Goal: Transaction & Acquisition: Purchase product/service

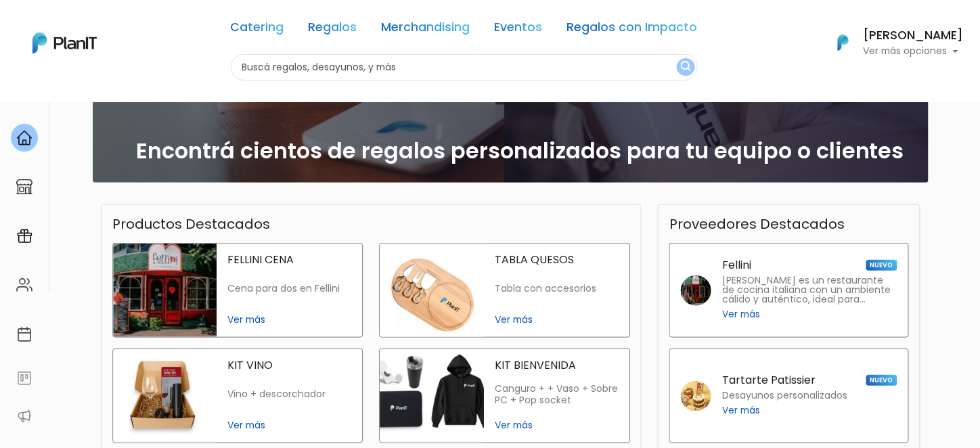
scroll to position [338, 0]
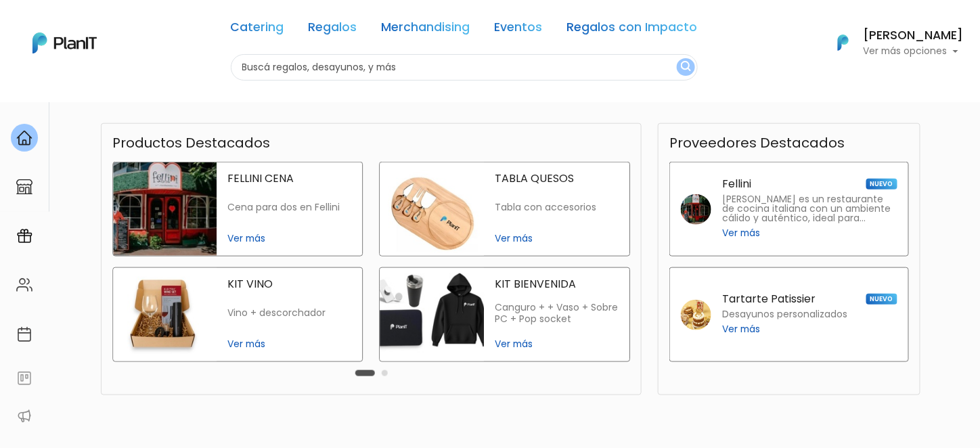
click at [520, 339] on span "Ver más" at bounding box center [557, 344] width 124 height 14
click at [740, 330] on span "Ver más" at bounding box center [741, 329] width 38 height 14
click at [343, 28] on link "Regalos" at bounding box center [333, 30] width 49 height 16
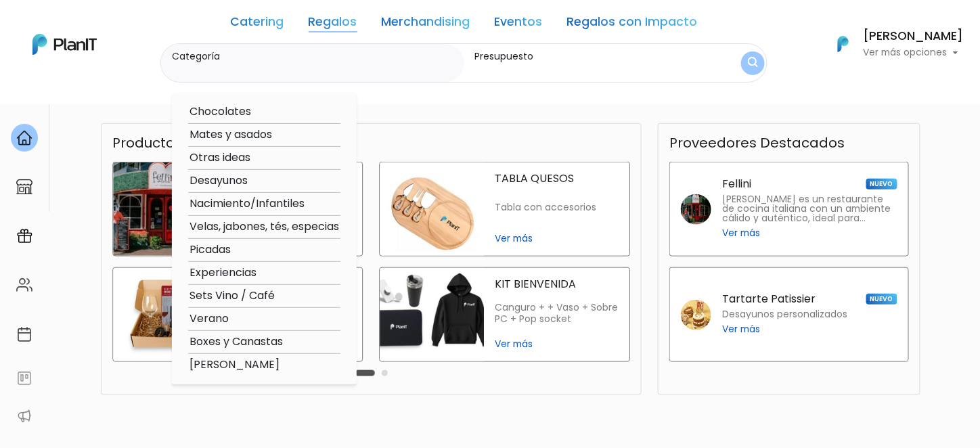
click at [215, 249] on option "Picadas" at bounding box center [264, 250] width 152 height 17
type input "Picadas"
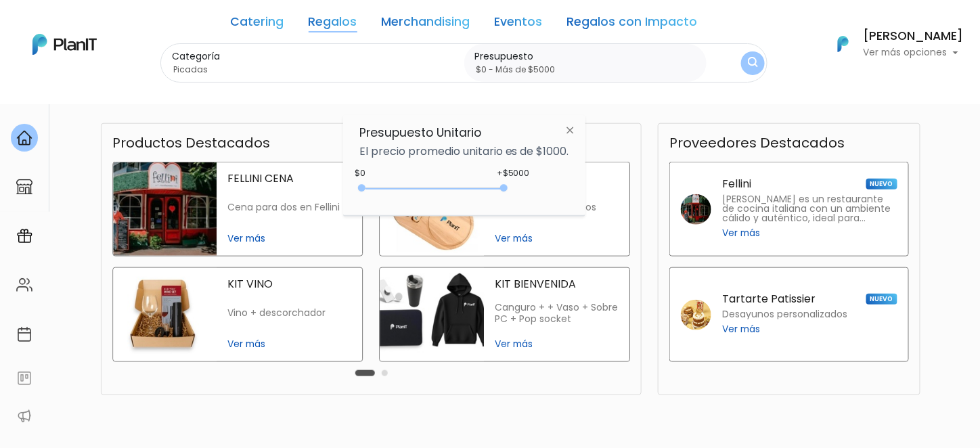
drag, startPoint x: 388, startPoint y: 187, endPoint x: 512, endPoint y: 182, distance: 123.9
click at [512, 182] on div "+$5000 $0 0 : 5000 0 5000 0,5000" at bounding box center [464, 190] width 210 height 27
type input "$0 - $2550"
drag, startPoint x: 503, startPoint y: 188, endPoint x: 437, endPoint y: 190, distance: 66.4
click at [437, 190] on div "0 : 2550 0 2550" at bounding box center [436, 191] width 142 height 14
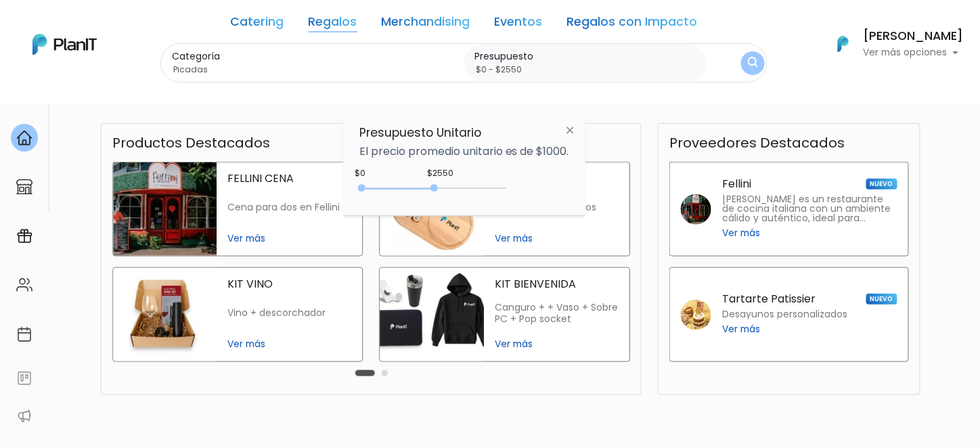
click at [576, 129] on img at bounding box center [570, 130] width 25 height 24
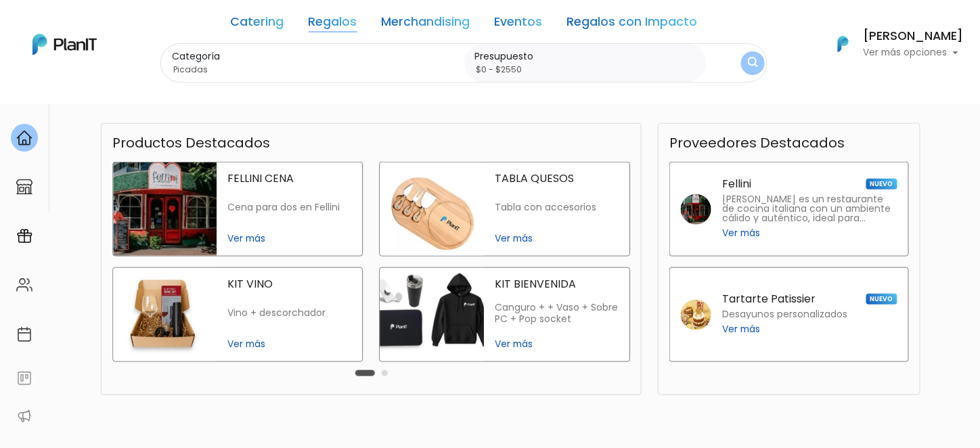
click at [751, 62] on img "submit" at bounding box center [753, 63] width 10 height 13
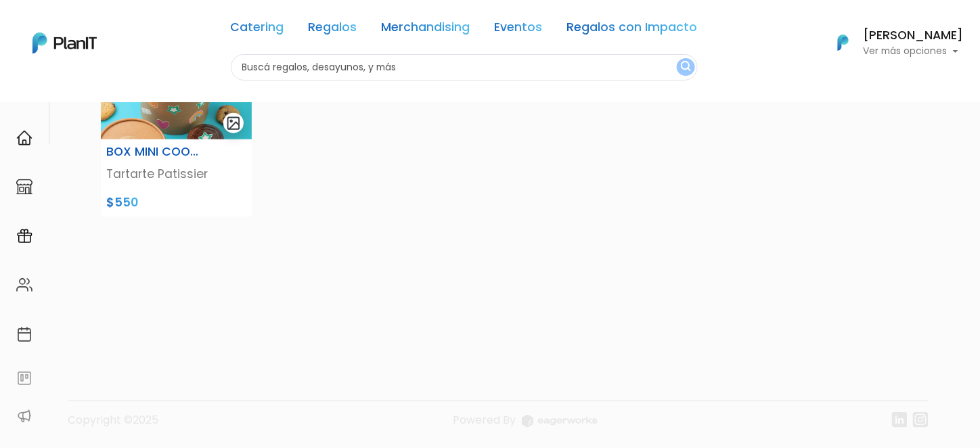
scroll to position [407, 0]
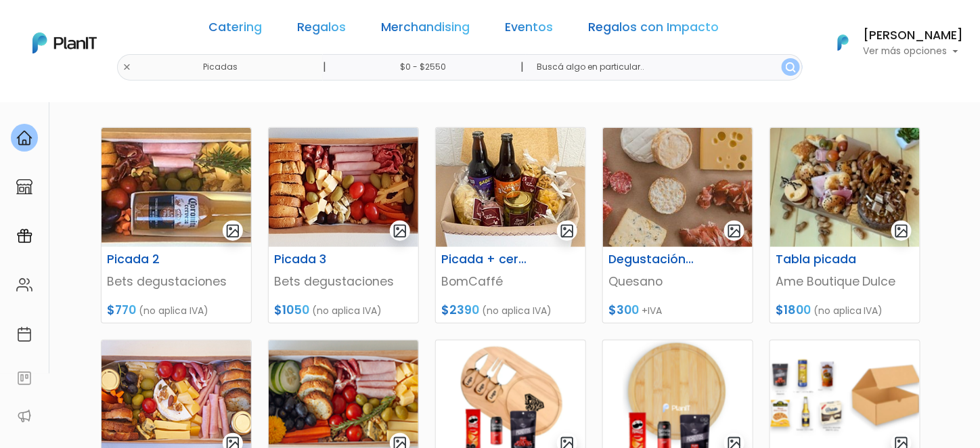
scroll to position [203, 0]
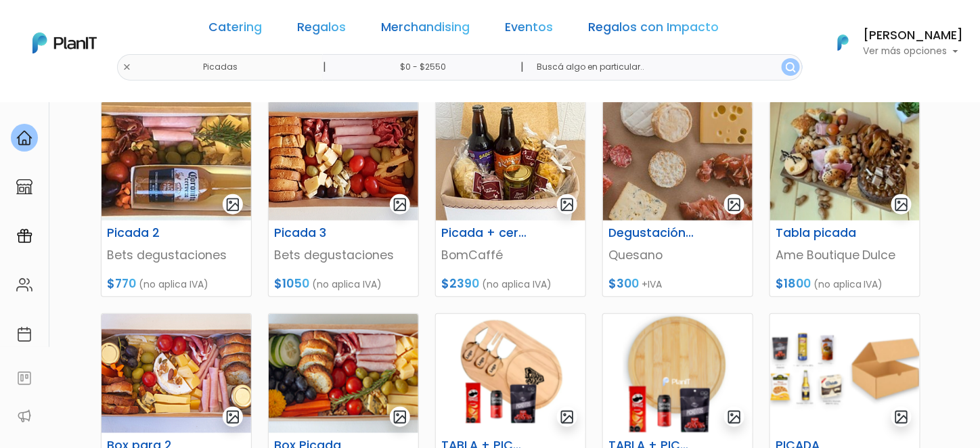
click at [447, 73] on input "$0 - $2550" at bounding box center [426, 67] width 206 height 26
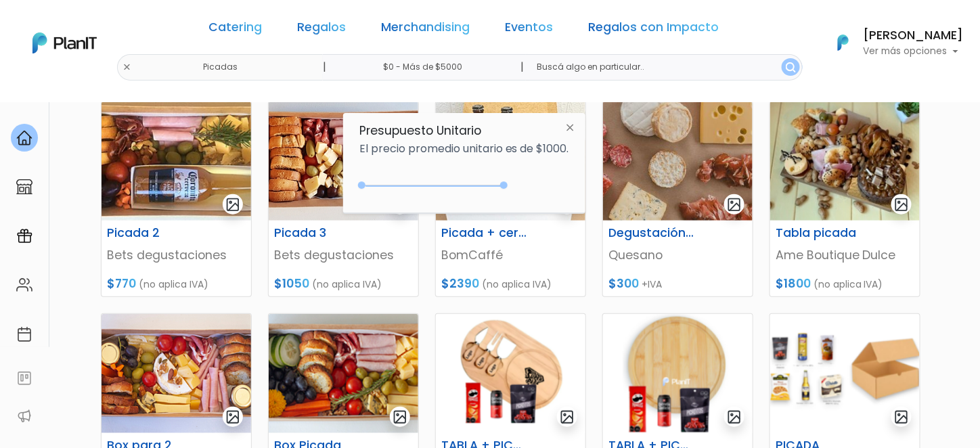
type input "$0 - Más de $5000"
drag, startPoint x: 434, startPoint y: 182, endPoint x: 524, endPoint y: 181, distance: 90.0
click at [524, 181] on div "+$5000 $0 0 : 5000 0 5000 0,5000" at bounding box center [464, 188] width 210 height 27
click at [786, 68] on img "submit" at bounding box center [791, 67] width 10 height 10
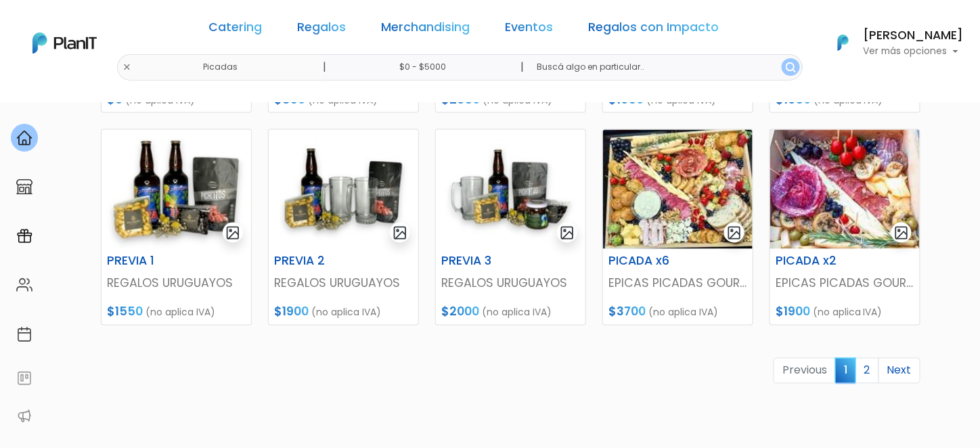
scroll to position [609, 0]
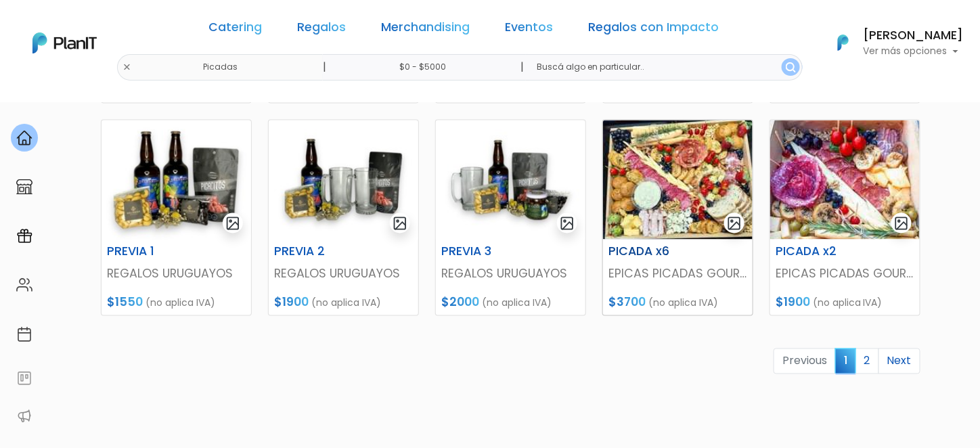
click at [685, 184] on img at bounding box center [678, 179] width 150 height 119
click at [873, 349] on link "2" at bounding box center [867, 362] width 24 height 26
click at [171, 153] on img at bounding box center [177, 179] width 150 height 119
click at [326, 29] on link "Regalos" at bounding box center [322, 30] width 49 height 16
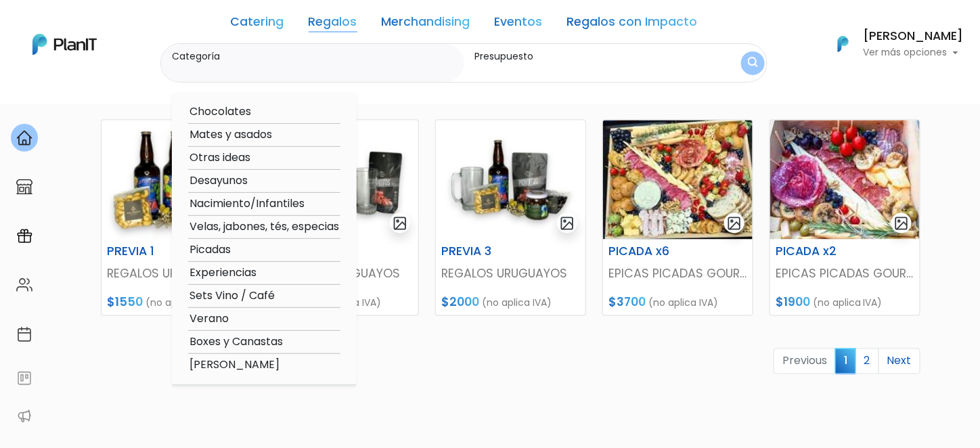
click at [263, 341] on option "Boxes y Canastas" at bounding box center [264, 342] width 152 height 17
type input "Boxes y Canastas"
type input "$0 - Más de $5000"
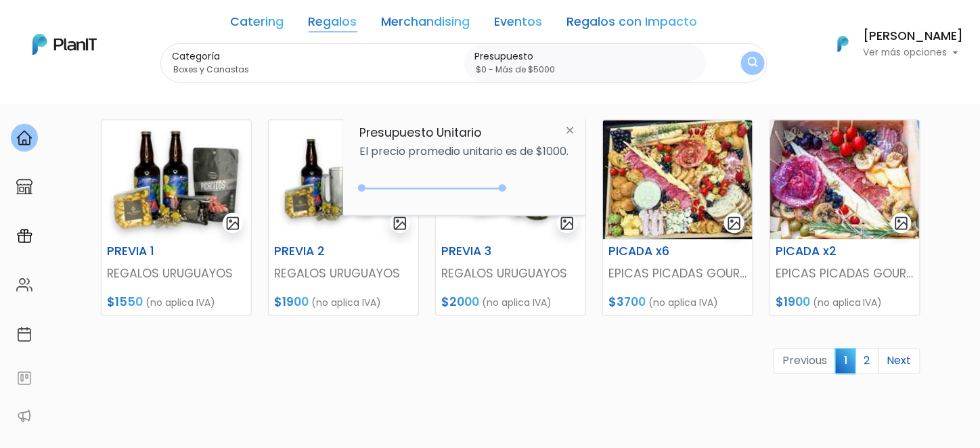
click at [505, 185] on div at bounding box center [502, 187] width 7 height 7
click at [739, 64] on form "Categoría Boxes y Canastas Chocolates Mates y asados Otras ideas Desayunos Naci…" at bounding box center [463, 63] width 607 height 40
click at [751, 64] on img "submit" at bounding box center [752, 63] width 11 height 14
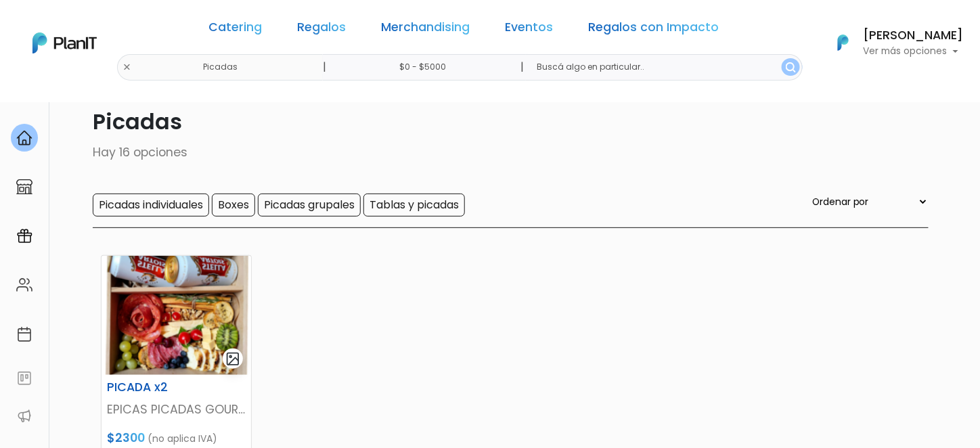
scroll to position [68, 0]
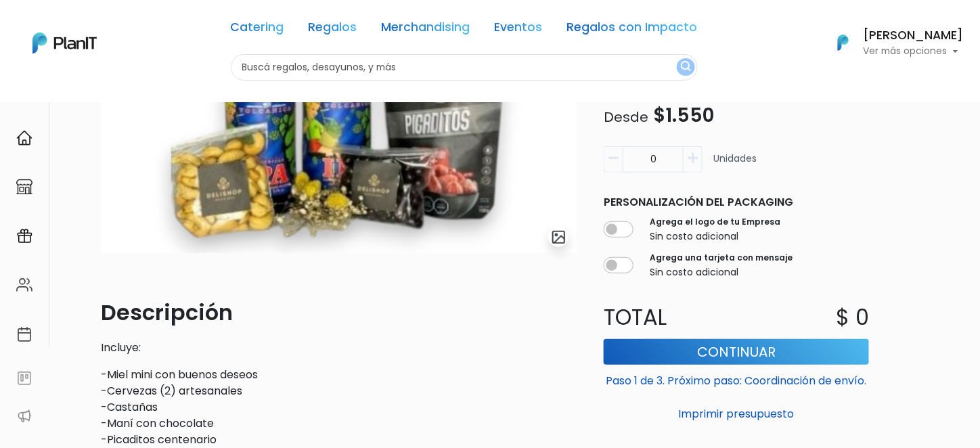
scroll to position [271, 0]
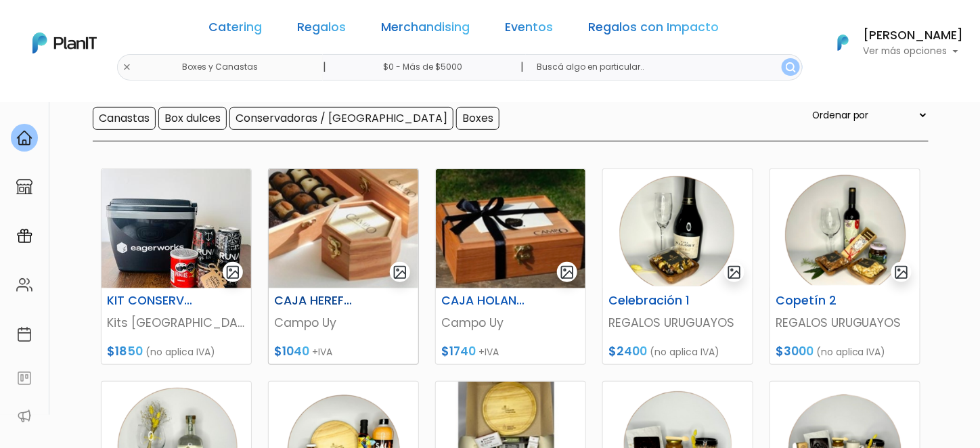
click at [334, 222] on img at bounding box center [344, 228] width 150 height 119
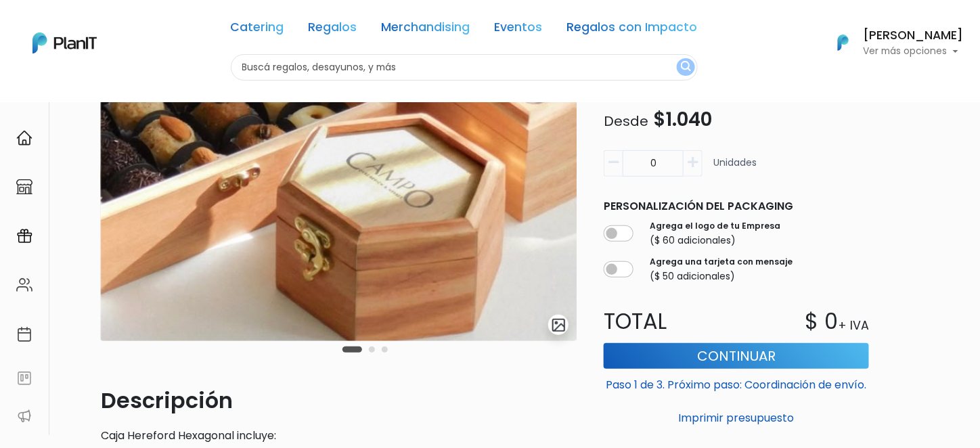
scroll to position [68, 0]
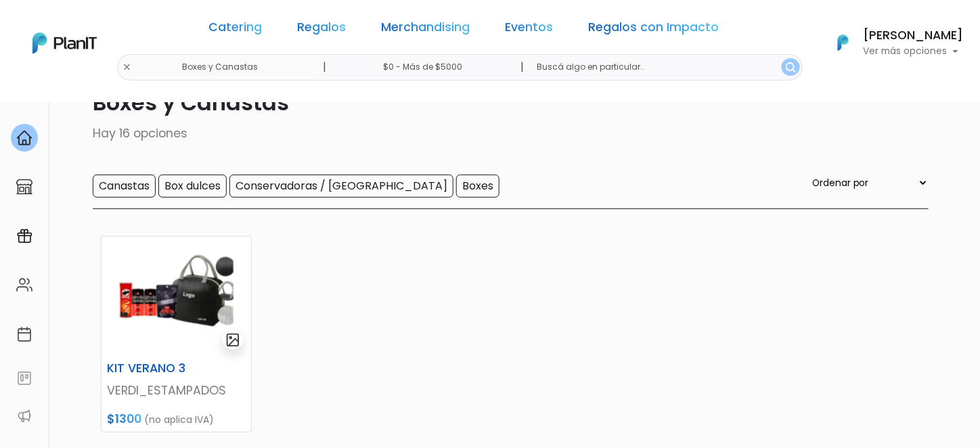
scroll to position [135, 0]
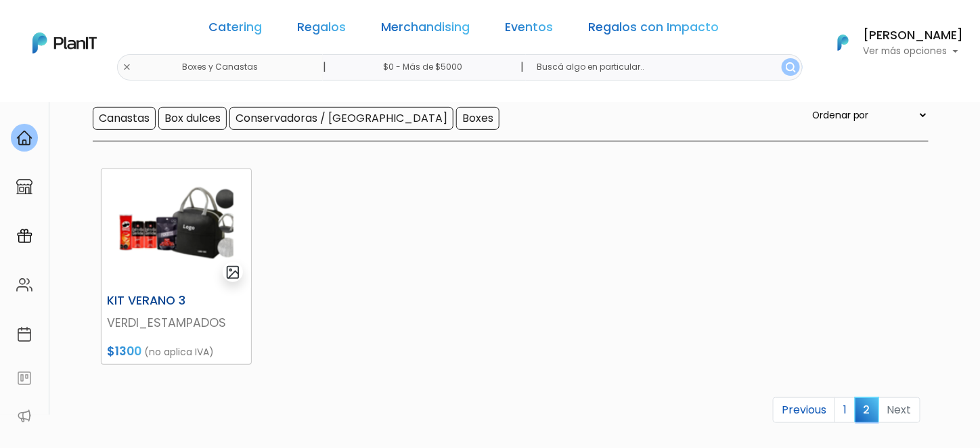
click at [138, 227] on img at bounding box center [177, 228] width 150 height 119
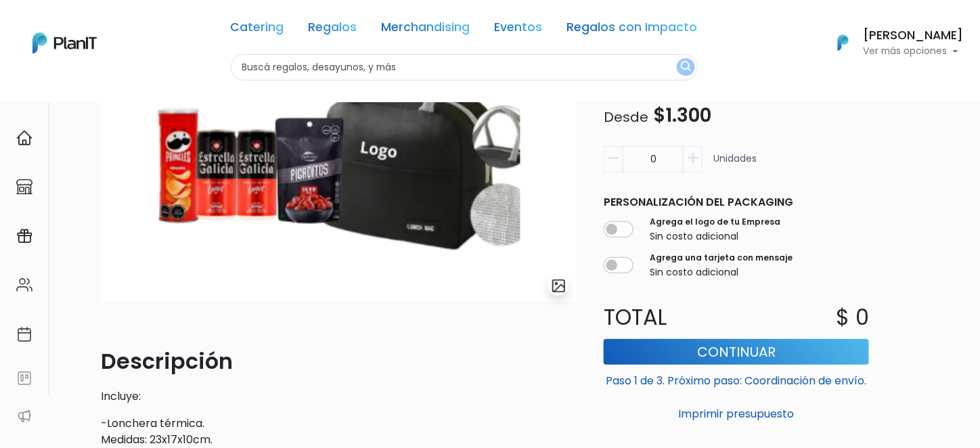
scroll to position [135, 0]
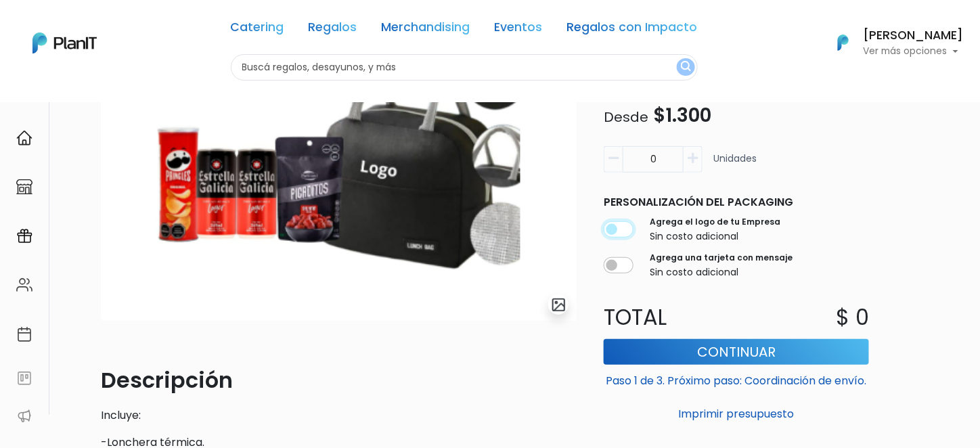
click at [629, 230] on input "checkbox" at bounding box center [619, 230] width 30 height 16
checkbox input "true"
click at [702, 156] on button "button" at bounding box center [693, 159] width 19 height 26
click at [699, 158] on button "button" at bounding box center [693, 159] width 19 height 26
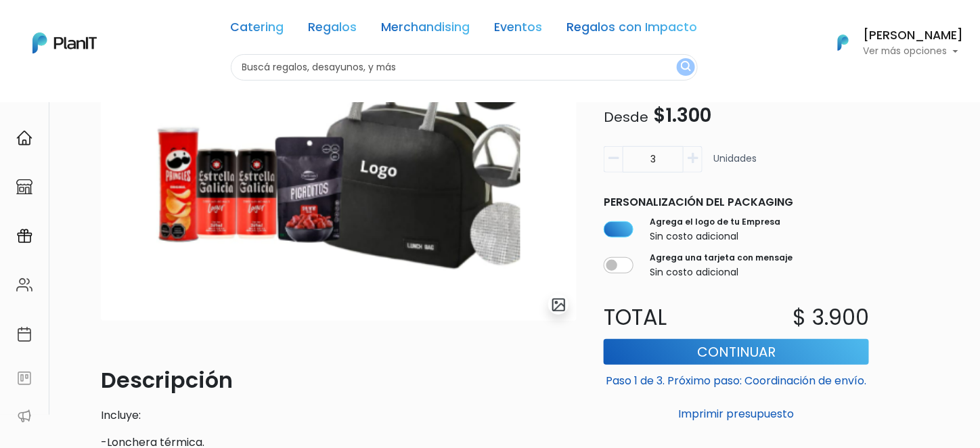
click at [699, 158] on button "button" at bounding box center [693, 159] width 19 height 26
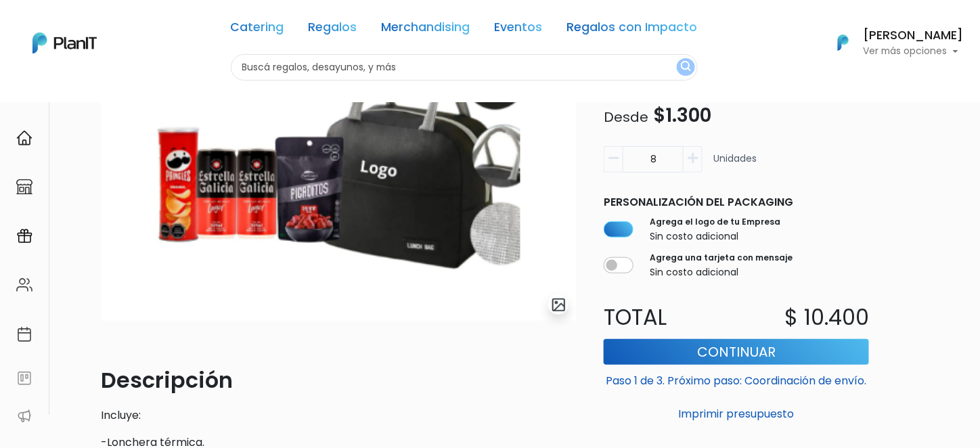
click at [699, 158] on button "button" at bounding box center [693, 159] width 19 height 26
type input "9"
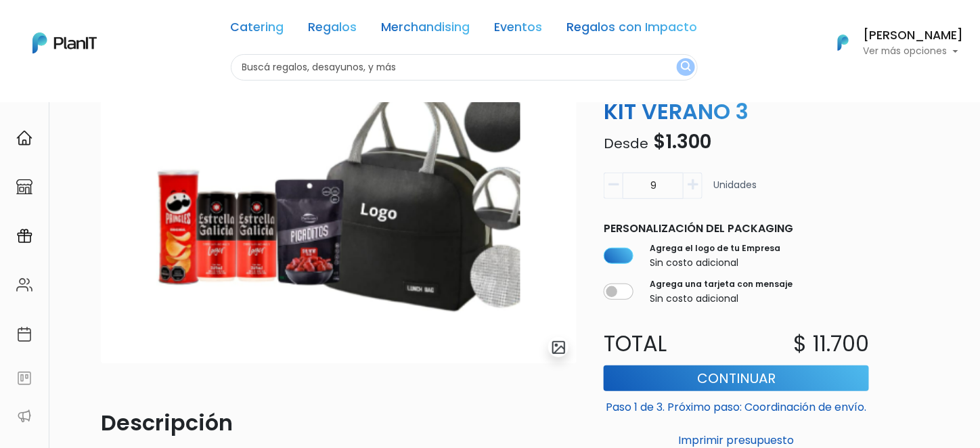
scroll to position [68, 0]
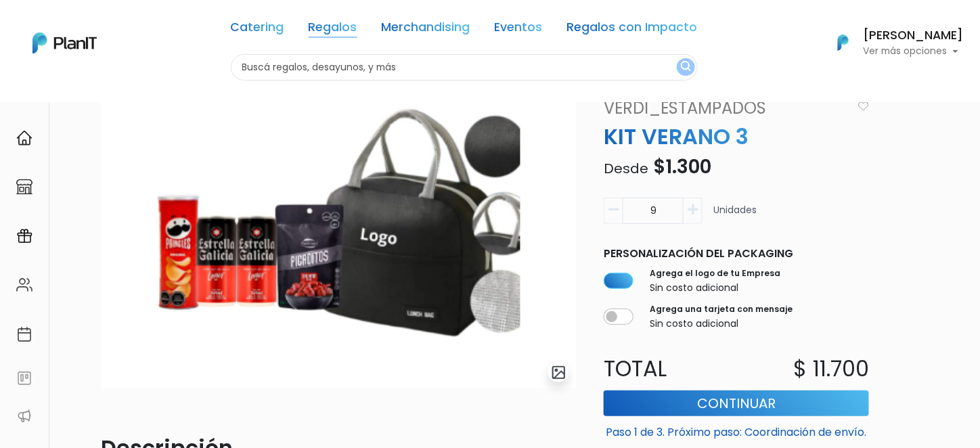
click at [334, 30] on link "Regalos" at bounding box center [333, 30] width 49 height 16
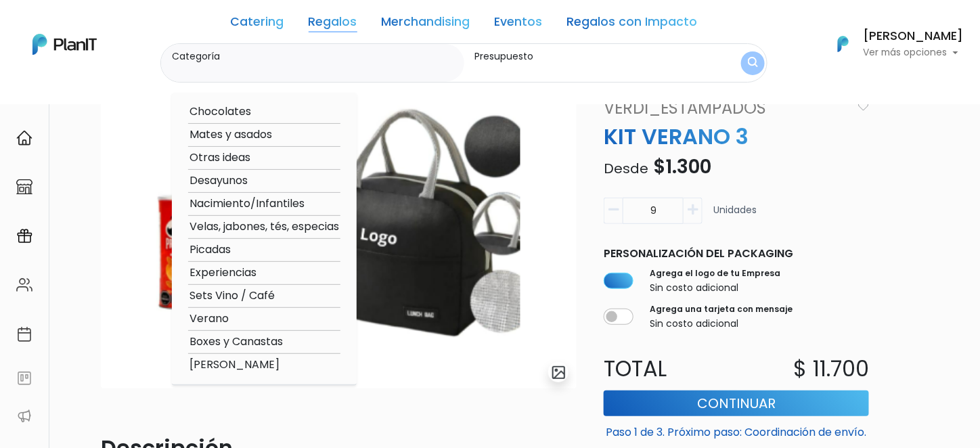
click at [228, 349] on option "Boxes y Canastas" at bounding box center [264, 342] width 152 height 17
type input "Boxes y Canastas"
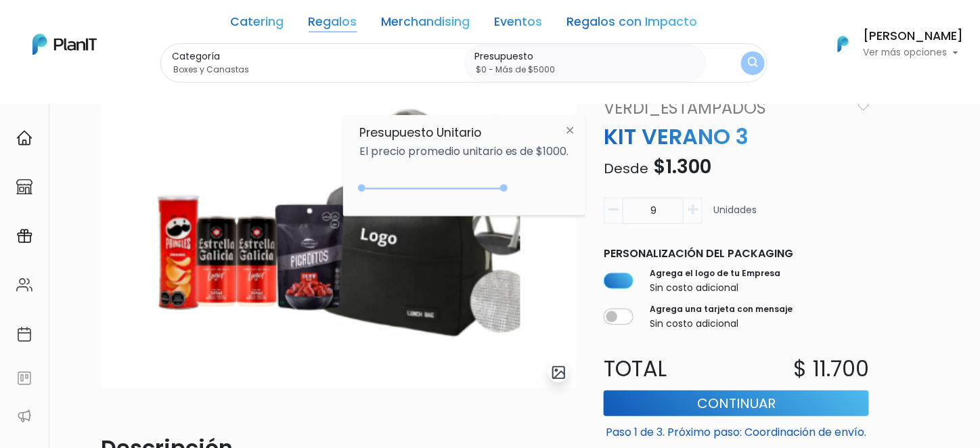
type input "$0 - Más de $5000"
drag, startPoint x: 393, startPoint y: 189, endPoint x: 585, endPoint y: 175, distance: 192.7
click at [585, 175] on div "Presupuesto Unitario El precio promedio unitario es de $1000. +$5000 $0 0 : 500…" at bounding box center [464, 165] width 242 height 101
click at [757, 60] on img "submit" at bounding box center [753, 63] width 10 height 13
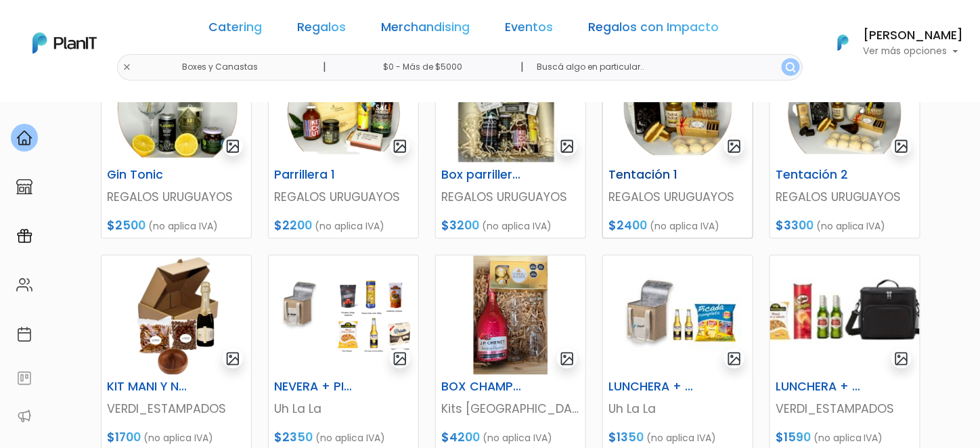
scroll to position [734, 0]
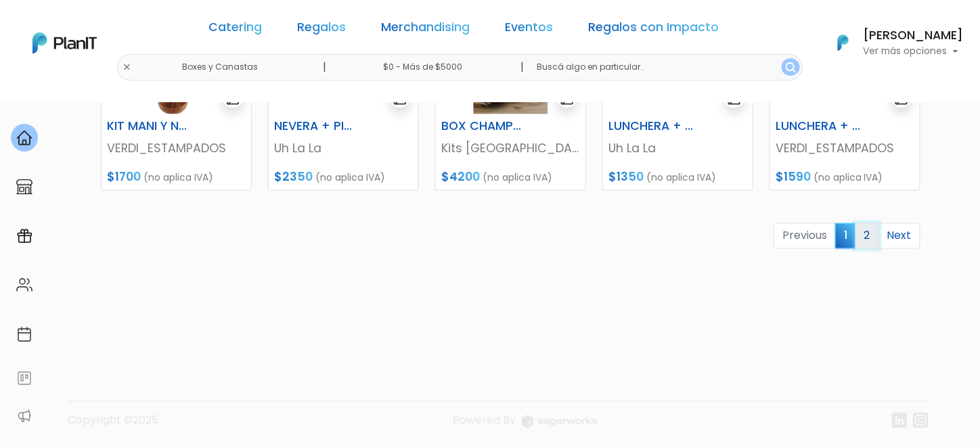
click at [870, 236] on link "2" at bounding box center [867, 236] width 24 height 26
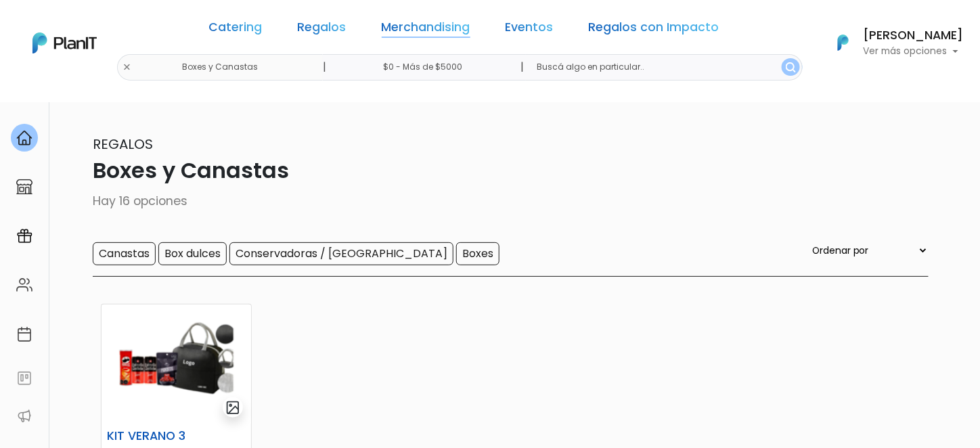
click at [396, 26] on link "Merchandising" at bounding box center [426, 30] width 89 height 16
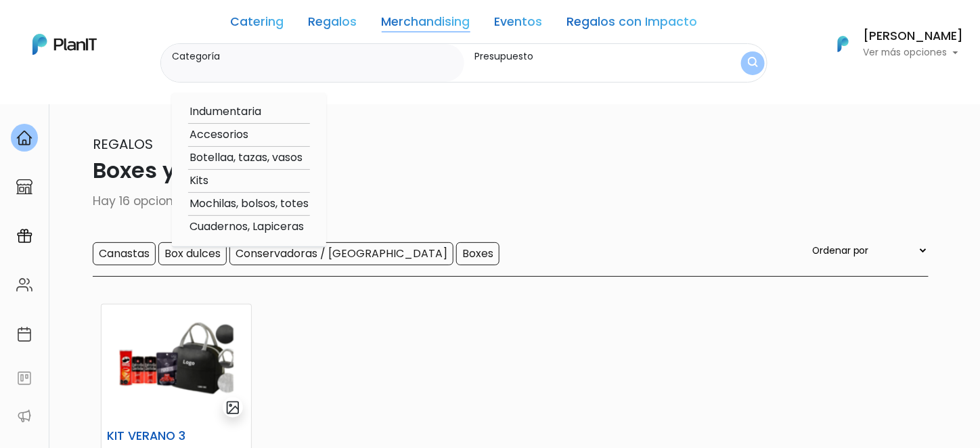
click at [249, 110] on option "Indumentaria" at bounding box center [249, 112] width 122 height 17
type input "Indumentaria"
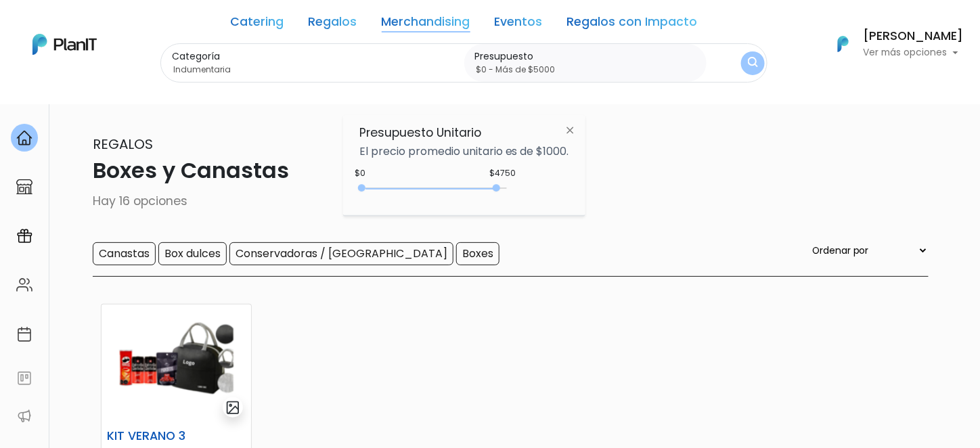
type input "$0 - Más de $5000"
drag, startPoint x: 388, startPoint y: 189, endPoint x: 514, endPoint y: 192, distance: 125.2
click at [514, 192] on div "$4750 $0 0 : 4750 0 4750 0,5000" at bounding box center [464, 190] width 210 height 27
click at [759, 60] on button "submit" at bounding box center [753, 63] width 24 height 24
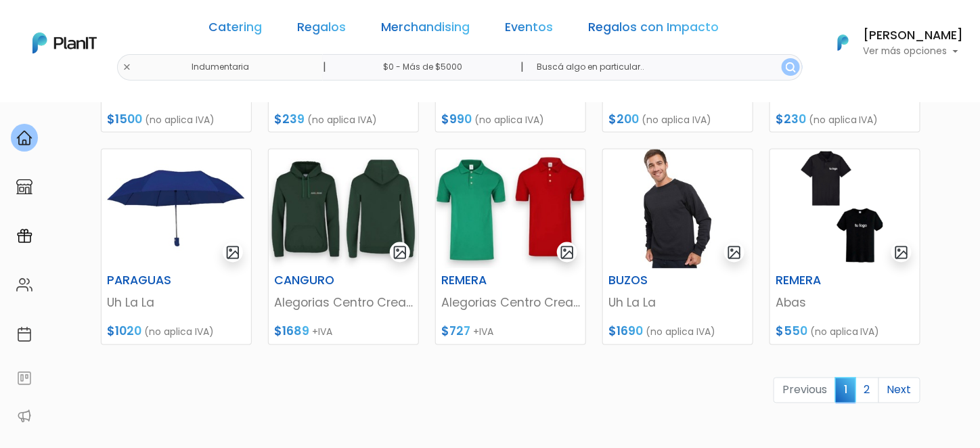
scroll to position [609, 0]
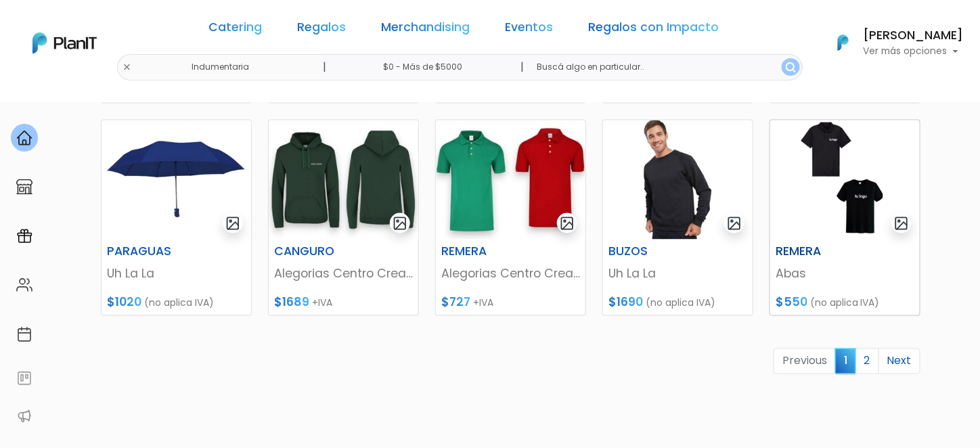
click at [853, 212] on img at bounding box center [845, 179] width 150 height 119
click at [434, 35] on link "Merchandising" at bounding box center [426, 30] width 89 height 16
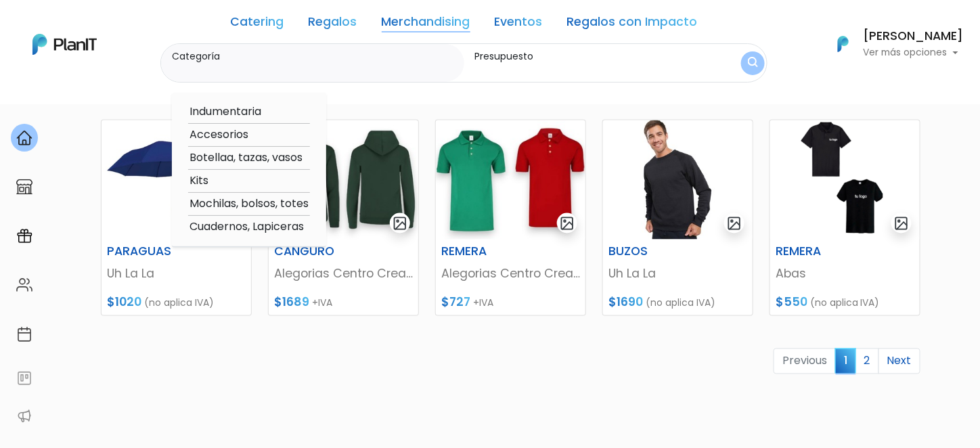
click at [236, 128] on option "Accesorios" at bounding box center [249, 135] width 122 height 17
type input "Accesorios"
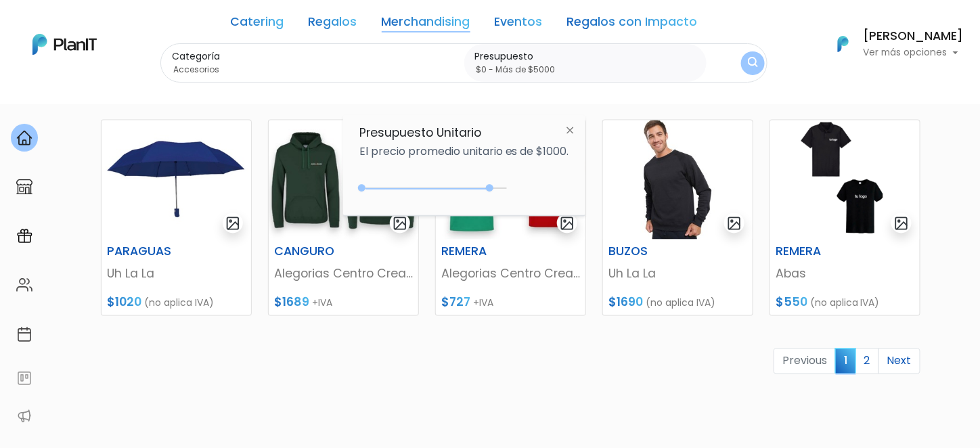
type input "$0 - Más de $5000"
drag, startPoint x: 394, startPoint y: 184, endPoint x: 534, endPoint y: 202, distance: 141.3
click at [534, 202] on div "+$5000 $0 0 : 5000 0 5000 0,5000" at bounding box center [464, 190] width 210 height 27
click at [754, 66] on img "submit" at bounding box center [753, 63] width 12 height 14
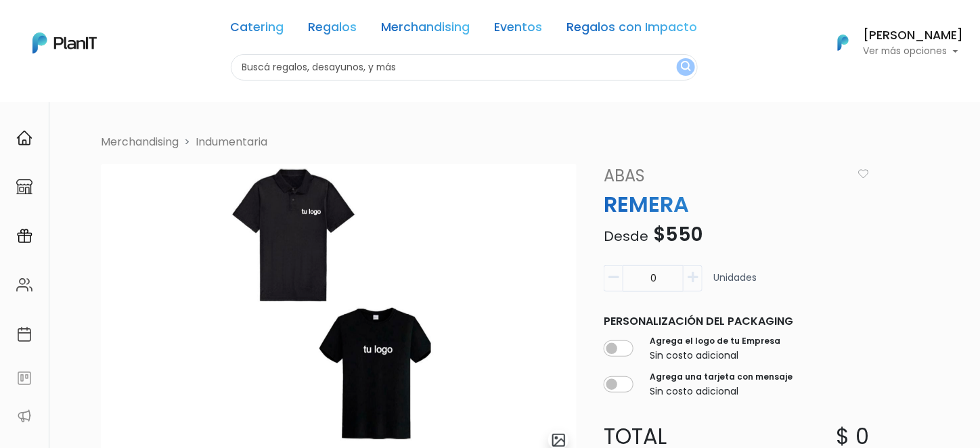
click at [696, 281] on icon "button" at bounding box center [693, 277] width 10 height 12
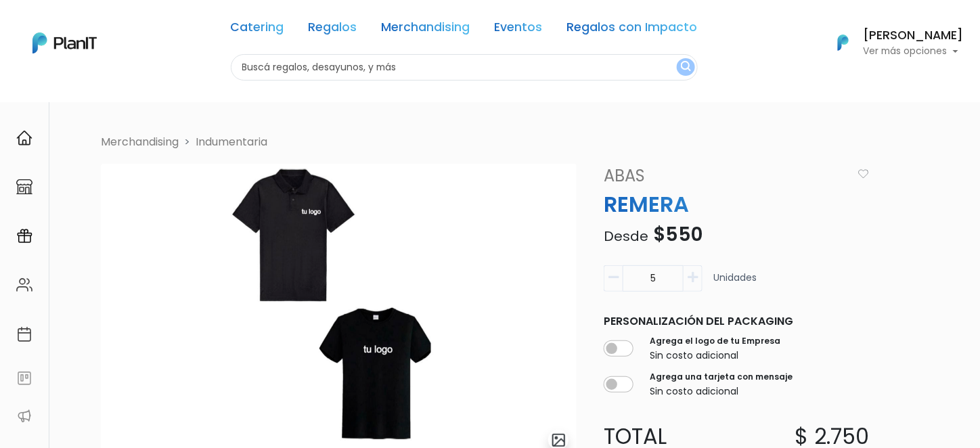
click at [696, 281] on icon "button" at bounding box center [693, 277] width 10 height 12
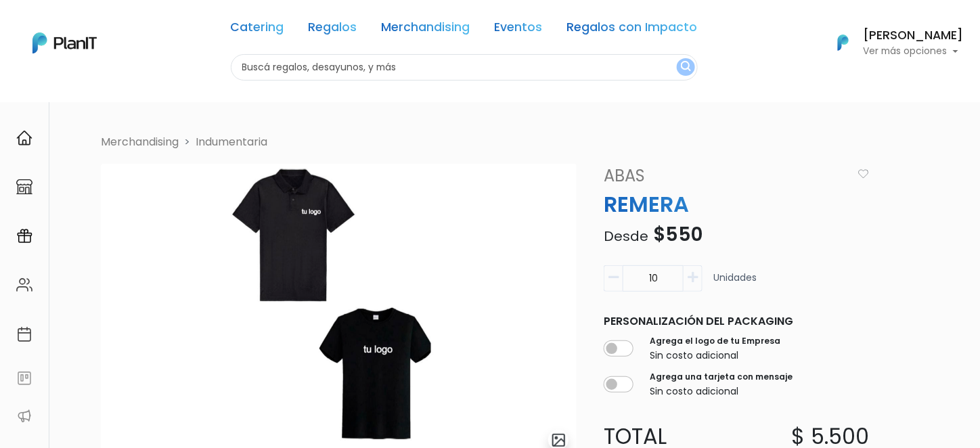
click at [696, 281] on icon "button" at bounding box center [693, 277] width 10 height 12
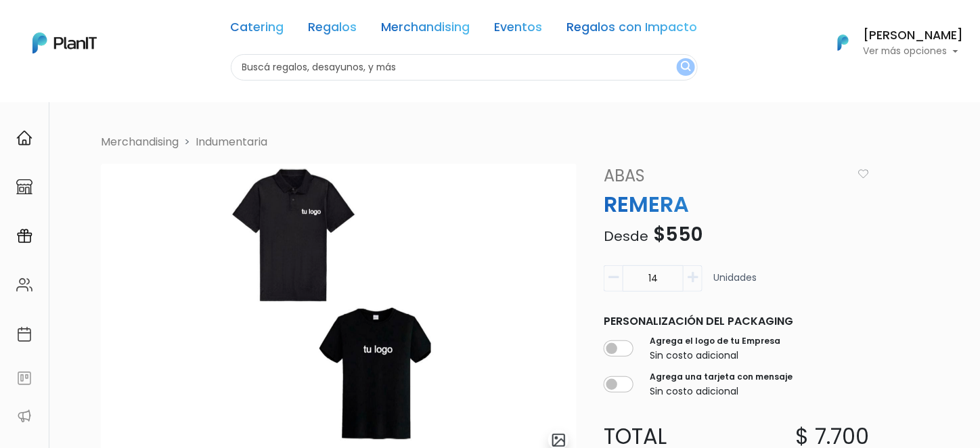
type input "15"
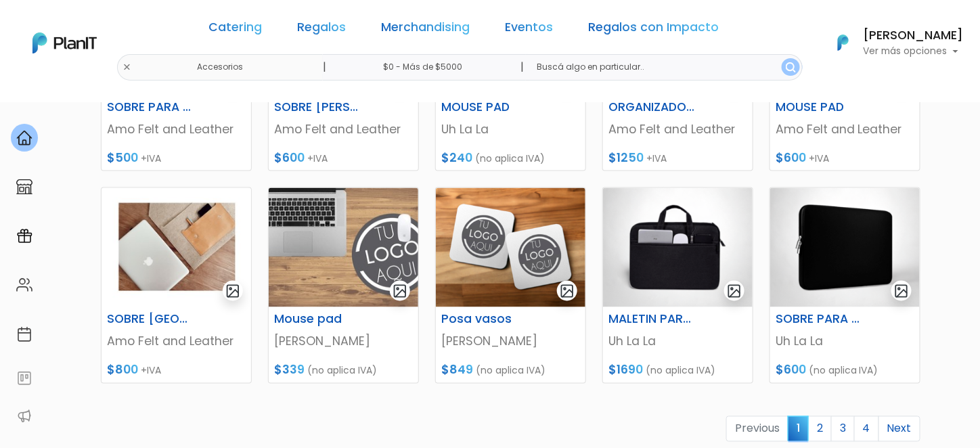
scroll to position [609, 0]
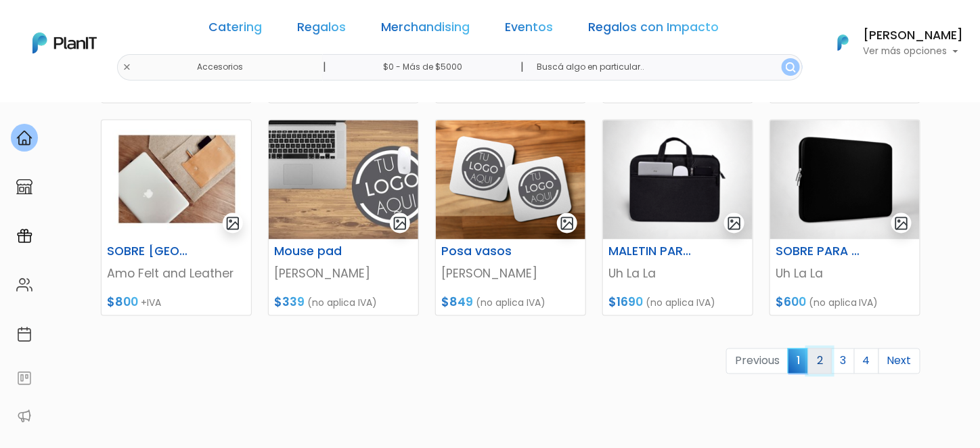
click at [826, 367] on link "2" at bounding box center [820, 362] width 24 height 26
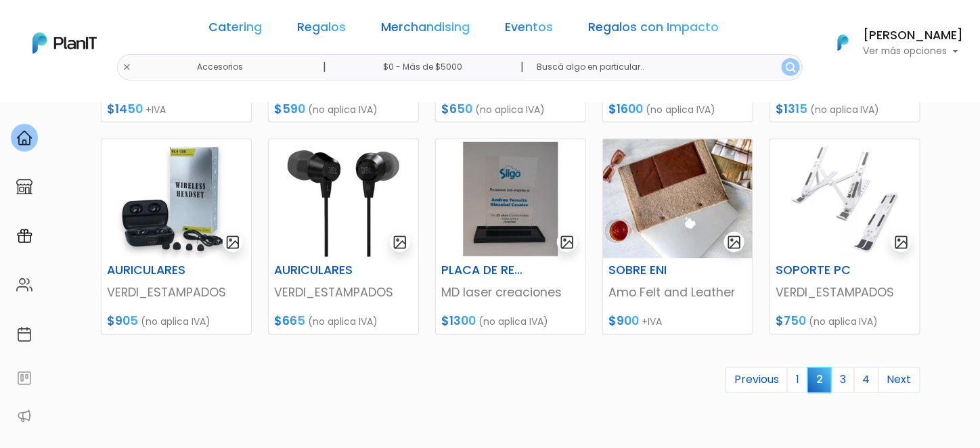
scroll to position [609, 0]
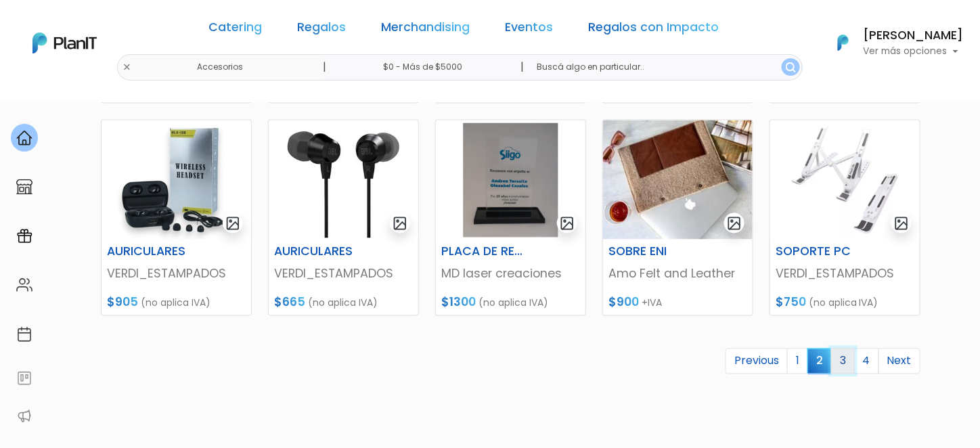
click at [847, 363] on link "3" at bounding box center [843, 362] width 24 height 26
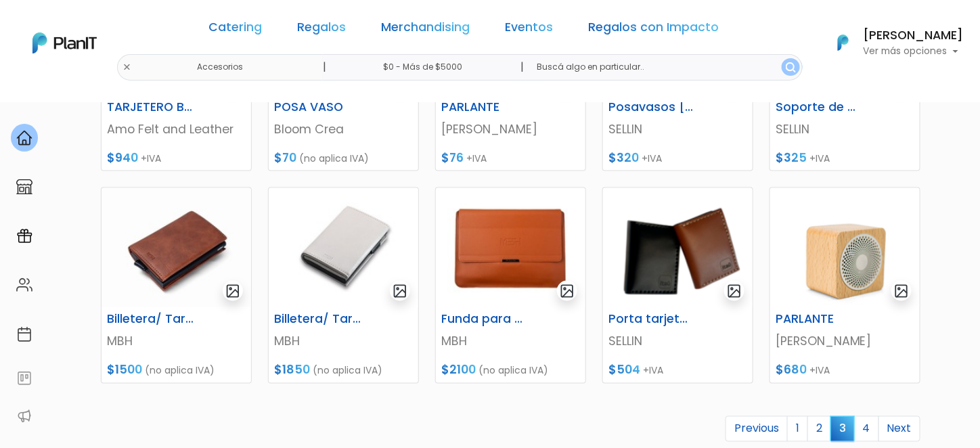
scroll to position [609, 0]
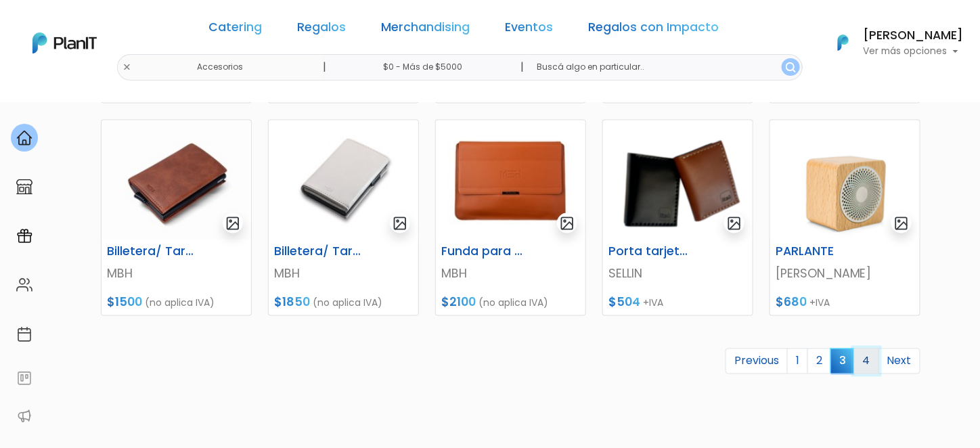
click at [878, 361] on link "4" at bounding box center [866, 362] width 25 height 26
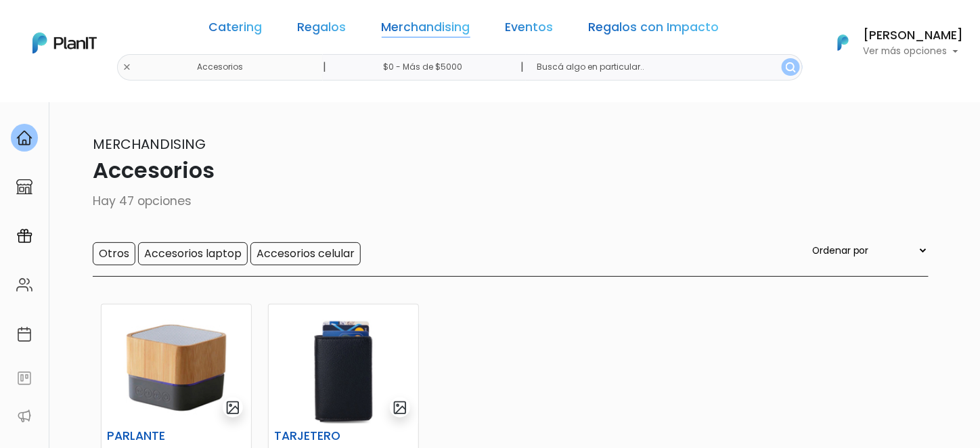
click at [410, 30] on link "Merchandising" at bounding box center [426, 30] width 89 height 16
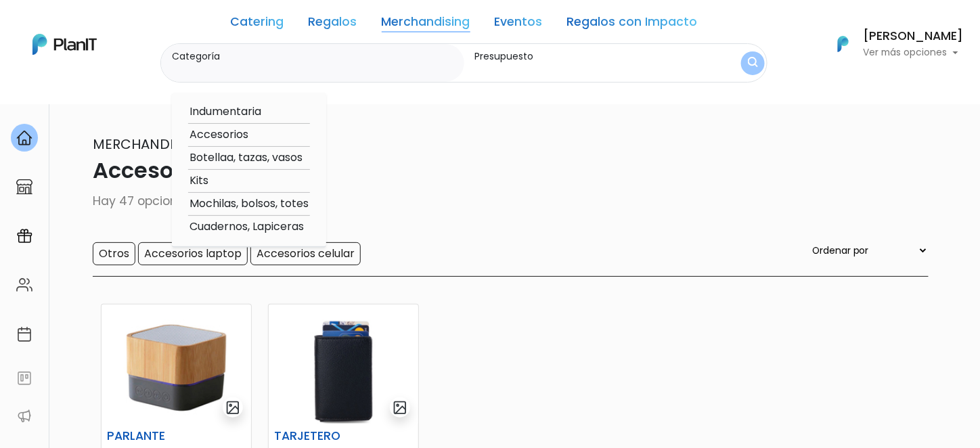
click at [244, 152] on option "Botellaa, tazas, vasos" at bounding box center [249, 158] width 122 height 17
type input "Botellaa, tazas, vasos"
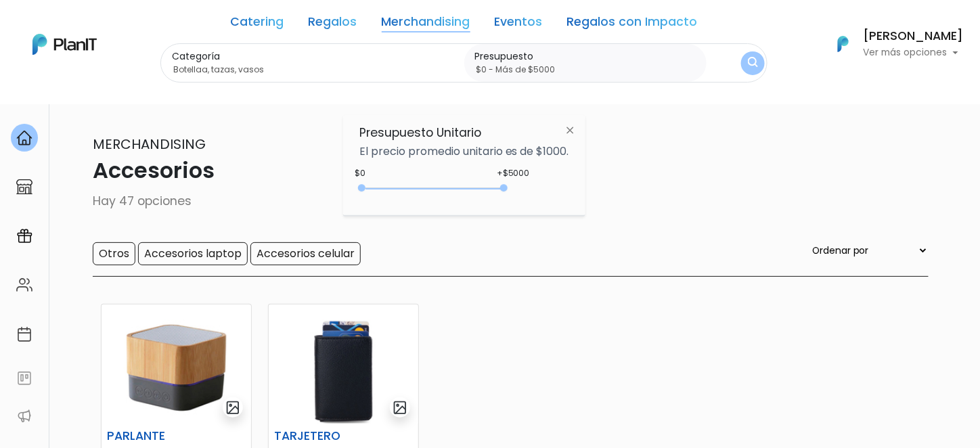
type input "$0 - Más de $5000"
drag, startPoint x: 388, startPoint y: 187, endPoint x: 554, endPoint y: 206, distance: 166.3
click at [554, 206] on div "Presupuesto Unitario El precio promedio unitario es de $1000. +$5000 $0 0 : 500…" at bounding box center [464, 165] width 242 height 101
click at [755, 62] on img "submit" at bounding box center [753, 63] width 10 height 13
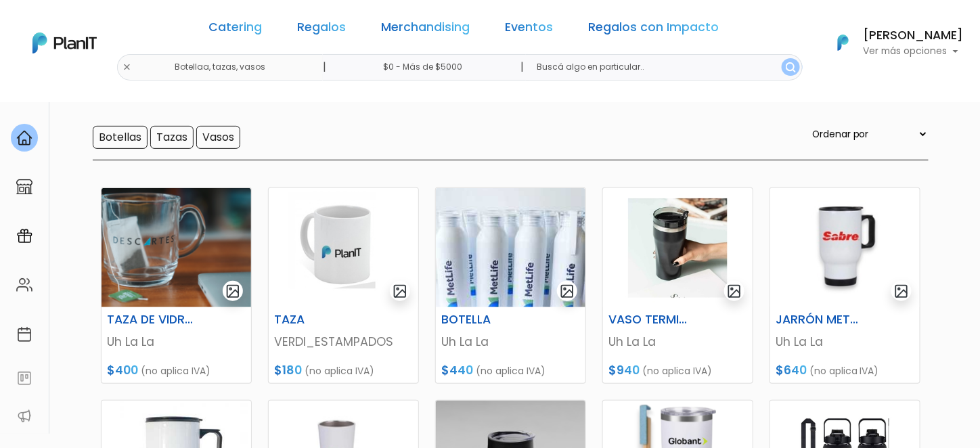
scroll to position [135, 0]
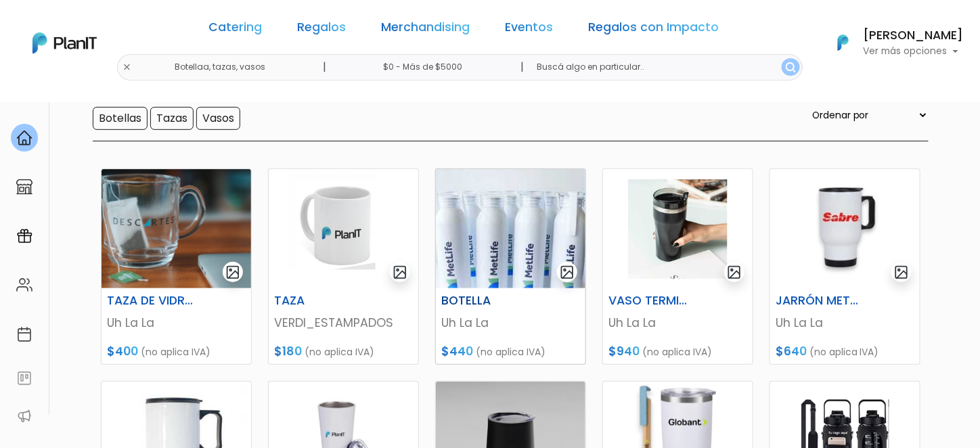
click at [522, 239] on img at bounding box center [511, 228] width 150 height 119
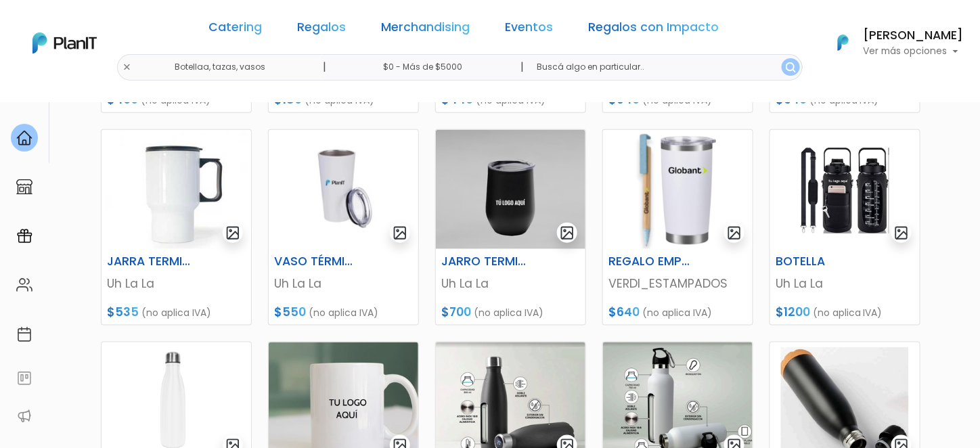
scroll to position [406, 0]
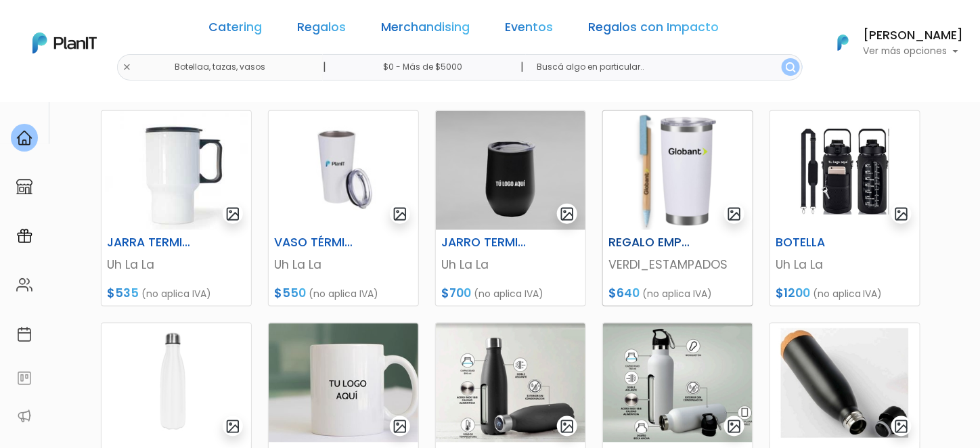
click at [652, 242] on h6 "REGALO EMPRESARIAL" at bounding box center [652, 243] width 104 height 14
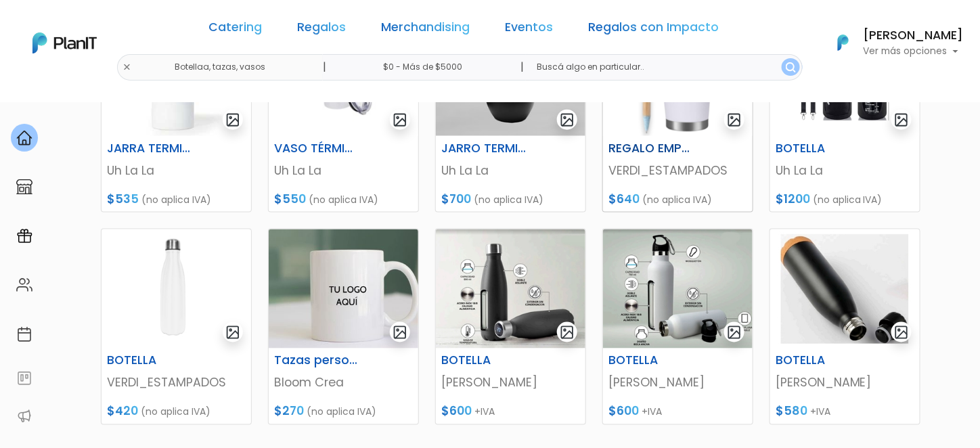
scroll to position [541, 0]
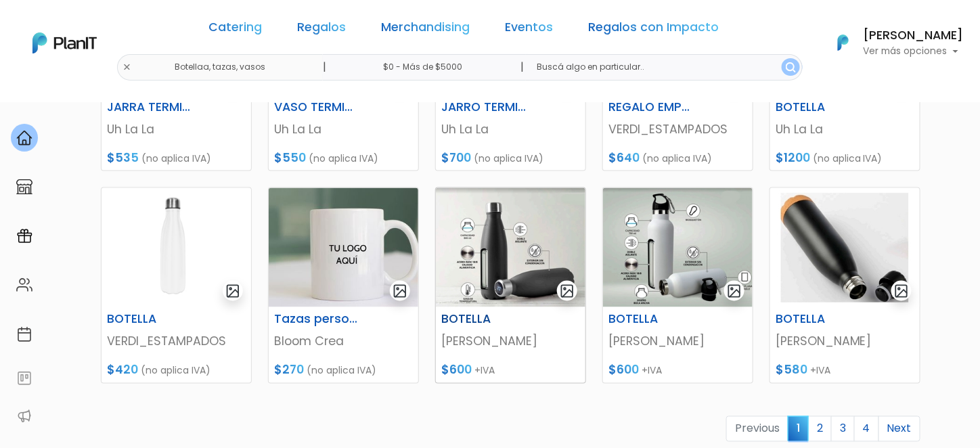
click at [533, 250] on img at bounding box center [511, 247] width 150 height 119
click at [823, 416] on link "2" at bounding box center [820, 429] width 24 height 26
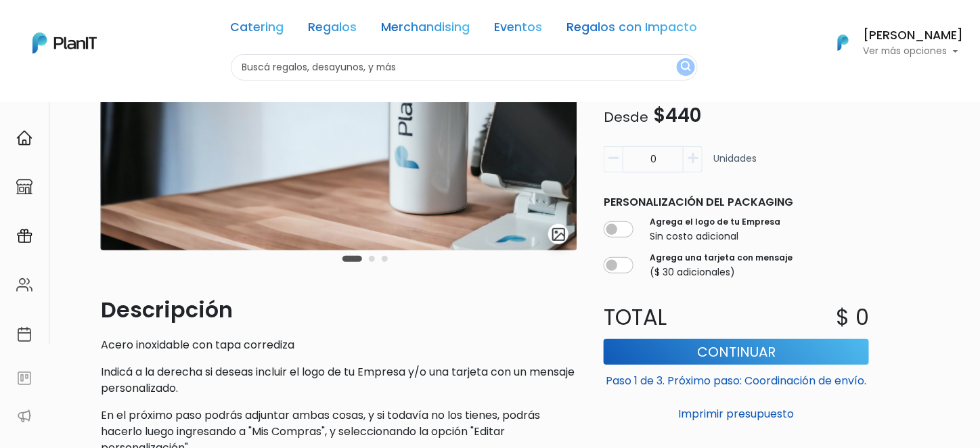
scroll to position [167, 0]
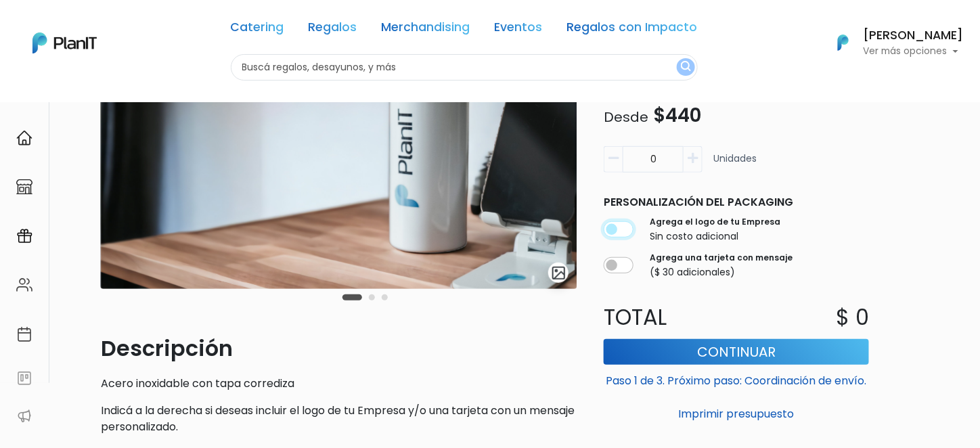
click at [628, 232] on input "checkbox" at bounding box center [619, 230] width 30 height 16
checkbox input "true"
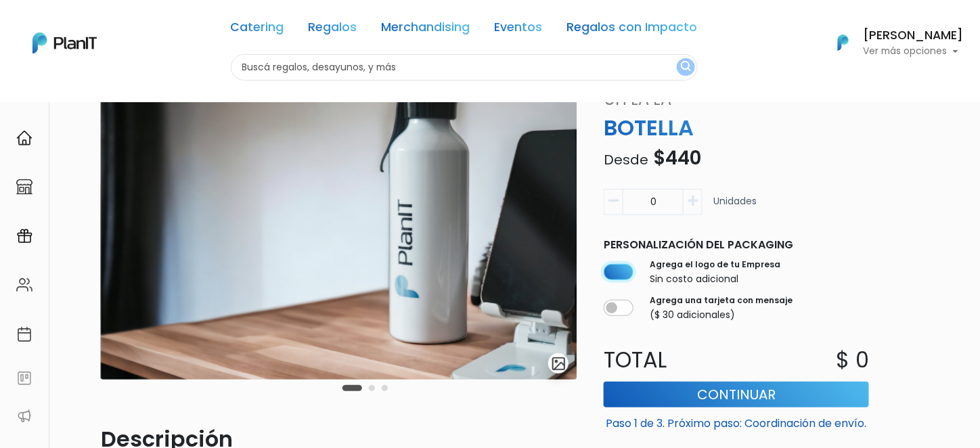
scroll to position [32, 0]
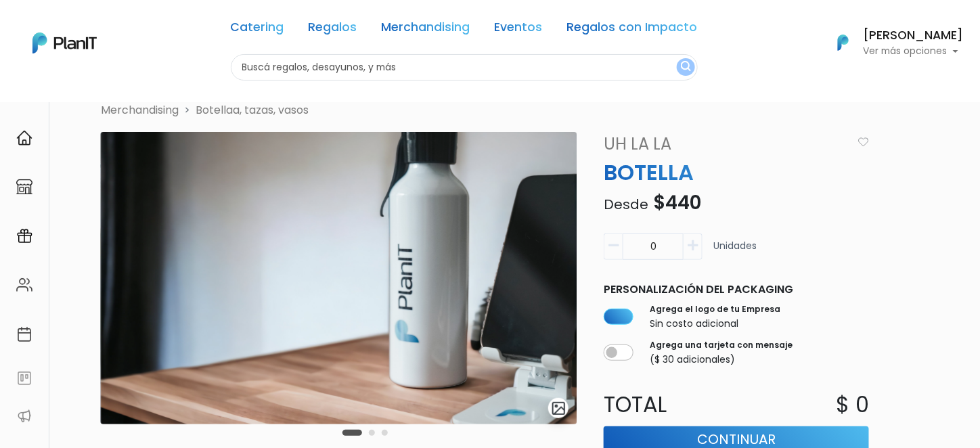
click at [695, 243] on icon "button" at bounding box center [693, 246] width 10 height 12
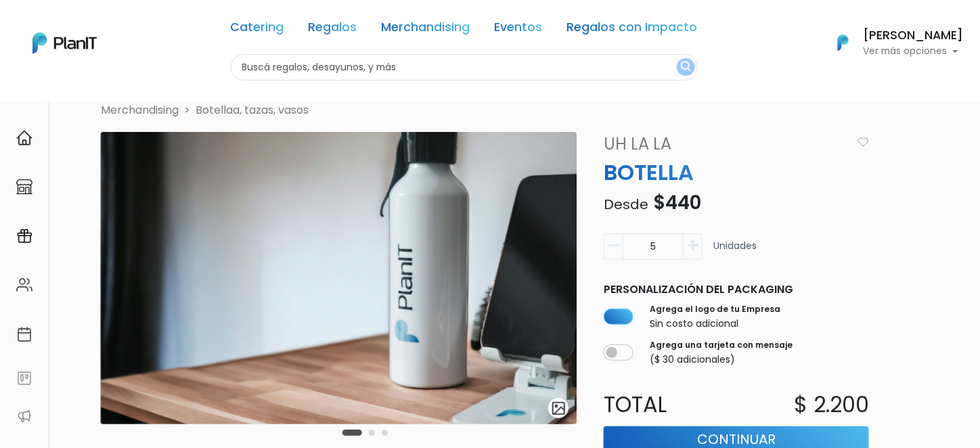
click at [695, 243] on icon "button" at bounding box center [693, 246] width 10 height 12
type input "9"
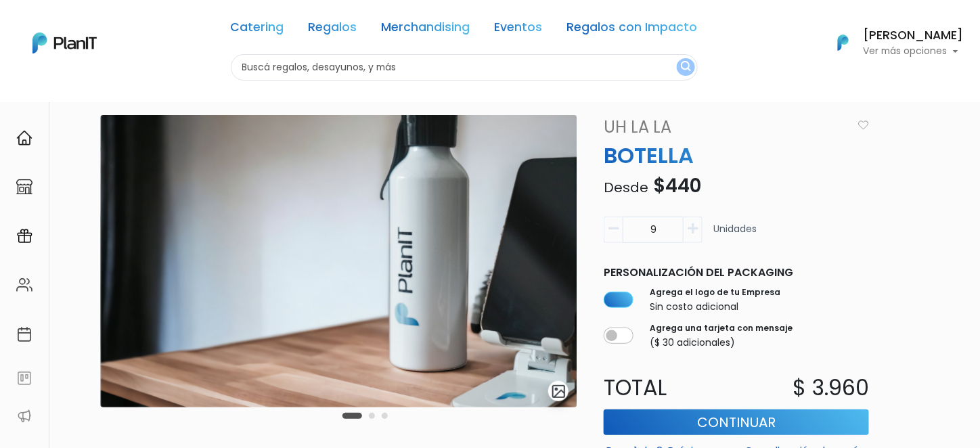
scroll to position [68, 0]
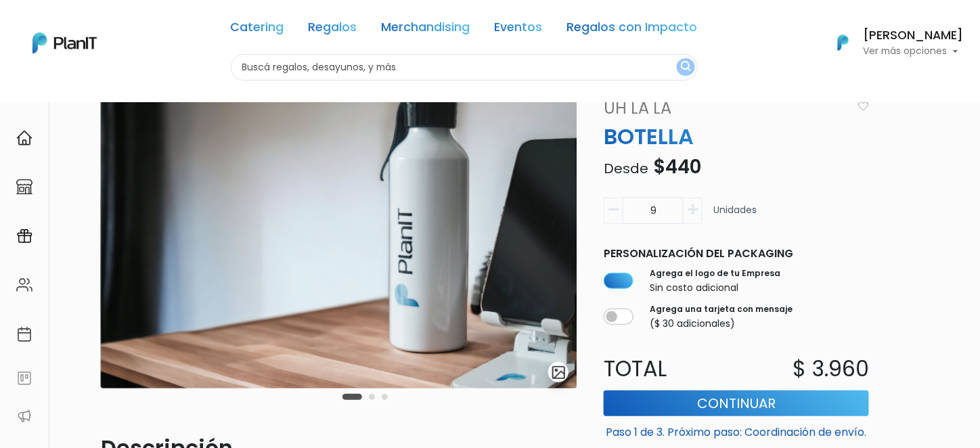
click at [372, 399] on button "Carousel Page 2" at bounding box center [372, 397] width 6 height 6
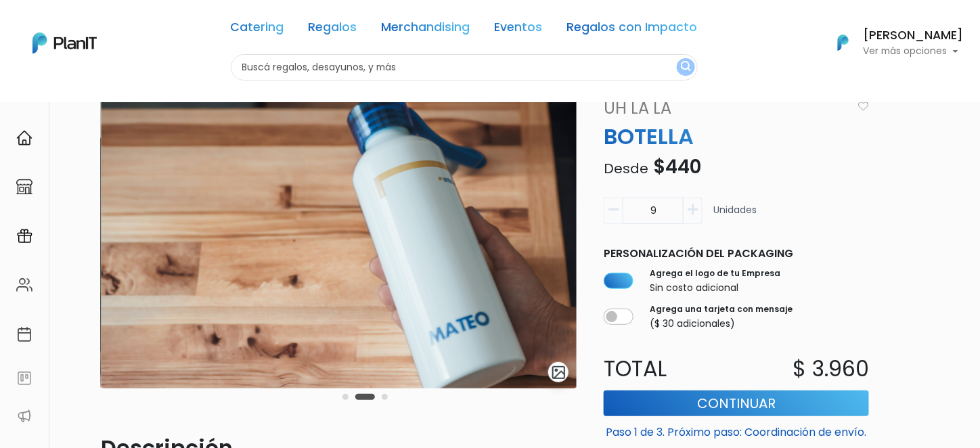
click at [385, 395] on button "Carousel Page 3" at bounding box center [385, 397] width 6 height 6
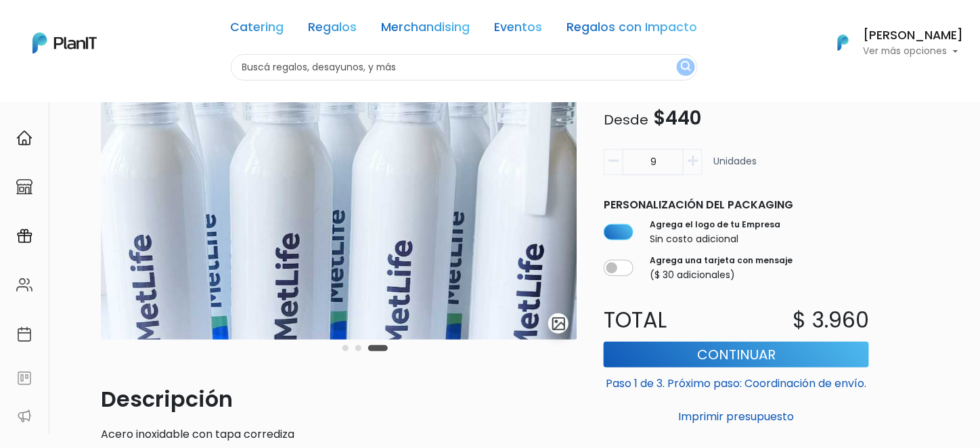
scroll to position [135, 0]
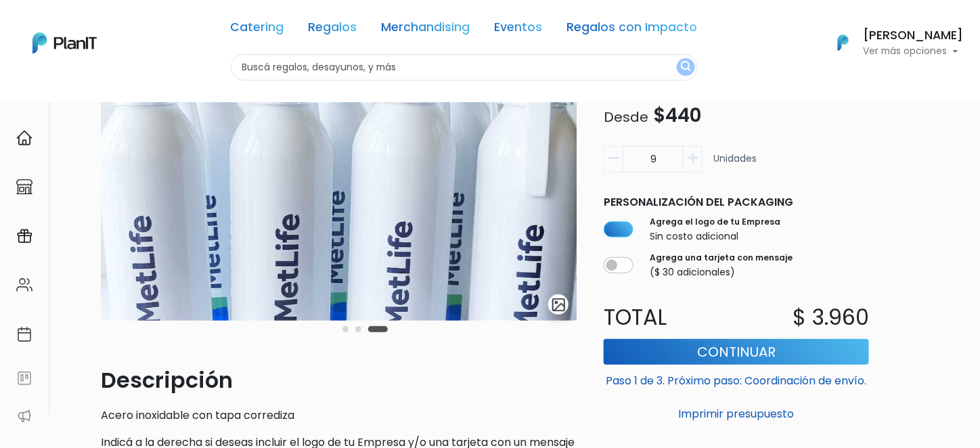
click at [359, 331] on button "Carousel Page 2" at bounding box center [358, 329] width 6 height 6
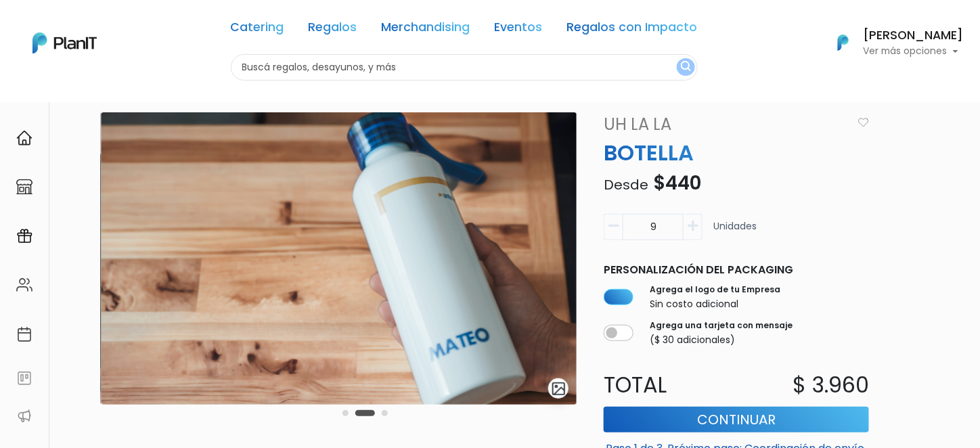
scroll to position [0, 0]
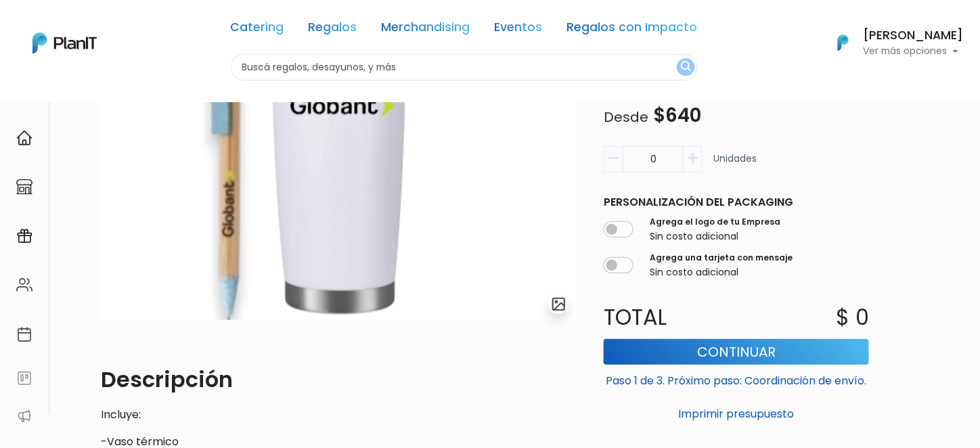
scroll to position [68, 0]
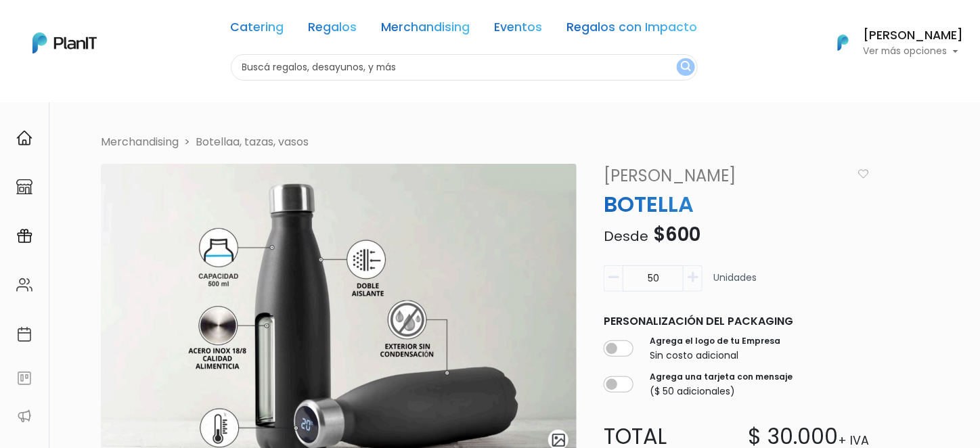
scroll to position [68, 0]
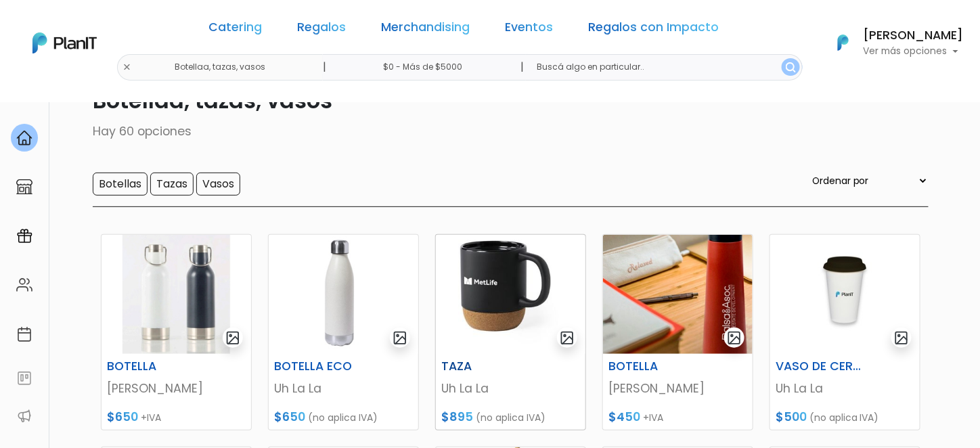
scroll to position [135, 0]
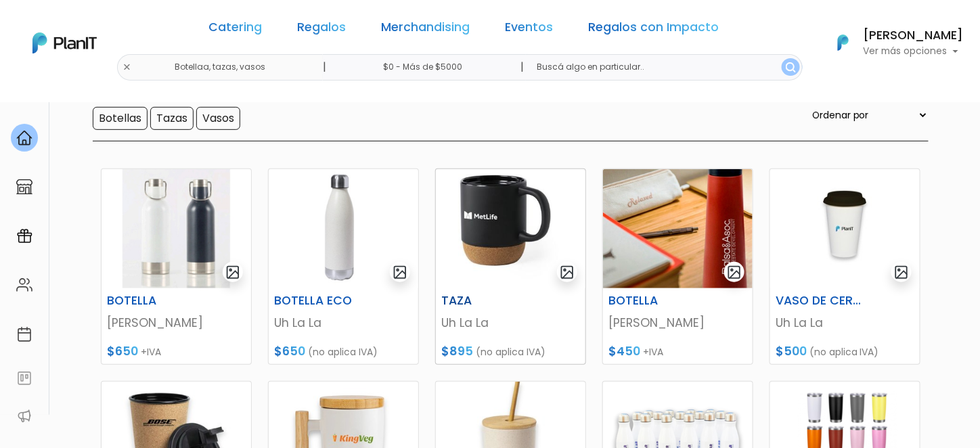
click at [516, 222] on img at bounding box center [511, 228] width 150 height 119
click at [709, 227] on img at bounding box center [678, 228] width 150 height 119
click at [217, 237] on img at bounding box center [177, 228] width 150 height 119
click at [684, 382] on img at bounding box center [678, 441] width 150 height 119
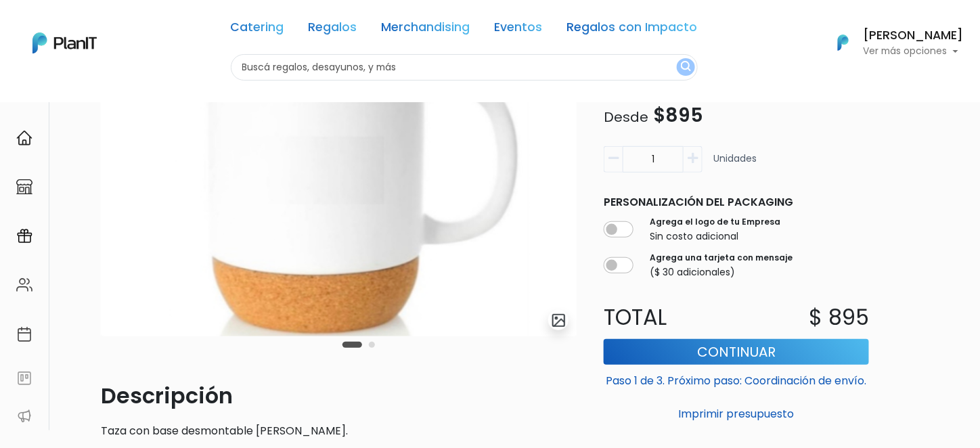
scroll to position [203, 0]
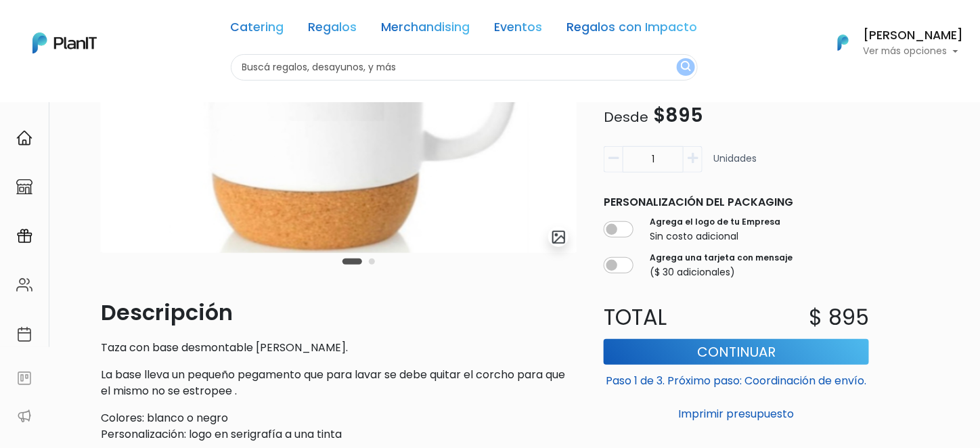
click at [367, 264] on div "Carousel Pagination" at bounding box center [358, 261] width 39 height 16
click at [368, 261] on div "Carousel Pagination" at bounding box center [358, 261] width 39 height 16
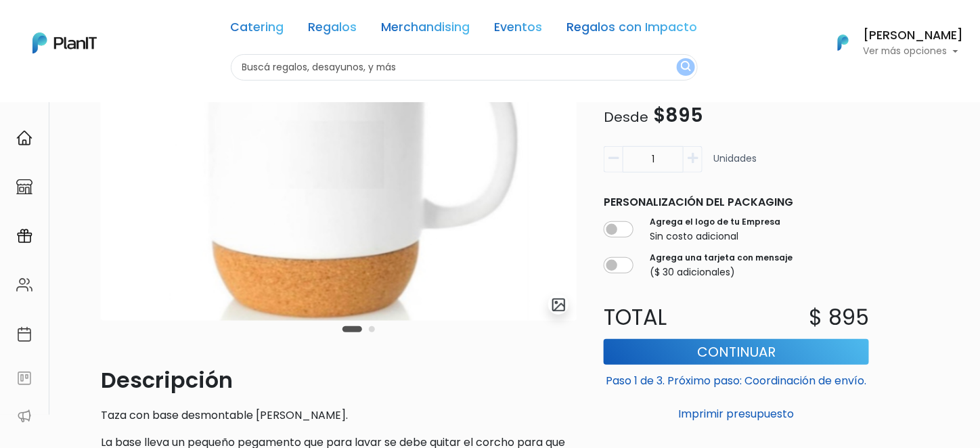
drag, startPoint x: 350, startPoint y: 330, endPoint x: 370, endPoint y: 331, distance: 19.6
click at [370, 331] on div "Carousel Pagination" at bounding box center [358, 329] width 39 height 16
click at [370, 330] on button "Carousel Page 2" at bounding box center [372, 329] width 6 height 6
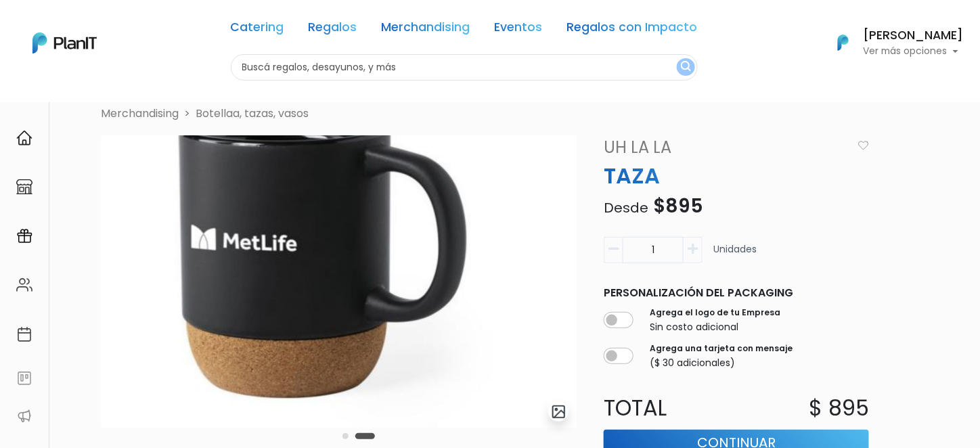
scroll to position [0, 0]
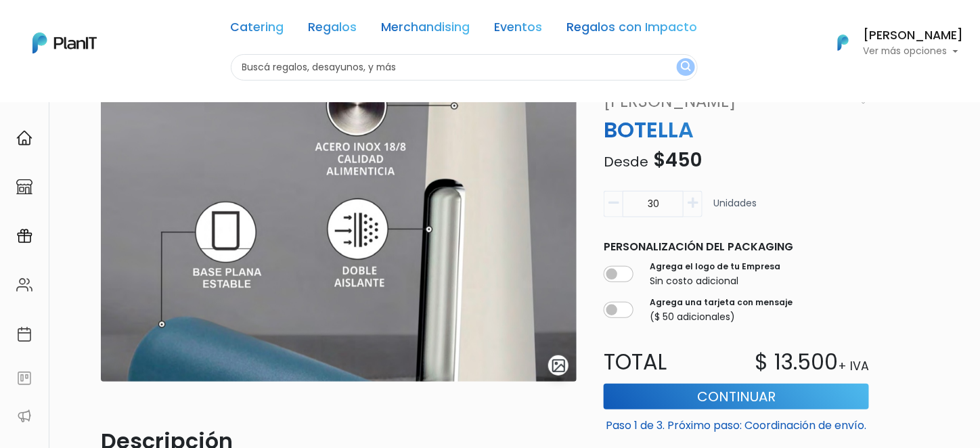
scroll to position [68, 0]
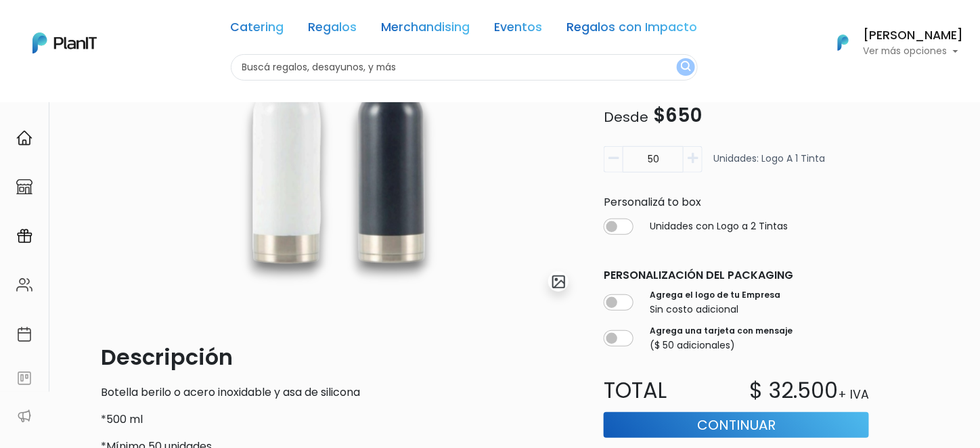
scroll to position [68, 0]
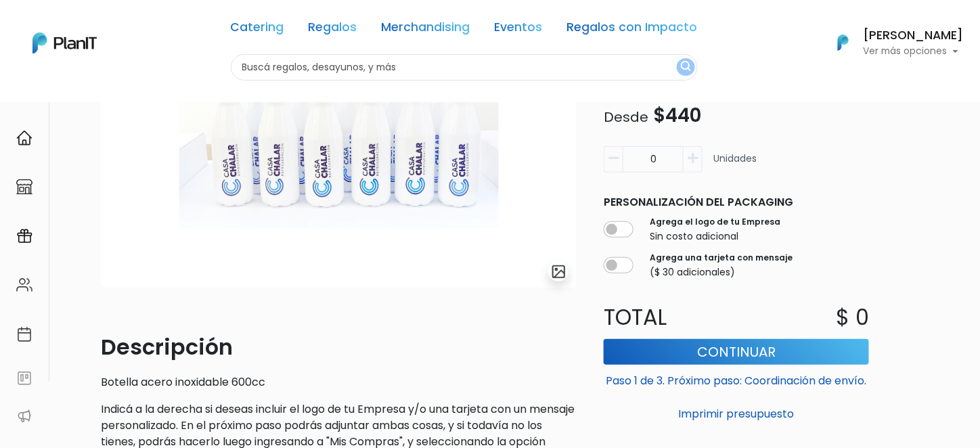
scroll to position [68, 0]
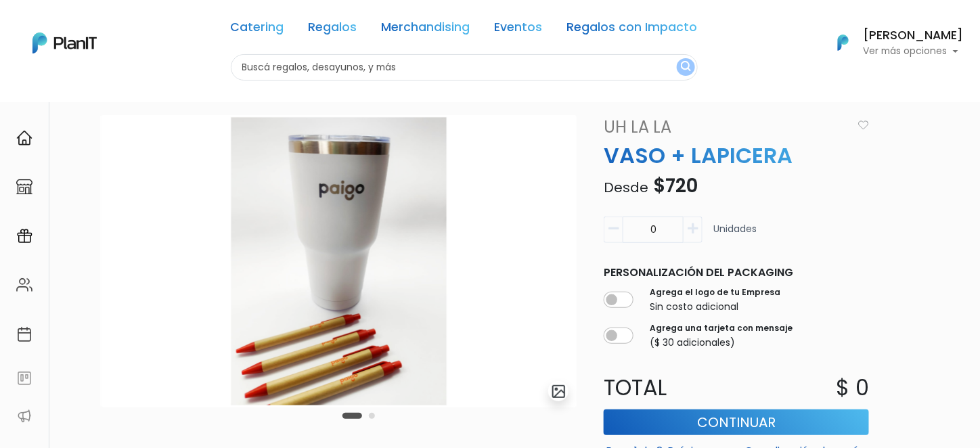
scroll to position [68, 0]
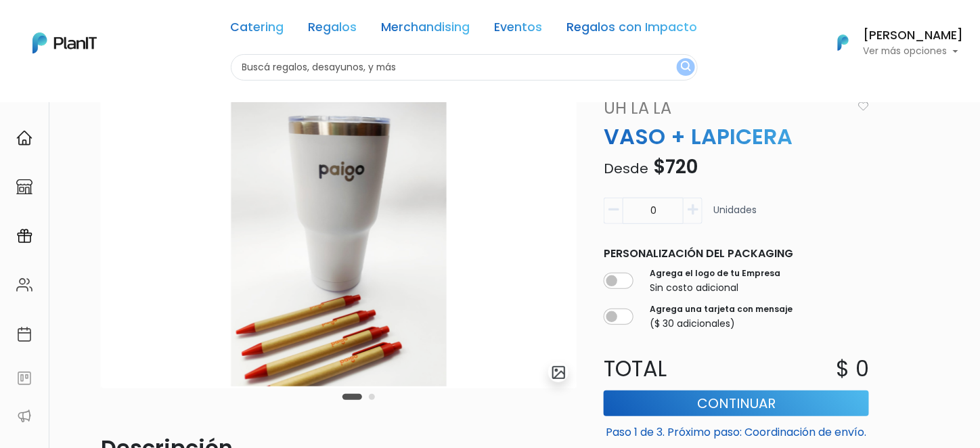
click at [372, 400] on div "Carousel Pagination" at bounding box center [358, 396] width 39 height 16
click at [372, 398] on button "Carousel Page 2" at bounding box center [372, 397] width 6 height 6
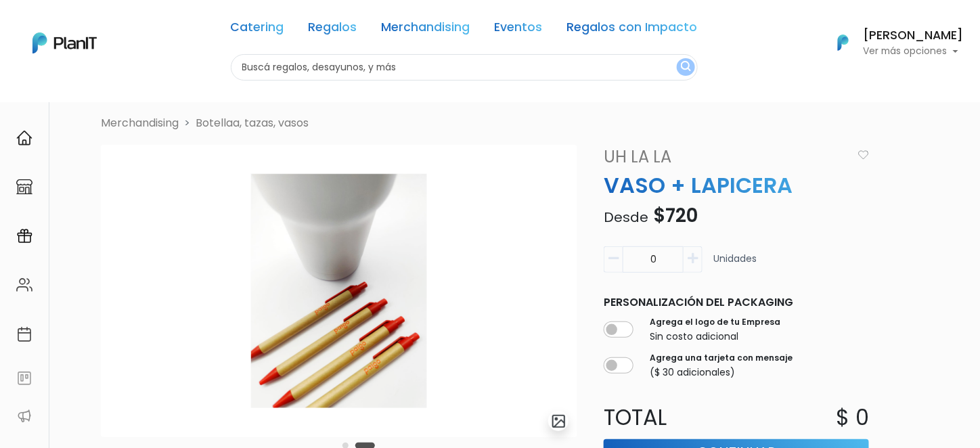
scroll to position [0, 0]
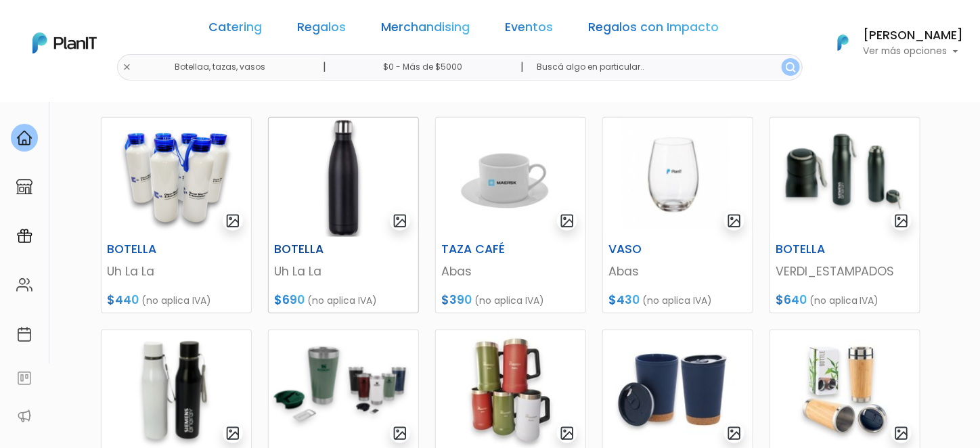
scroll to position [203, 0]
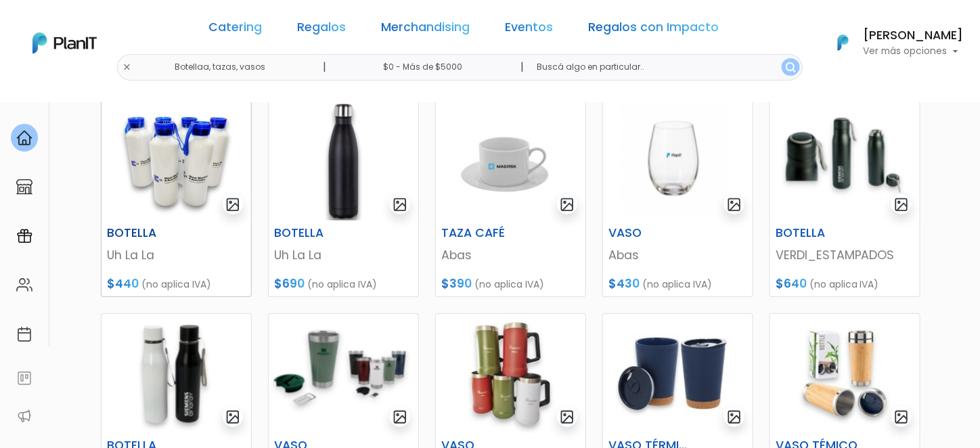
click at [152, 166] on img at bounding box center [177, 161] width 150 height 119
click at [673, 162] on img at bounding box center [678, 161] width 150 height 119
click at [839, 152] on img at bounding box center [845, 161] width 150 height 119
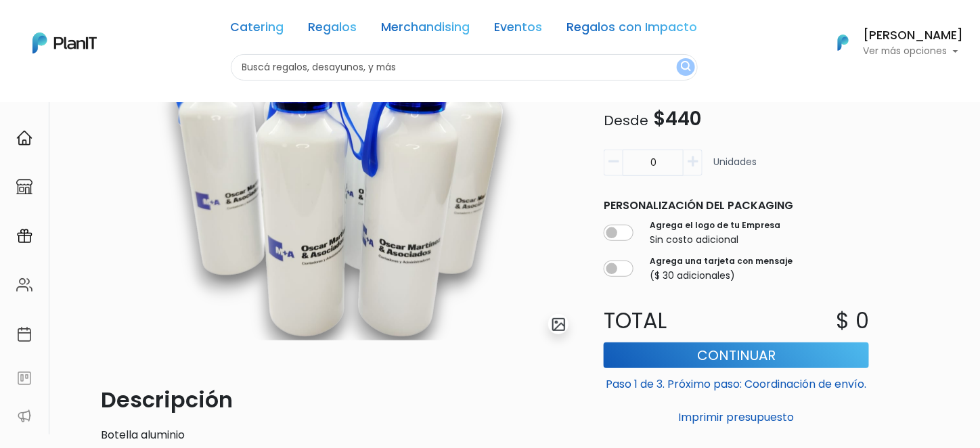
scroll to position [68, 0]
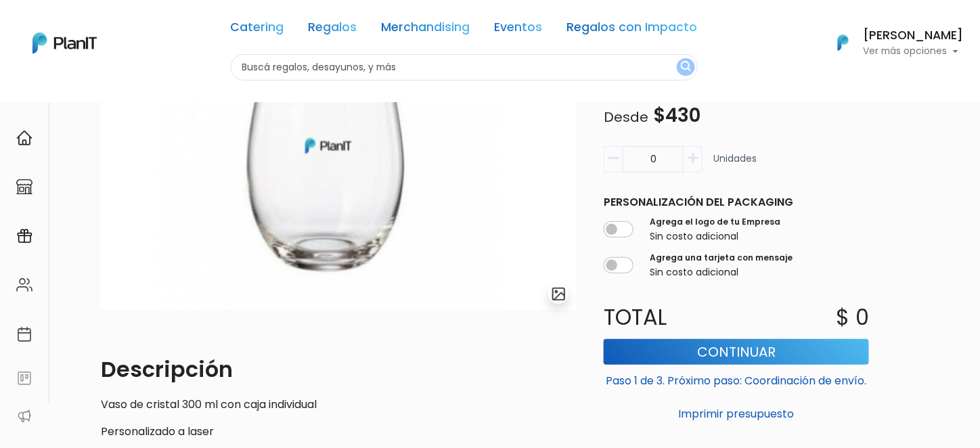
scroll to position [68, 0]
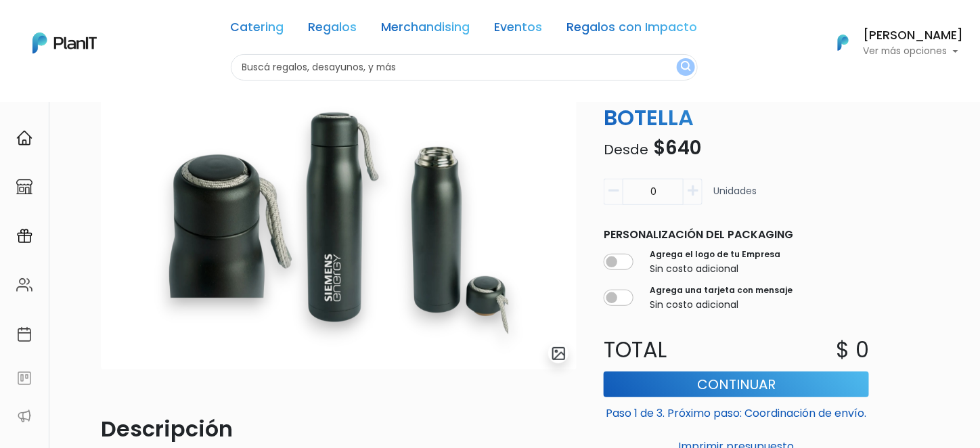
scroll to position [68, 0]
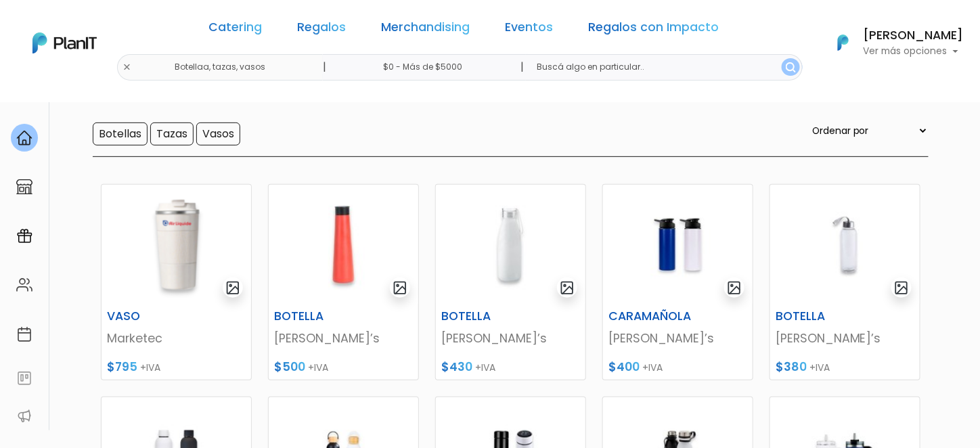
scroll to position [203, 0]
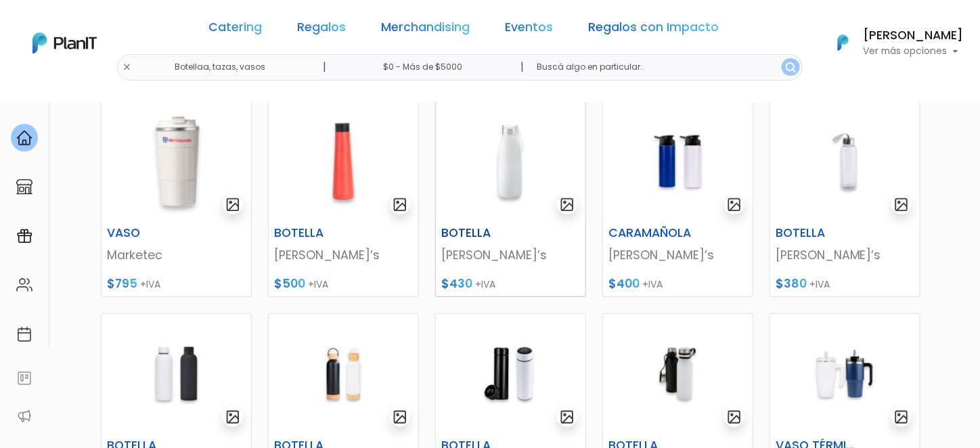
click at [504, 164] on img at bounding box center [511, 161] width 150 height 119
click at [487, 247] on p "[PERSON_NAME]’s" at bounding box center [510, 255] width 139 height 18
click at [521, 314] on img at bounding box center [511, 373] width 150 height 119
click at [413, 25] on link "Merchandising" at bounding box center [426, 30] width 89 height 16
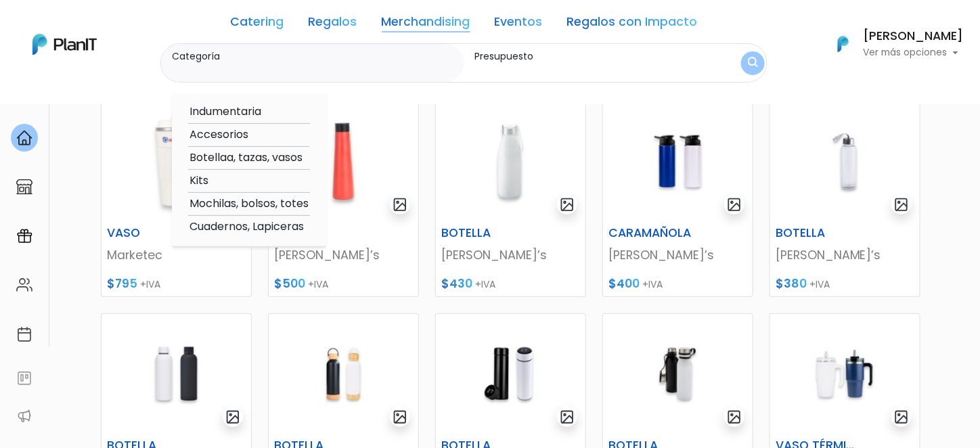
click at [280, 203] on option "Mochilas, bolsos, totes" at bounding box center [249, 204] width 122 height 17
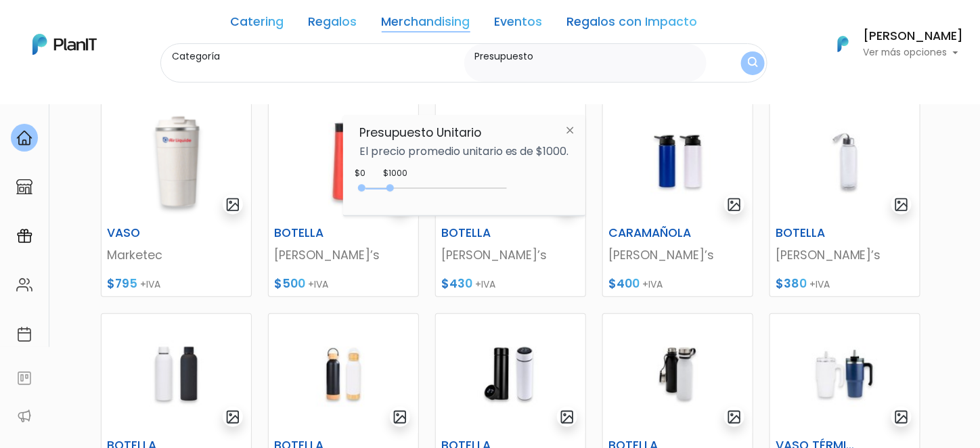
type input "Mochilas, bolsos, totes"
type input "$0 - Más de $5000"
drag, startPoint x: 389, startPoint y: 188, endPoint x: 564, endPoint y: 208, distance: 175.7
click at [564, 208] on div "Presupuesto Unitario El precio promedio unitario es de $1000. +$5000 $0 0 : 500…" at bounding box center [464, 165] width 242 height 101
click at [758, 58] on button "submit" at bounding box center [753, 63] width 24 height 24
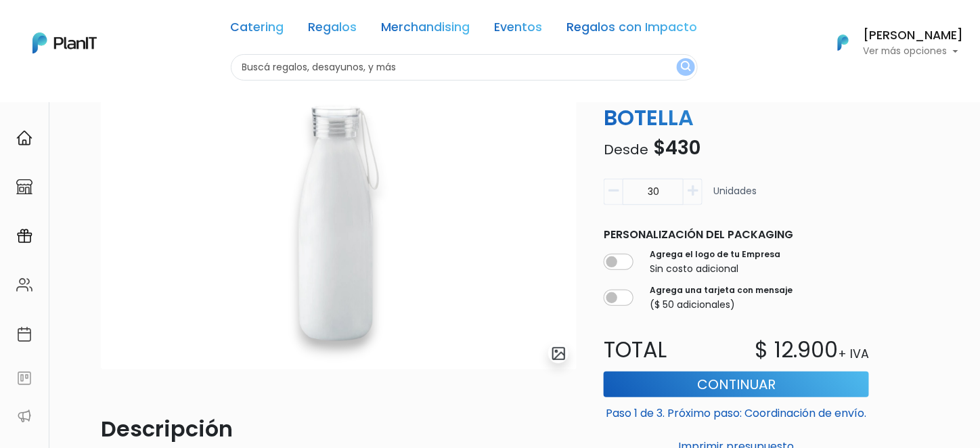
scroll to position [68, 0]
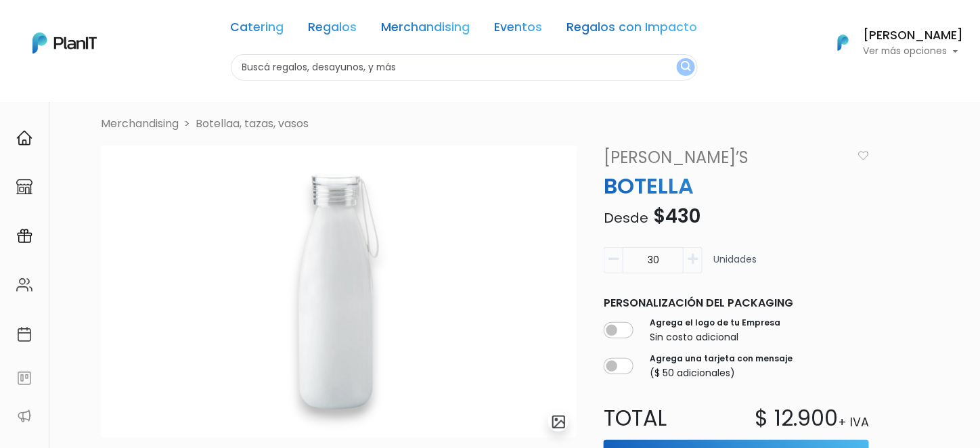
scroll to position [68, 0]
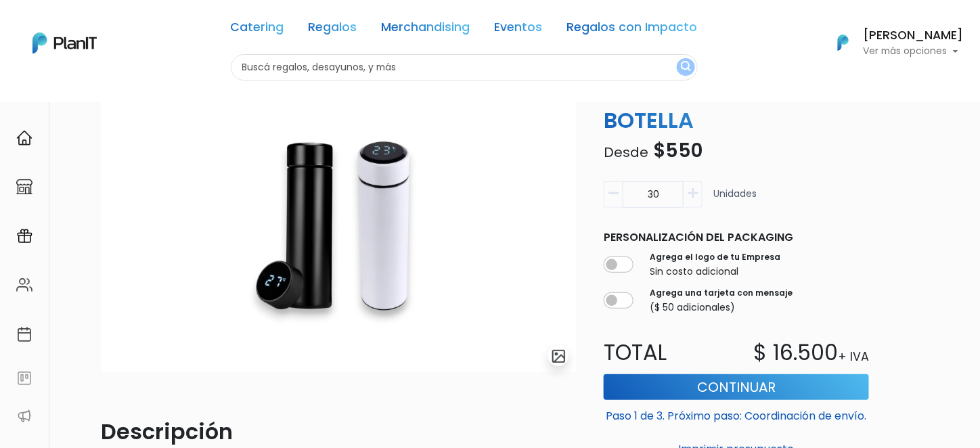
scroll to position [68, 0]
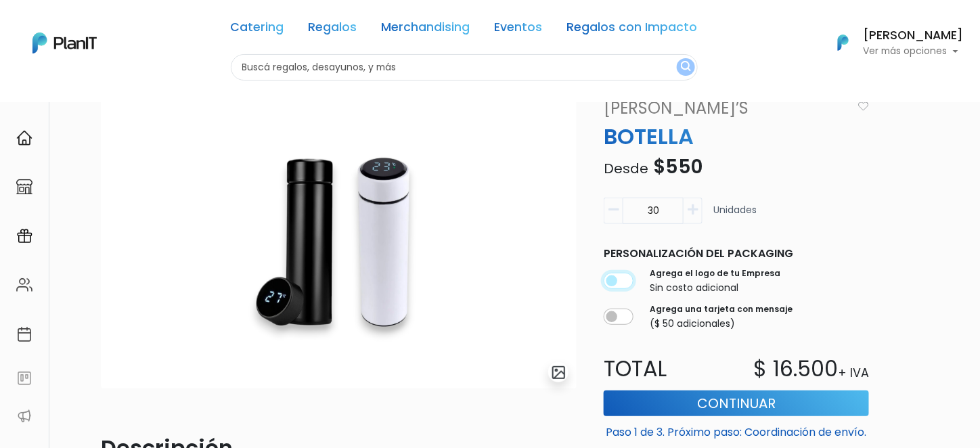
click at [623, 279] on input "checkbox" at bounding box center [619, 281] width 30 height 16
checkbox input "true"
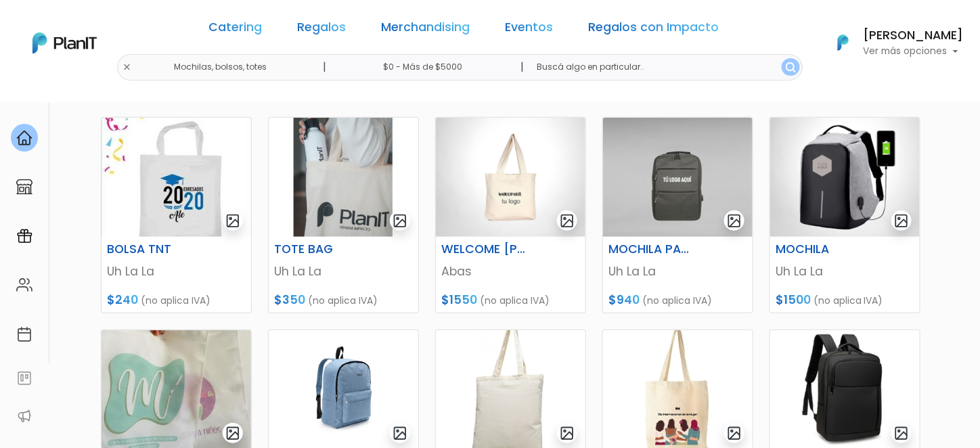
scroll to position [203, 0]
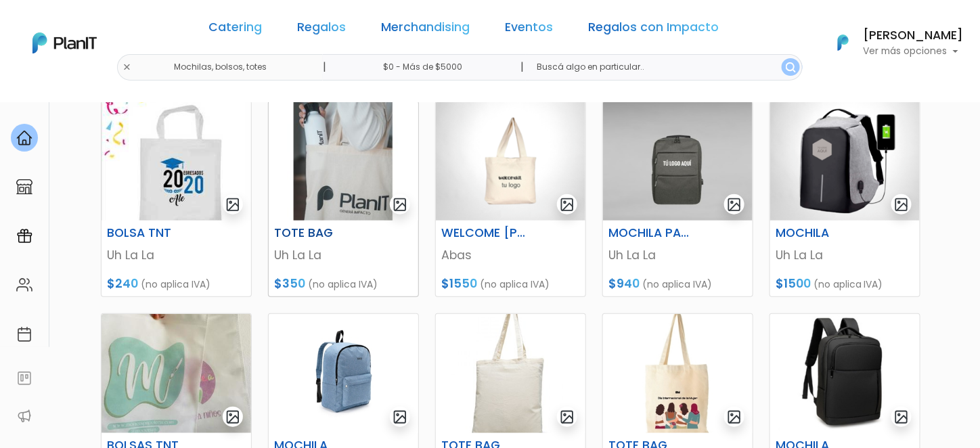
click at [340, 181] on img at bounding box center [344, 161] width 150 height 119
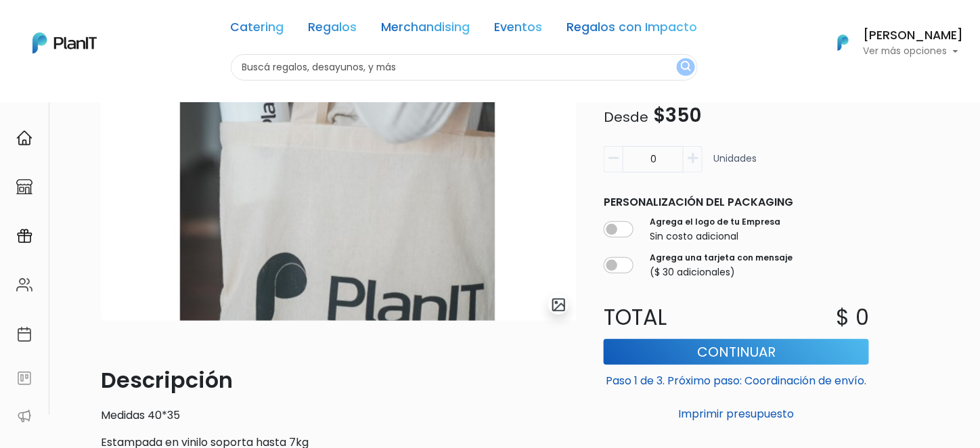
scroll to position [68, 0]
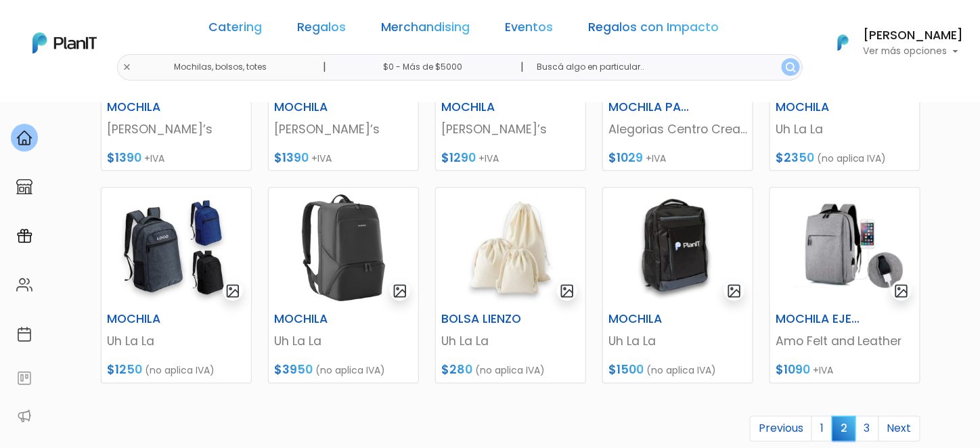
scroll to position [609, 0]
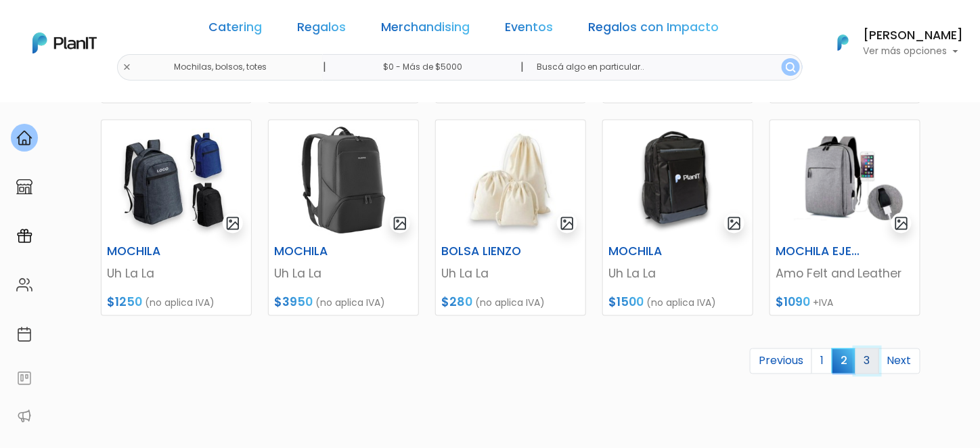
click at [868, 363] on link "3" at bounding box center [867, 362] width 24 height 26
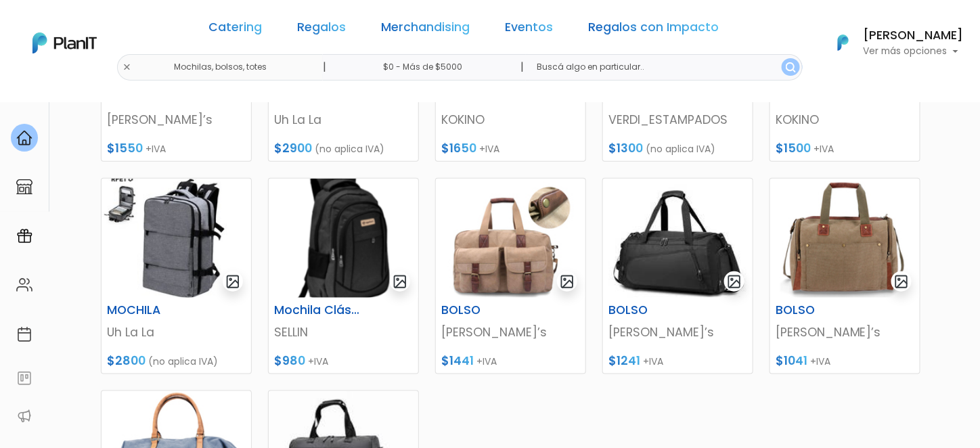
scroll to position [338, 0]
click at [432, 28] on link "Merchandising" at bounding box center [426, 30] width 89 height 16
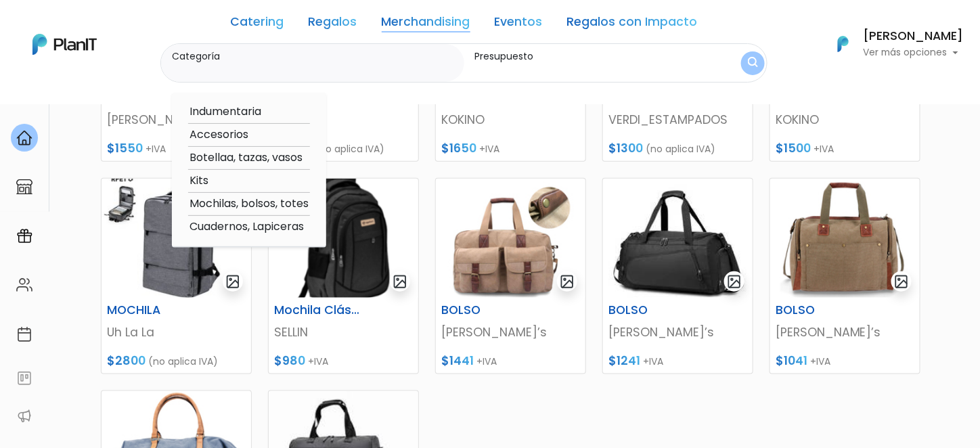
click at [261, 230] on option "Cuadernos, Lapiceras" at bounding box center [249, 227] width 122 height 17
type input "Cuadernos, Lapiceras"
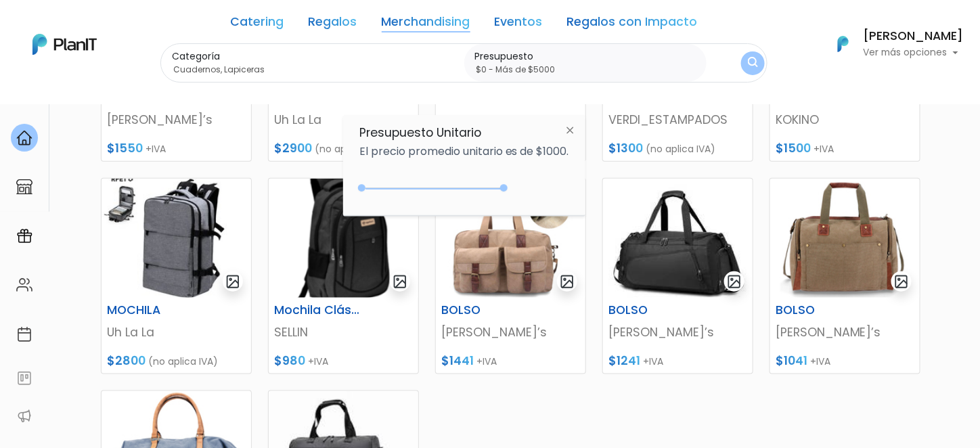
type input "$0 - Más de $5000"
drag, startPoint x: 388, startPoint y: 187, endPoint x: 580, endPoint y: 204, distance: 192.9
click at [580, 204] on div "Presupuesto Unitario El precio promedio unitario es de $1000. +$5000 $0 0 : 500…" at bounding box center [464, 165] width 242 height 101
click at [759, 64] on button "submit" at bounding box center [753, 63] width 24 height 24
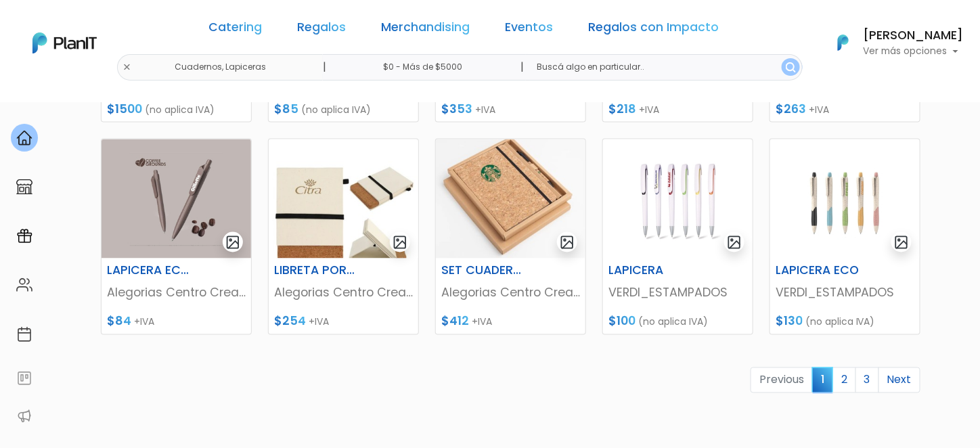
scroll to position [609, 0]
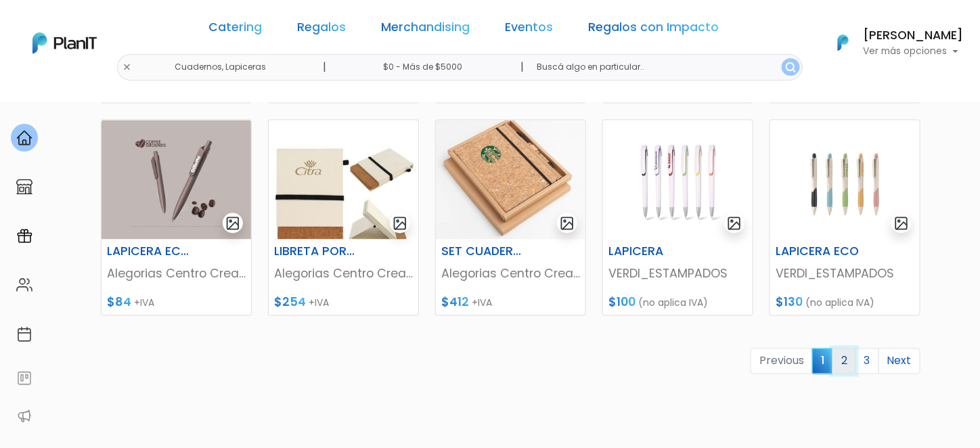
click at [848, 366] on link "2" at bounding box center [844, 362] width 24 height 26
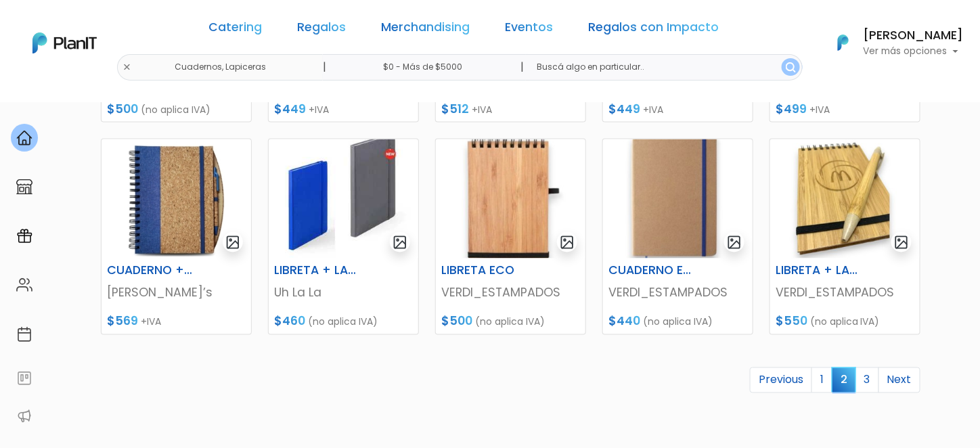
scroll to position [609, 0]
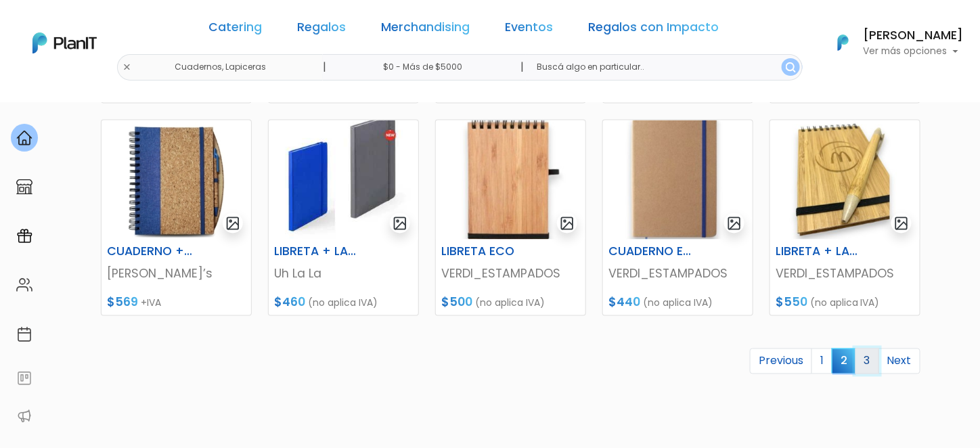
click at [866, 361] on link "3" at bounding box center [867, 362] width 24 height 26
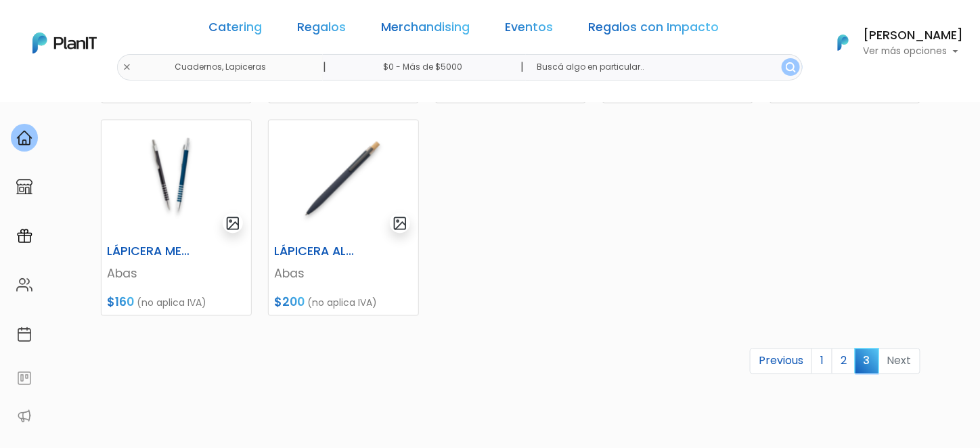
scroll to position [406, 0]
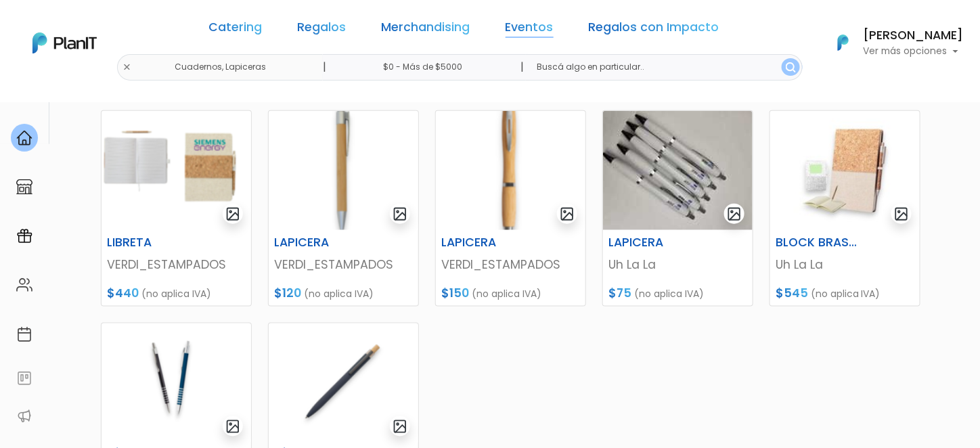
click at [516, 26] on link "Eventos" at bounding box center [530, 30] width 48 height 16
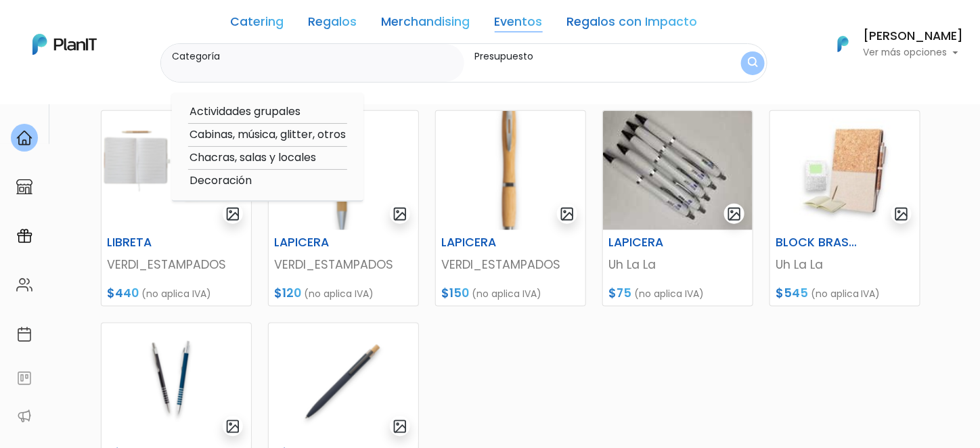
click at [647, 19] on link "Regalos con Impacto" at bounding box center [632, 24] width 131 height 16
click at [271, 111] on option "Boxes y Canastas" at bounding box center [264, 112] width 152 height 17
type input "Boxes y Canastas"
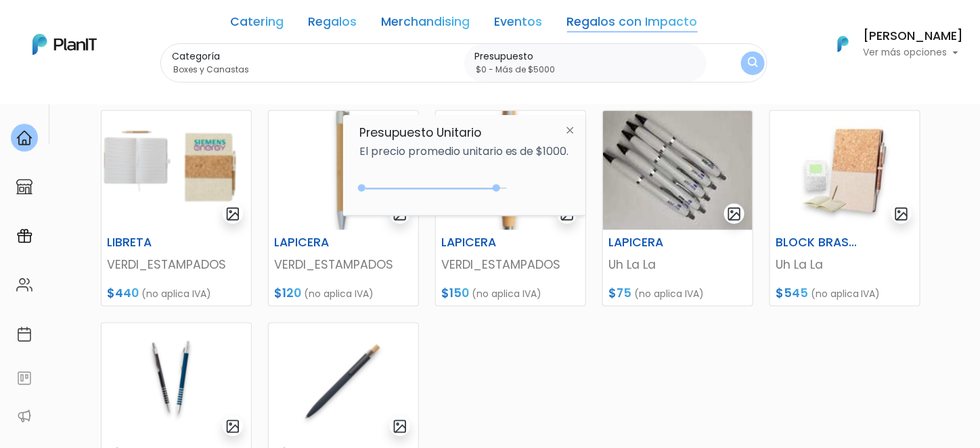
drag, startPoint x: 389, startPoint y: 185, endPoint x: 540, endPoint y: 168, distance: 151.9
click at [523, 184] on div "$4750 $0 0 : 4750 0 4750 0,5000" at bounding box center [464, 190] width 210 height 27
type input "$0 - Más de $5000"
click at [748, 71] on button "submit" at bounding box center [753, 63] width 24 height 24
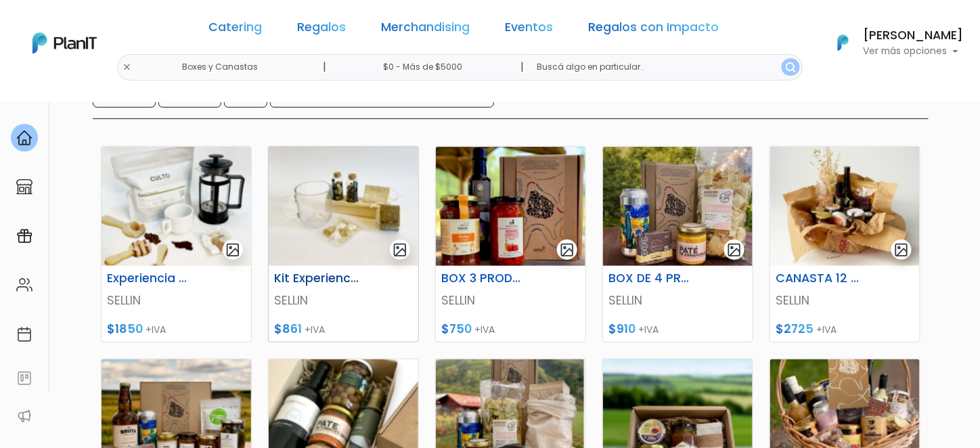
scroll to position [135, 0]
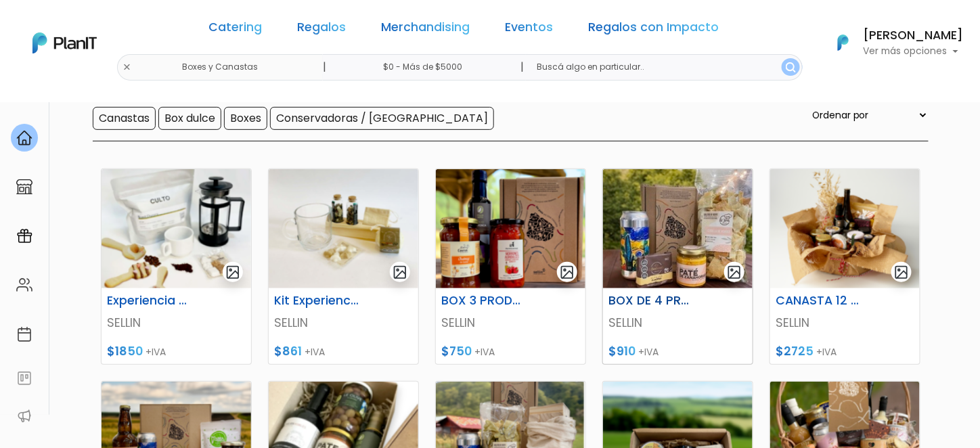
click at [670, 248] on img at bounding box center [678, 228] width 150 height 119
click at [480, 233] on img at bounding box center [511, 228] width 150 height 119
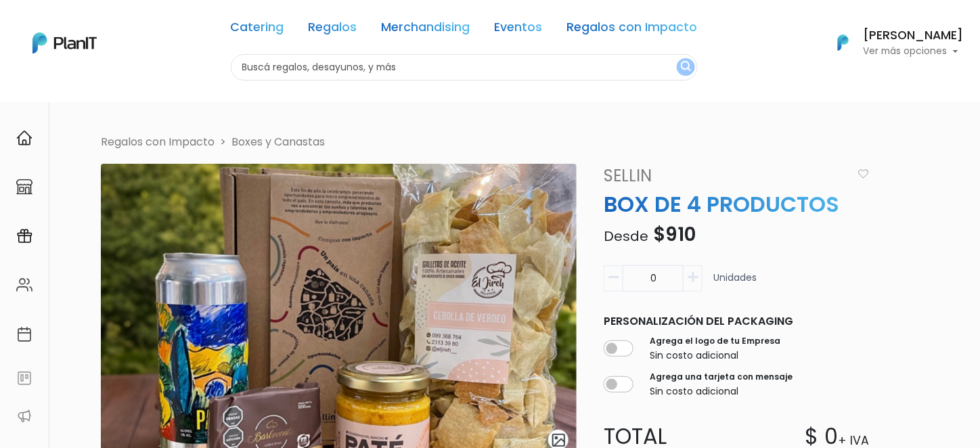
scroll to position [68, 0]
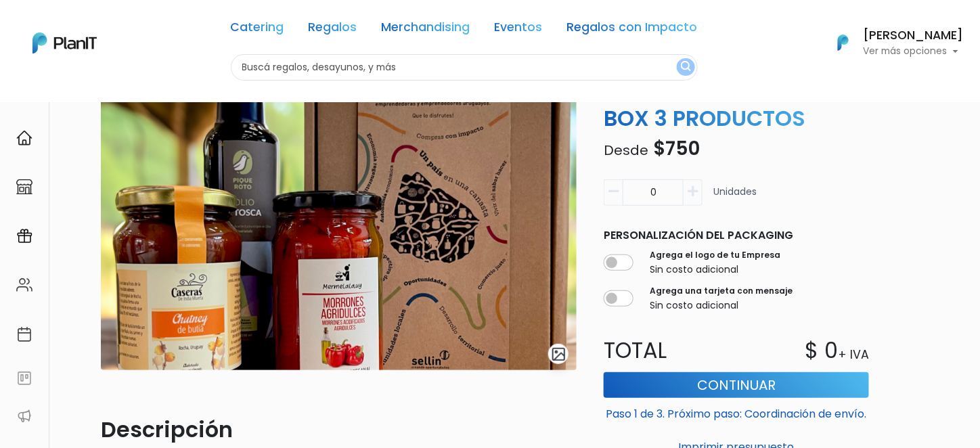
scroll to position [68, 0]
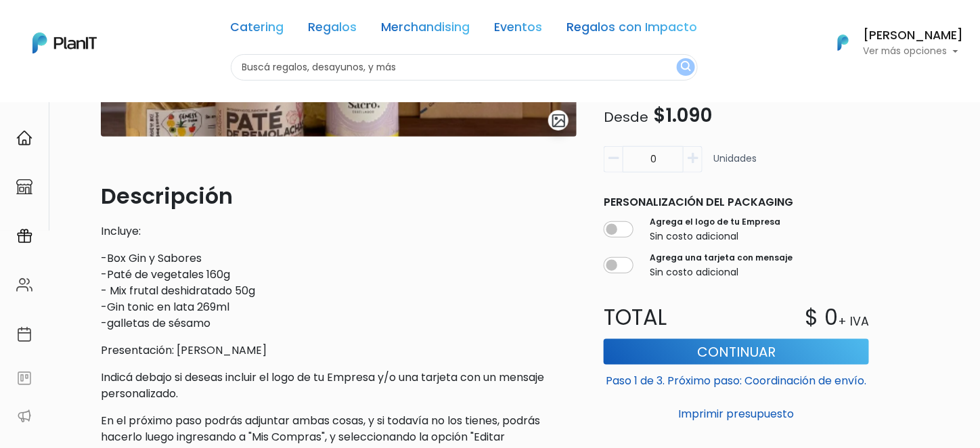
scroll to position [338, 0]
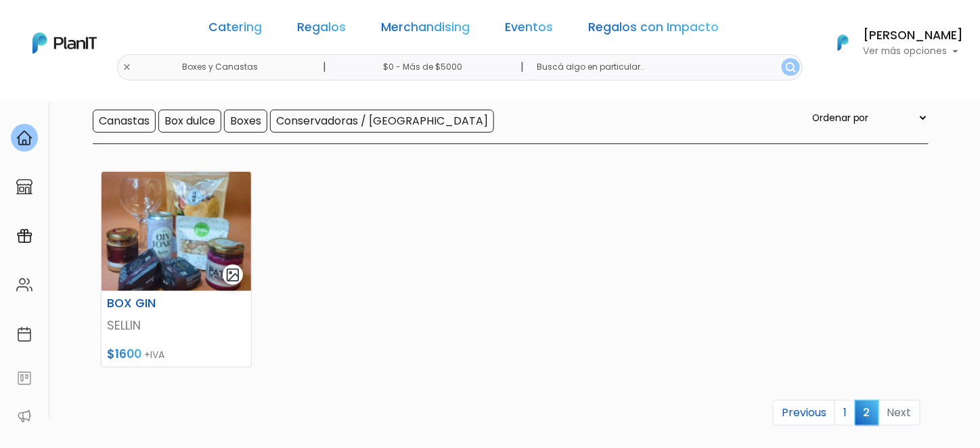
scroll to position [135, 0]
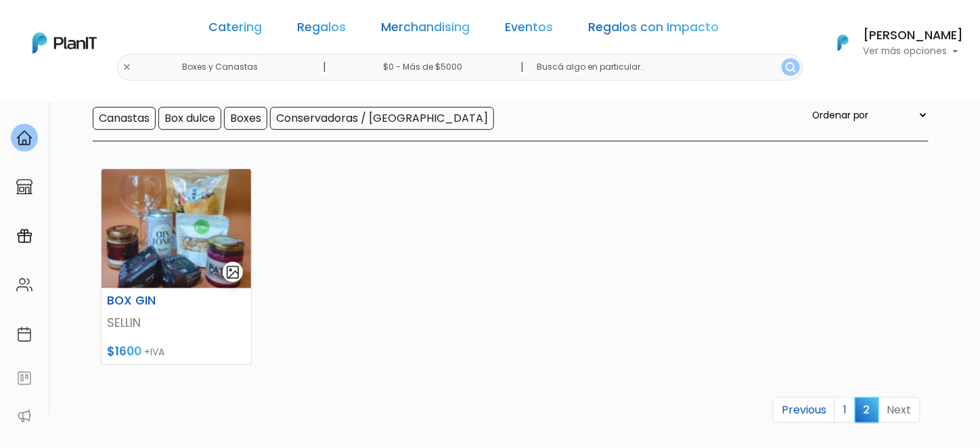
click at [632, 23] on link "Regalos con Impacto" at bounding box center [654, 30] width 131 height 16
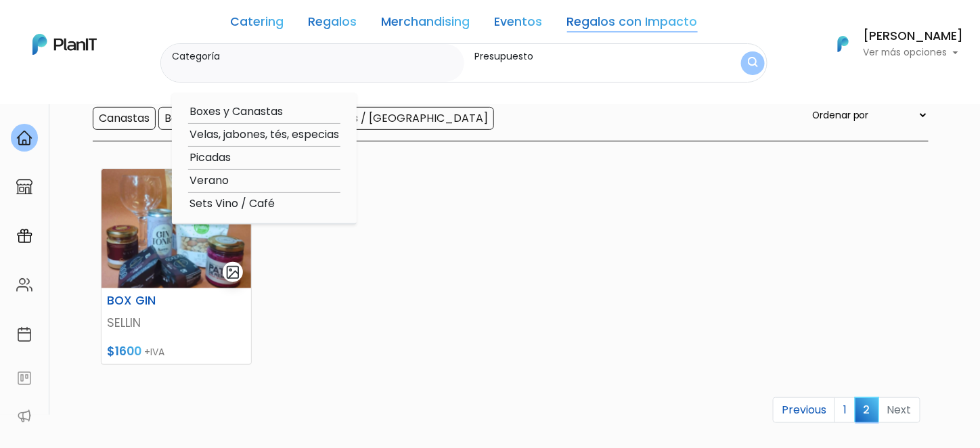
click at [218, 130] on option "Velas, jabones, tés, especias" at bounding box center [264, 135] width 152 height 17
type input "Velas, jabones, tés, especias"
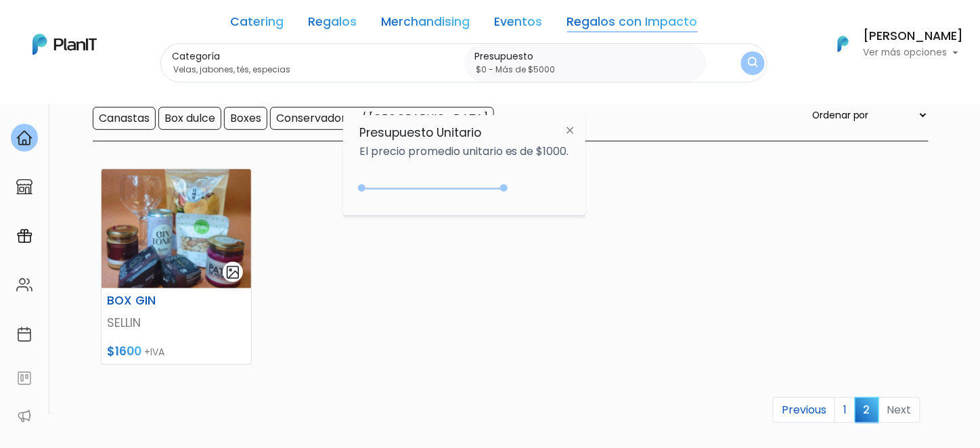
drag, startPoint x: 388, startPoint y: 187, endPoint x: 538, endPoint y: 189, distance: 149.6
click at [537, 189] on div "+$5000 $0 0 : 5000 0 5000 0,5000" at bounding box center [464, 190] width 210 height 27
type input "$0 - Más de $5000"
click at [754, 67] on img "submit" at bounding box center [752, 63] width 13 height 16
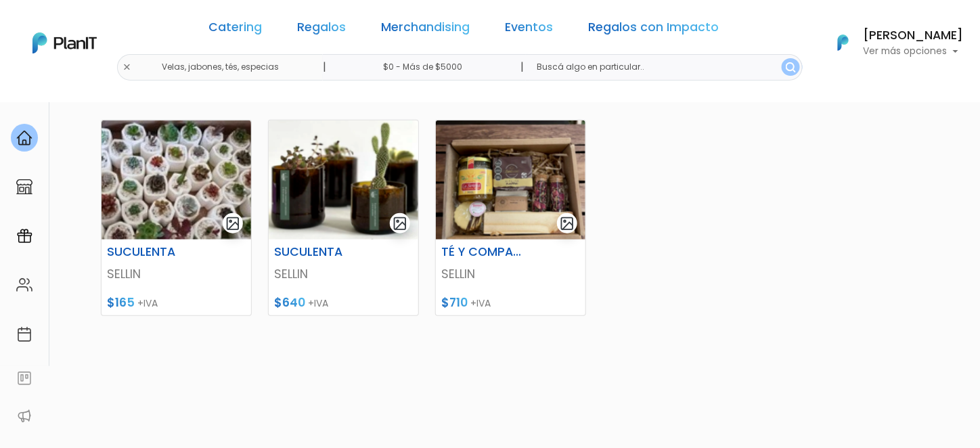
scroll to position [203, 0]
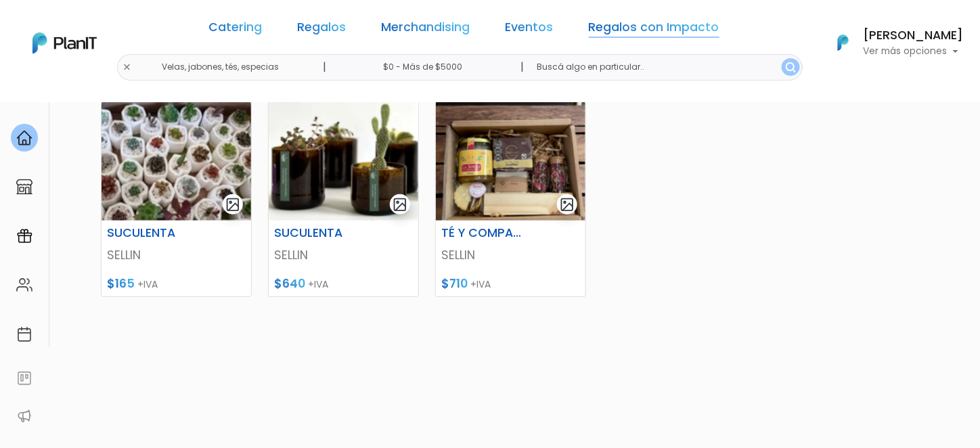
click at [654, 24] on link "Regalos con Impacto" at bounding box center [654, 30] width 131 height 16
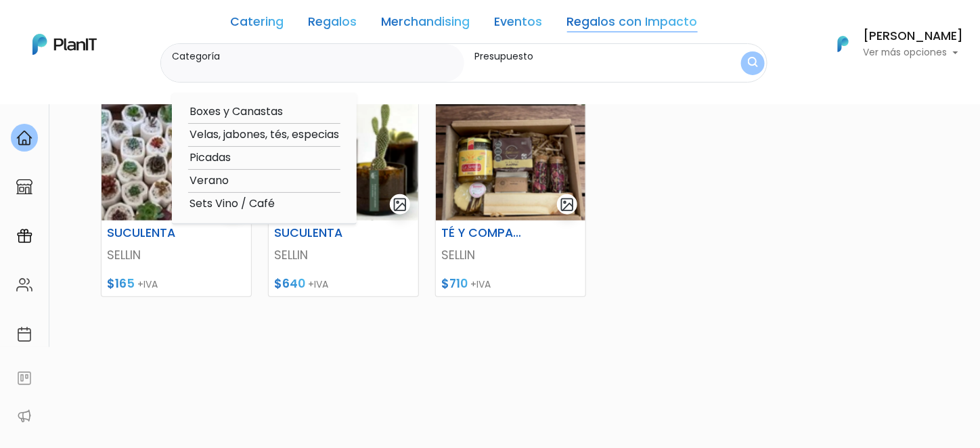
click at [215, 160] on option "Picadas" at bounding box center [264, 158] width 152 height 17
type input "Picadas"
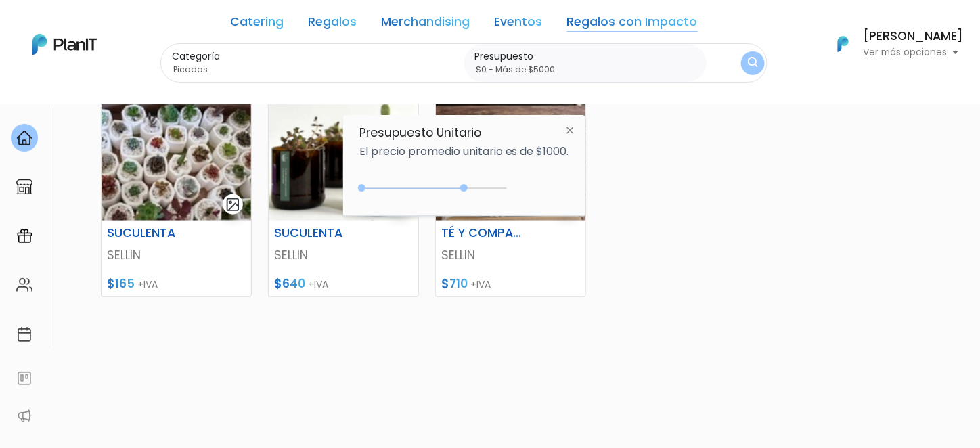
type input "$0 - Más de $5000"
drag, startPoint x: 390, startPoint y: 189, endPoint x: 568, endPoint y: 205, distance: 178.7
click at [568, 205] on div "Presupuesto Unitario El precio promedio unitario es de $1000. +$5000 $0 0 : 500…" at bounding box center [464, 165] width 242 height 101
click at [752, 66] on img "submit" at bounding box center [753, 63] width 10 height 13
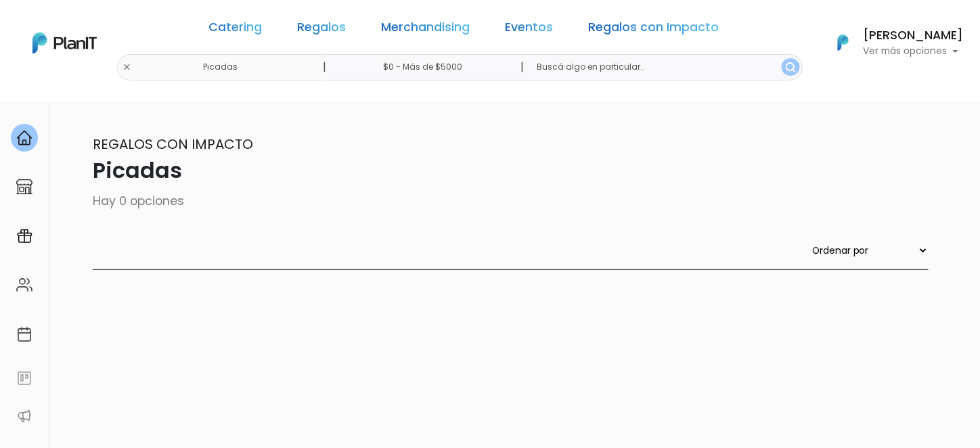
click at [636, 18] on div "Catering Regalos Merchandising Eventos Regalos con Impacto" at bounding box center [464, 29] width 521 height 49
click at [632, 26] on link "Regalos con Impacto" at bounding box center [654, 30] width 131 height 16
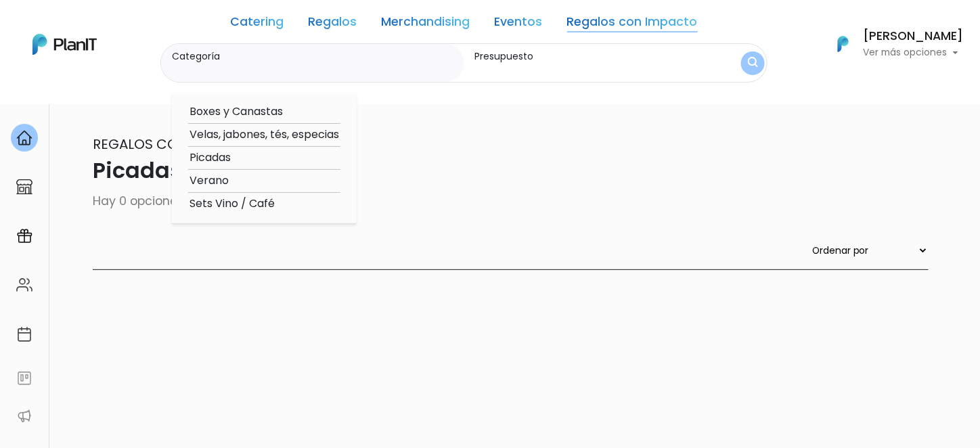
click at [261, 182] on option "Verano" at bounding box center [264, 181] width 152 height 17
type input "Verano"
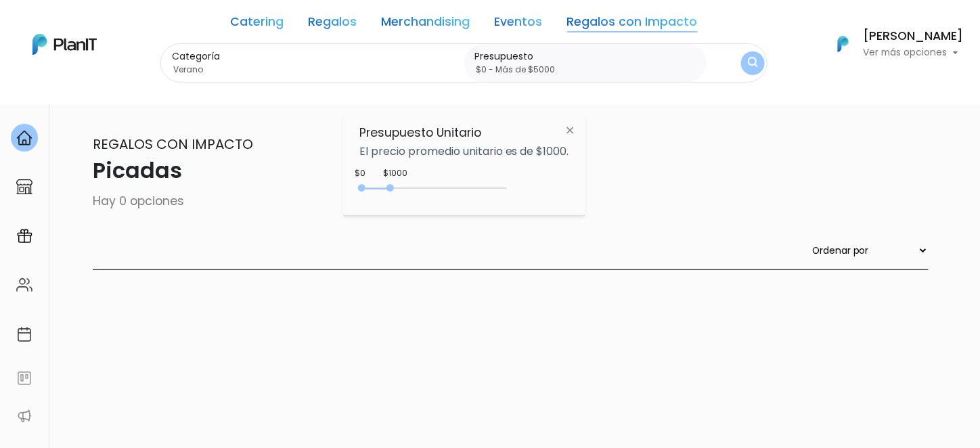
type input "$0 - Más de $5000"
drag, startPoint x: 393, startPoint y: 188, endPoint x: 543, endPoint y: 192, distance: 149.6
click at [543, 192] on div "+$5000 $0 0 : 5000 0 5000 0,5000" at bounding box center [464, 190] width 210 height 27
click at [752, 60] on img "submit" at bounding box center [753, 63] width 10 height 13
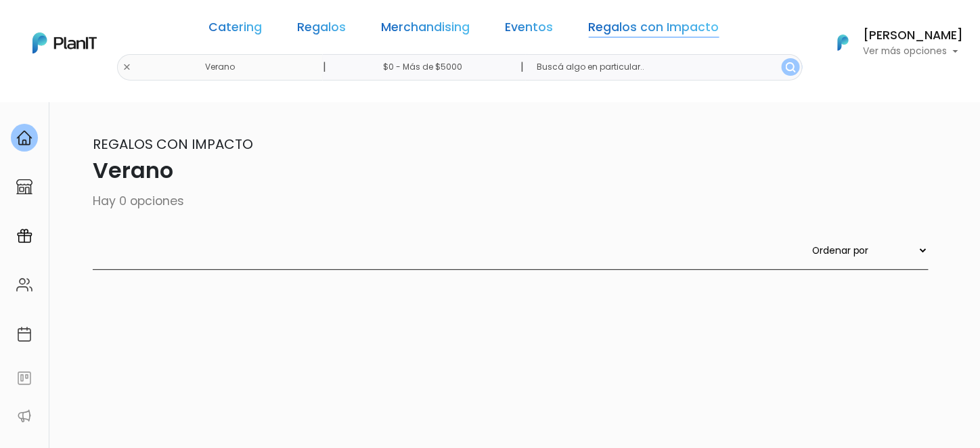
click at [634, 30] on link "Regalos con Impacto" at bounding box center [654, 30] width 131 height 16
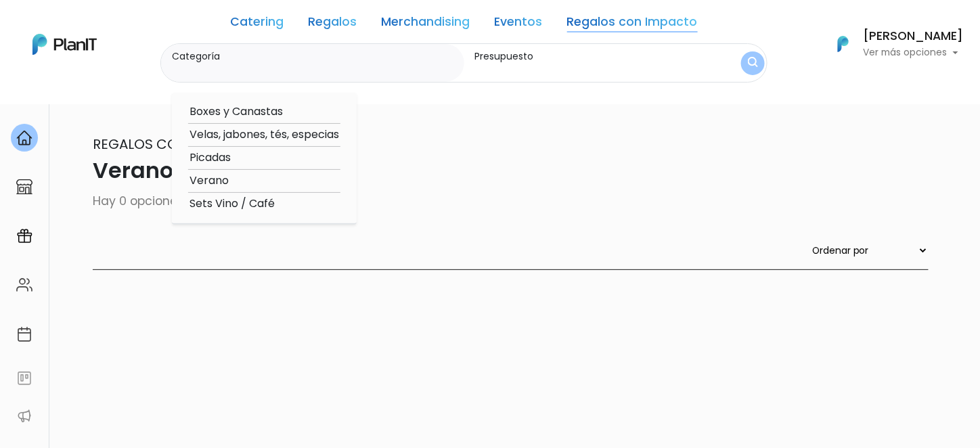
click at [257, 206] on option "Sets Vino / Café" at bounding box center [264, 204] width 152 height 17
type input "Sets Vino / Café"
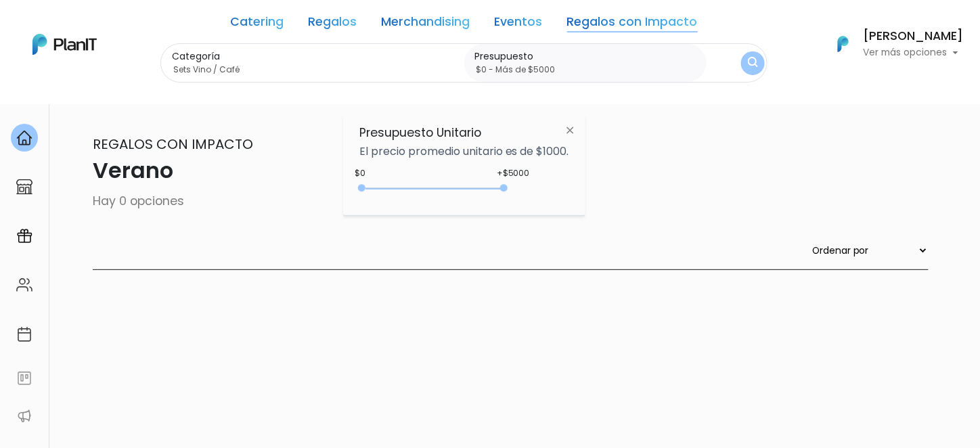
type input "$0 - Más de $5000"
drag, startPoint x: 388, startPoint y: 187, endPoint x: 601, endPoint y: 202, distance: 213.0
click at [600, 201] on body "Catering Regalos Merchandising Eventos Regalos con Impacto Verano | $0 - Más de…" at bounding box center [490, 224] width 980 height 448
click at [746, 64] on button "submit" at bounding box center [753, 63] width 24 height 24
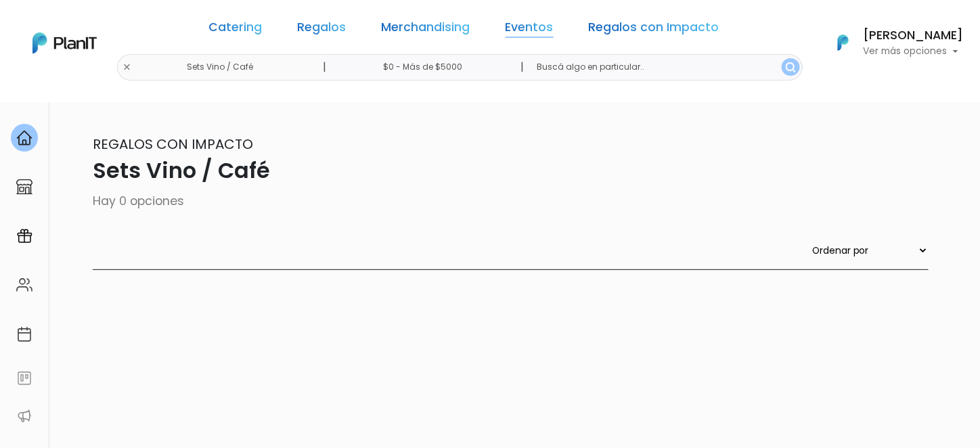
click at [535, 30] on link "Eventos" at bounding box center [530, 30] width 48 height 16
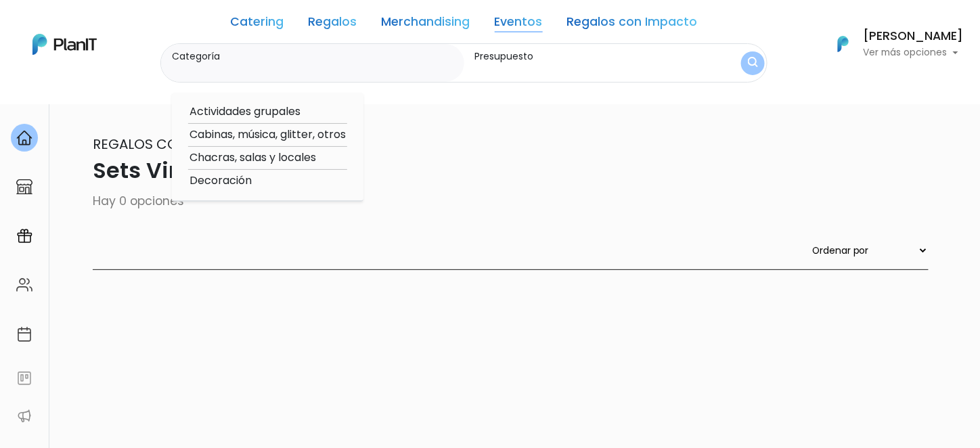
click at [233, 139] on option "Cabinas, música, glitter, otros" at bounding box center [267, 135] width 159 height 17
type input "Cabinas, música, glitter, otros"
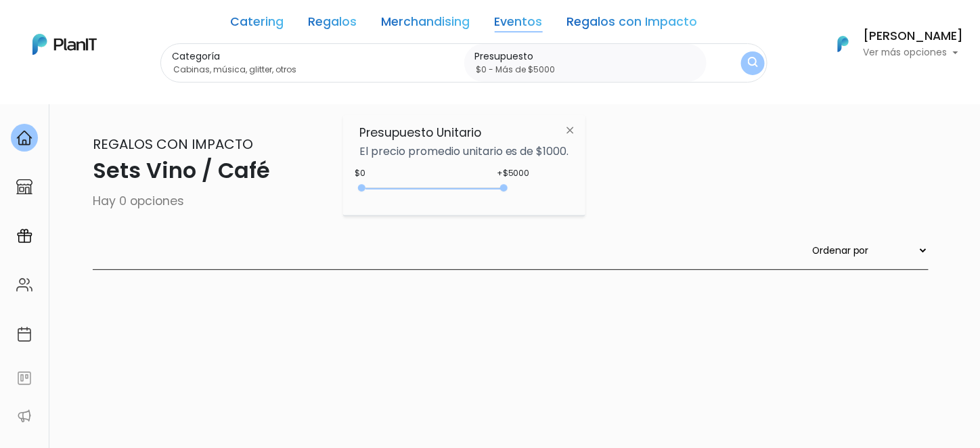
type input "$0 - Más de $5000"
drag, startPoint x: 393, startPoint y: 192, endPoint x: 532, endPoint y: 189, distance: 139.4
click at [527, 189] on div "+$5000 $0 0 : 5000 0 5000 0,5000" at bounding box center [464, 190] width 210 height 27
click at [761, 67] on button "submit" at bounding box center [753, 63] width 24 height 24
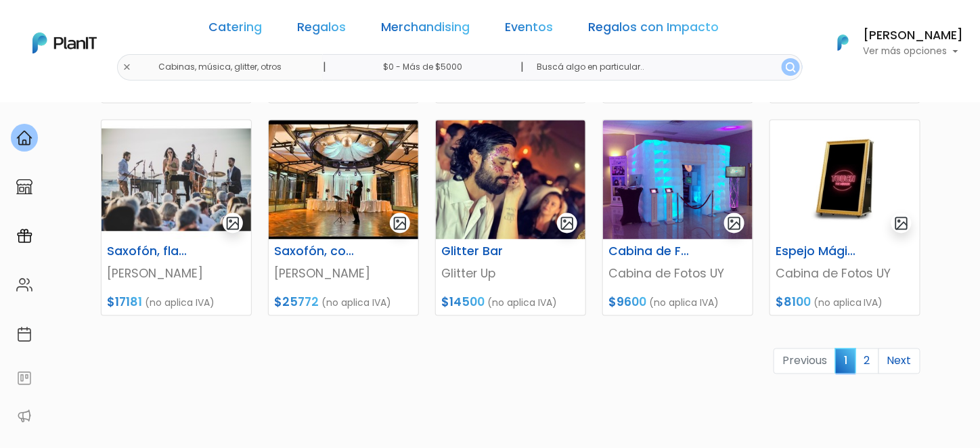
scroll to position [677, 0]
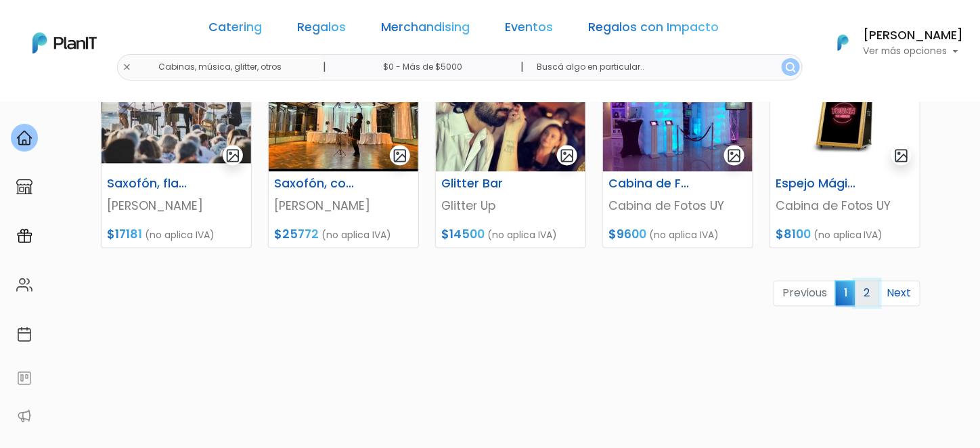
click at [874, 296] on link "2" at bounding box center [867, 294] width 24 height 26
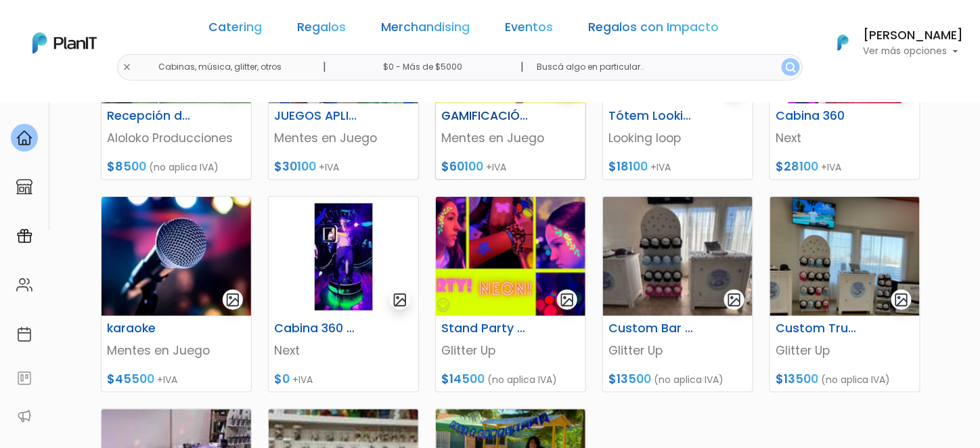
scroll to position [338, 0]
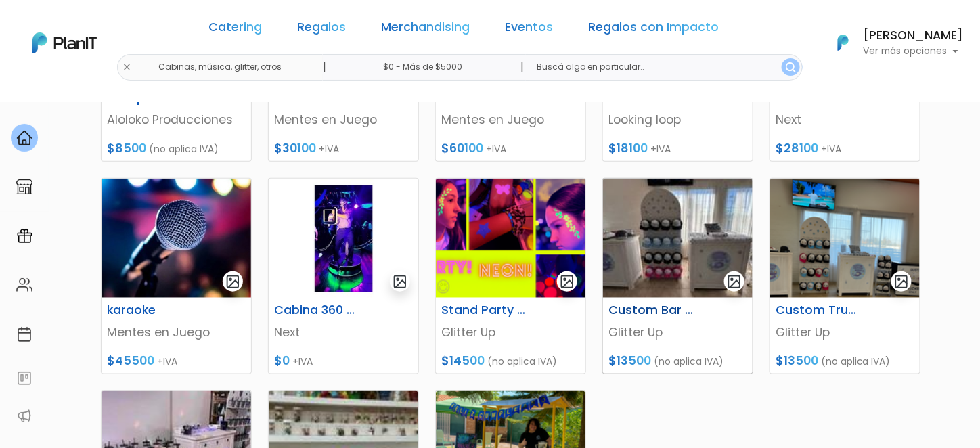
click at [654, 238] on img at bounding box center [678, 238] width 150 height 119
click at [196, 391] on img at bounding box center [177, 450] width 150 height 119
click at [513, 391] on img at bounding box center [511, 450] width 150 height 119
click at [506, 24] on link "Eventos" at bounding box center [530, 30] width 48 height 16
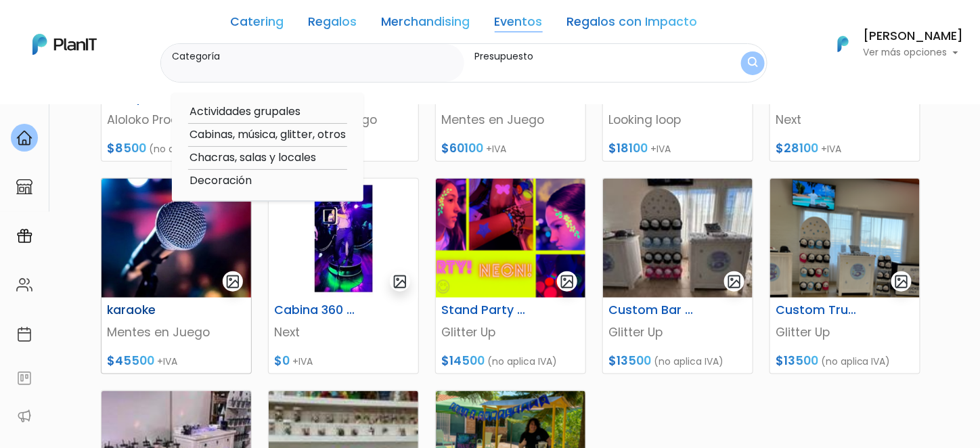
click at [244, 164] on option "Chacras, salas y locales" at bounding box center [267, 158] width 159 height 17
type input "Chacras, salas y locales"
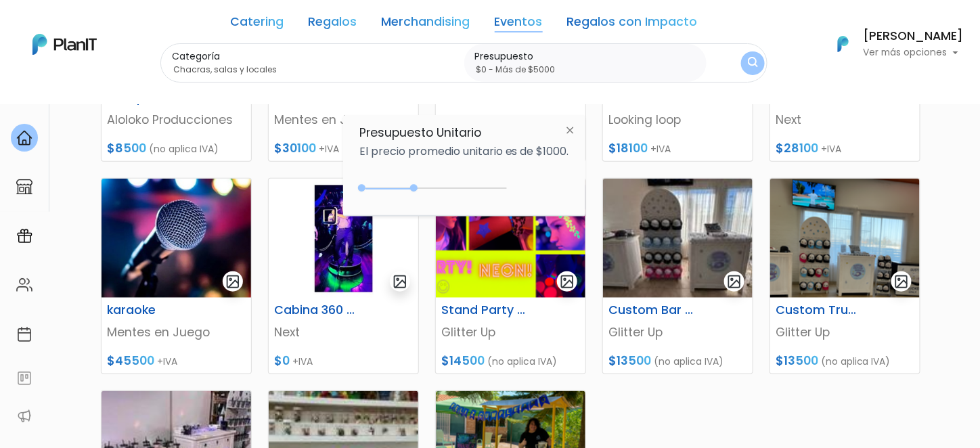
type input "$0 - Más de $5000"
drag, startPoint x: 388, startPoint y: 186, endPoint x: 526, endPoint y: 196, distance: 137.7
click at [526, 196] on div "+$5000 $0 0 : 5000 0 5000 0,5000" at bounding box center [464, 190] width 210 height 27
click at [761, 72] on div "Categoría Chacras, salas y locales Actividades grupales Cabinas, música, glitte…" at bounding box center [463, 63] width 607 height 40
click at [754, 63] on img "submit" at bounding box center [753, 63] width 10 height 13
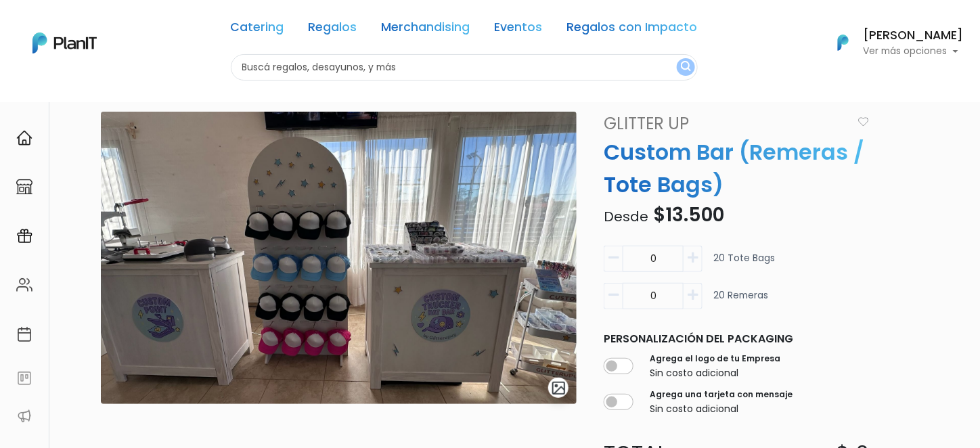
scroll to position [68, 0]
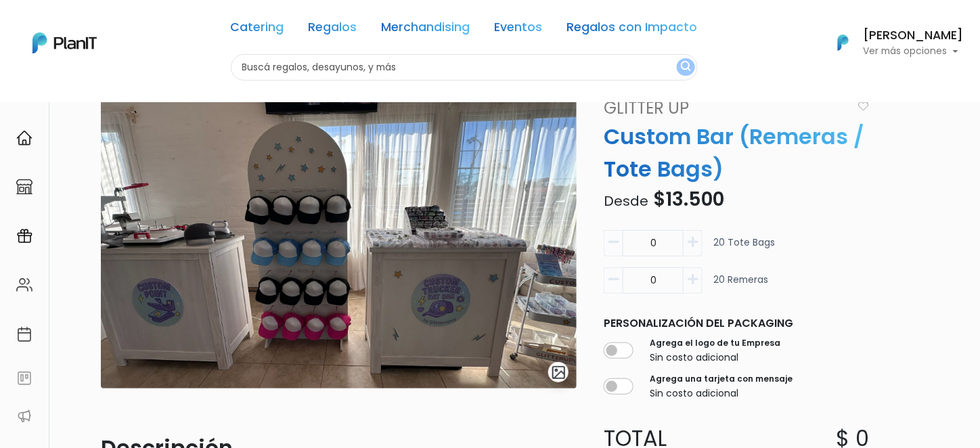
click at [694, 246] on icon "button" at bounding box center [693, 242] width 10 height 12
type input "1"
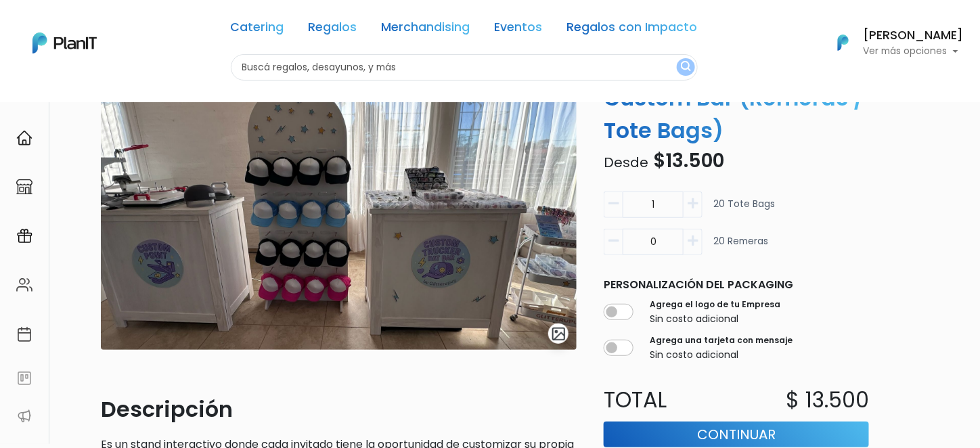
scroll to position [135, 0]
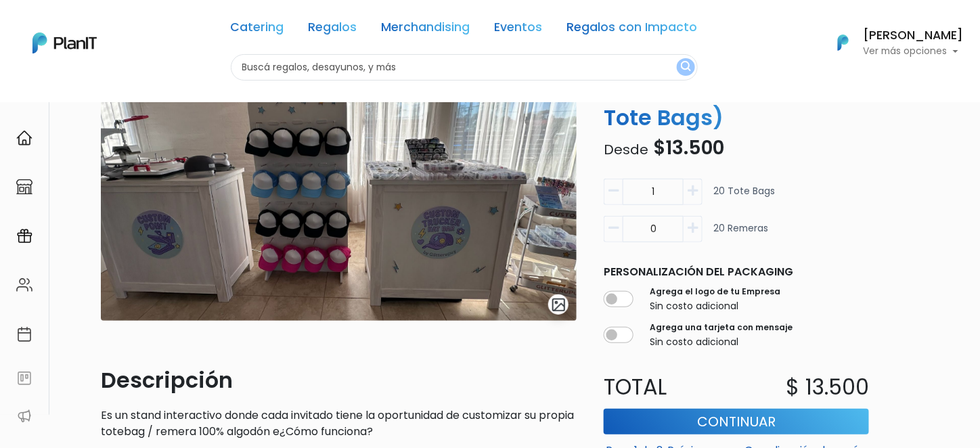
click at [696, 189] on icon "button" at bounding box center [693, 191] width 10 height 12
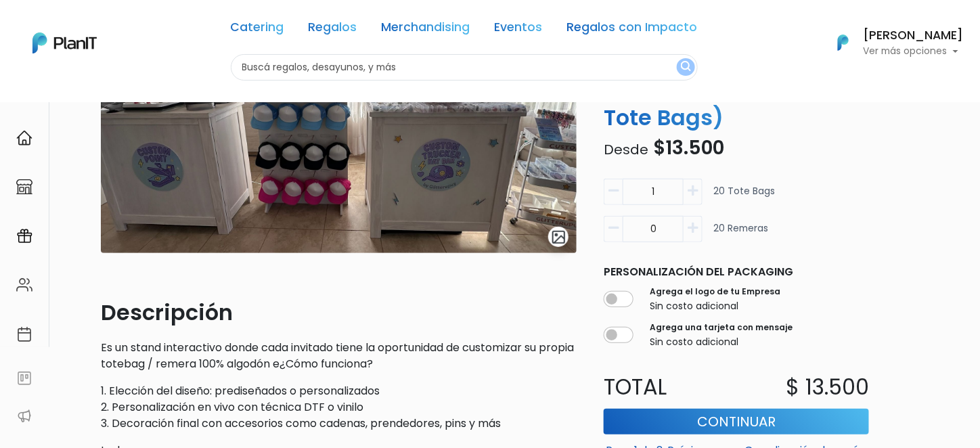
scroll to position [203, 0]
click at [693, 193] on icon "button" at bounding box center [693, 191] width 10 height 12
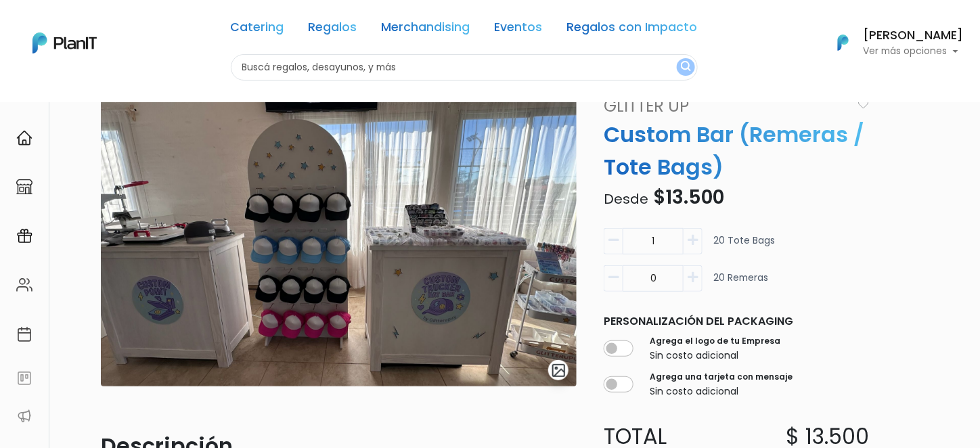
scroll to position [68, 0]
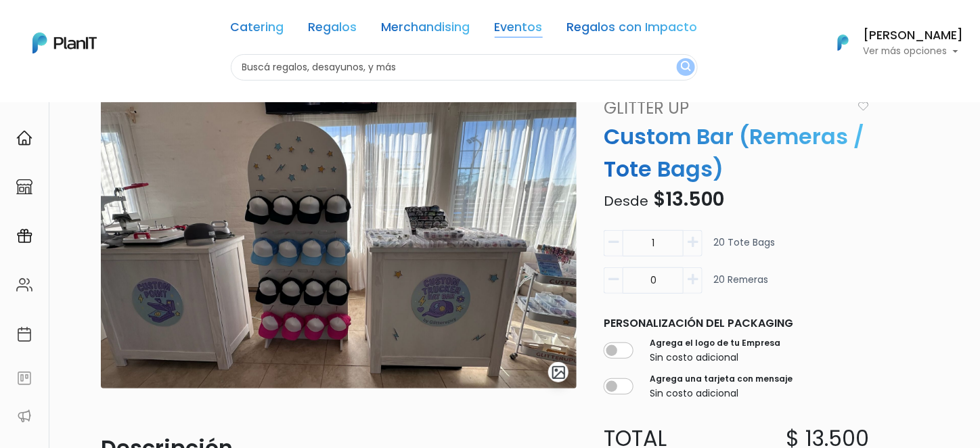
click at [523, 32] on link "Eventos" at bounding box center [519, 30] width 48 height 16
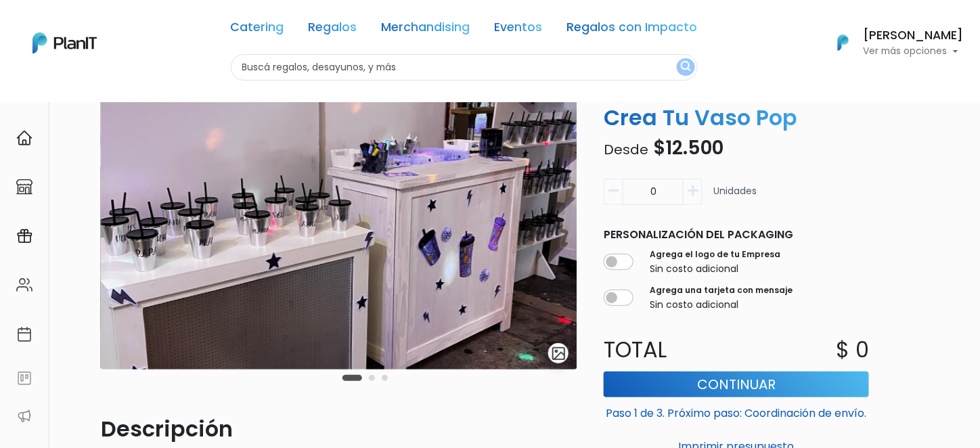
scroll to position [68, 0]
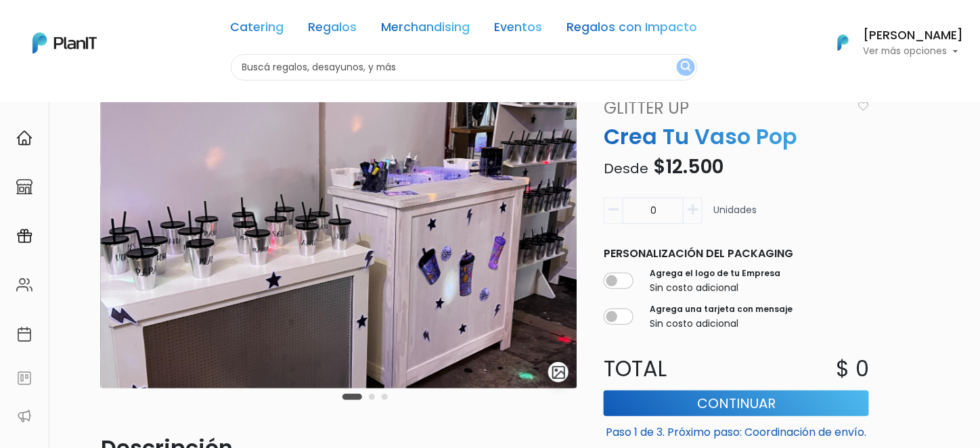
click at [372, 396] on button "Carousel Page 2" at bounding box center [372, 397] width 6 height 6
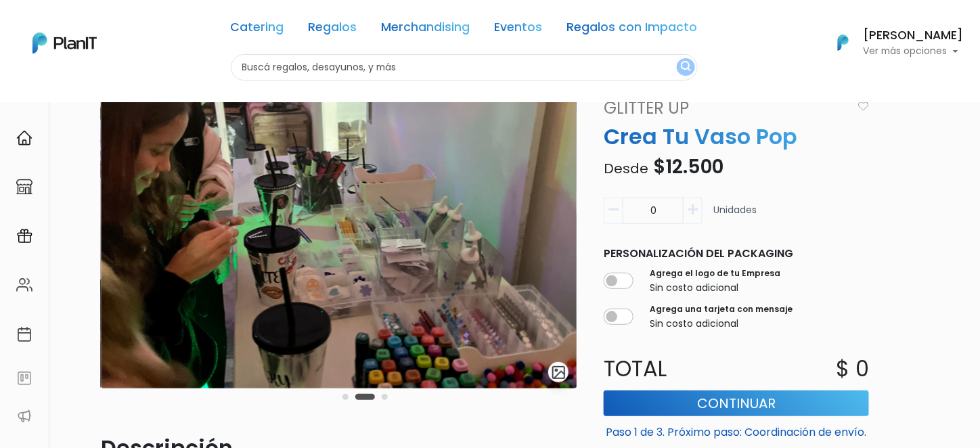
click at [382, 396] on button "Carousel Page 3" at bounding box center [385, 397] width 6 height 6
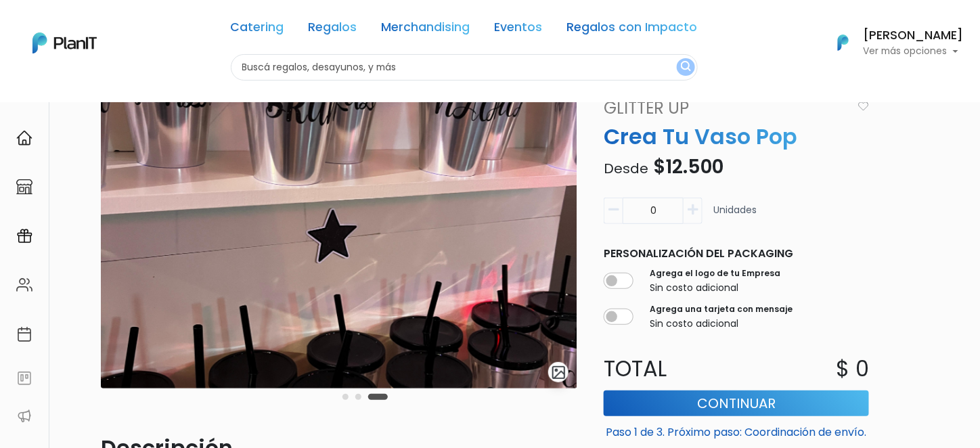
scroll to position [0, 0]
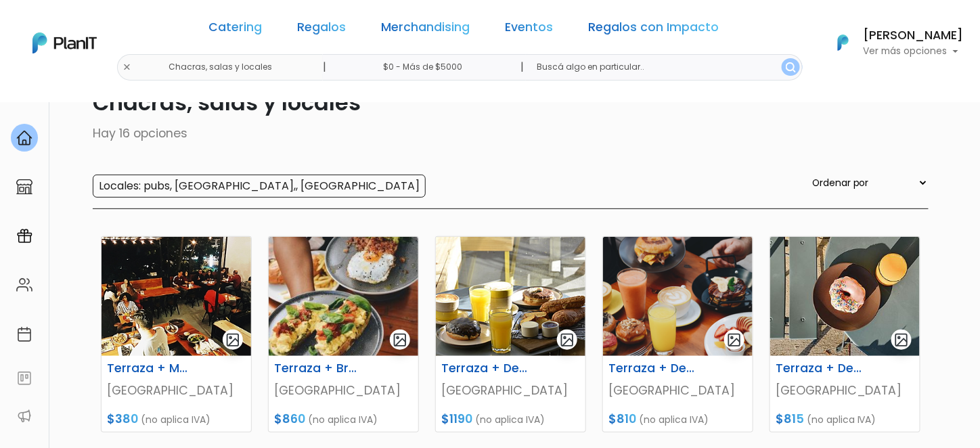
scroll to position [135, 0]
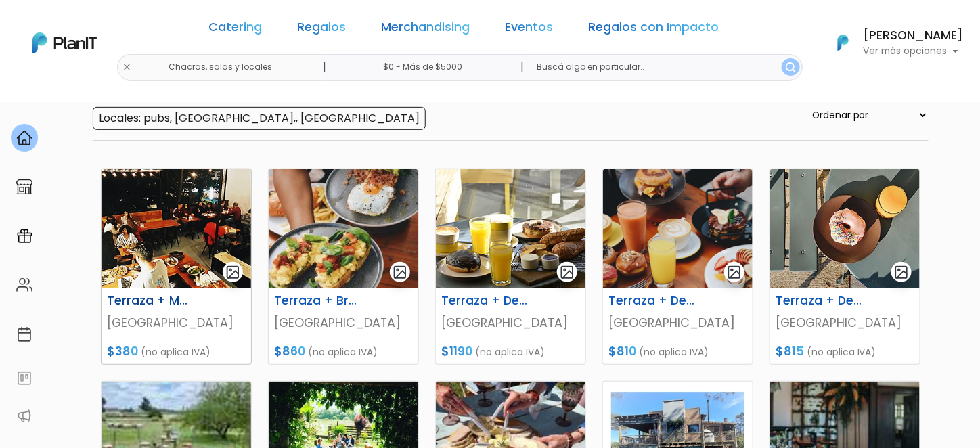
click at [152, 314] on p "[GEOGRAPHIC_DATA]" at bounding box center [176, 323] width 139 height 18
click at [320, 300] on h6 "Terraza + Brunch" at bounding box center [318, 301] width 104 height 14
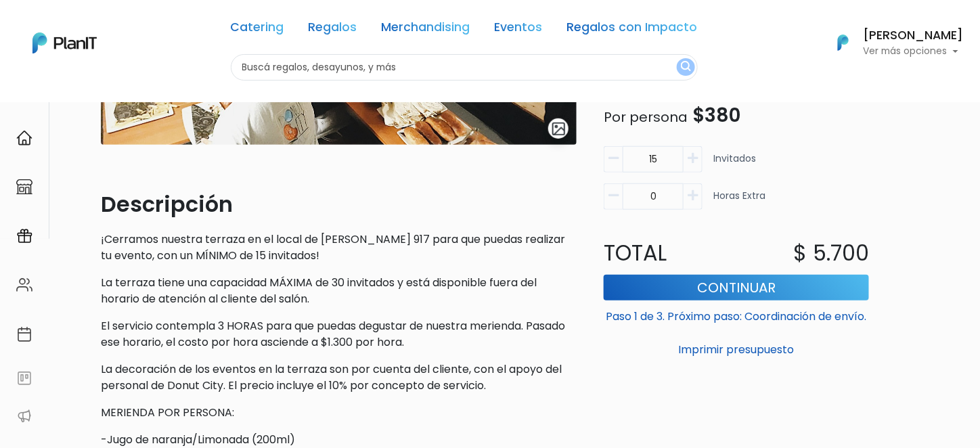
scroll to position [338, 0]
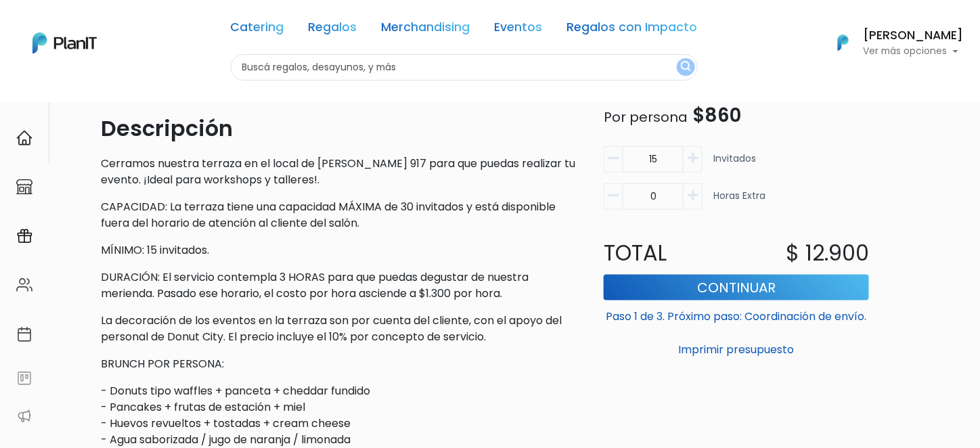
scroll to position [406, 0]
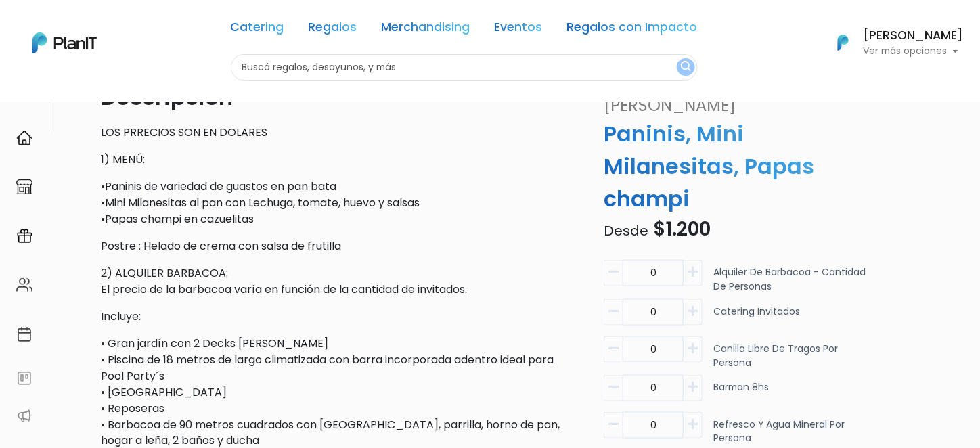
scroll to position [406, 0]
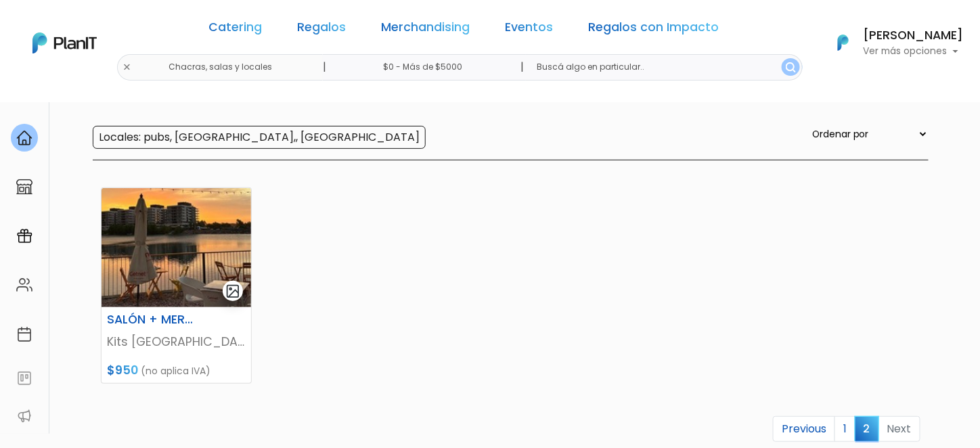
scroll to position [135, 0]
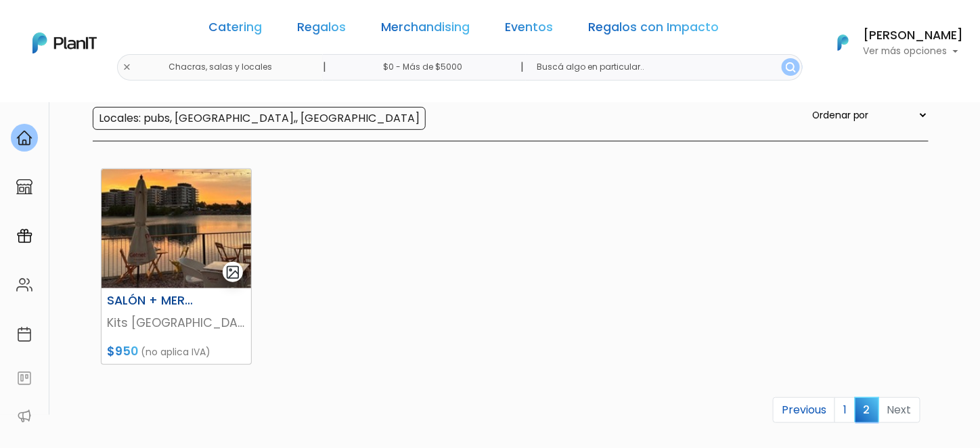
click at [143, 230] on img at bounding box center [177, 228] width 150 height 119
click at [531, 30] on link "Eventos" at bounding box center [530, 30] width 48 height 16
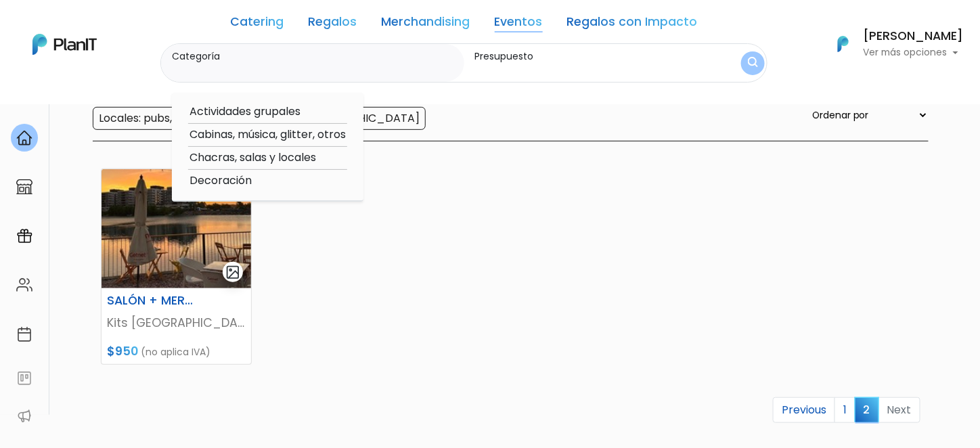
click at [242, 182] on option "Decoración" at bounding box center [267, 181] width 159 height 17
type input "Decoración"
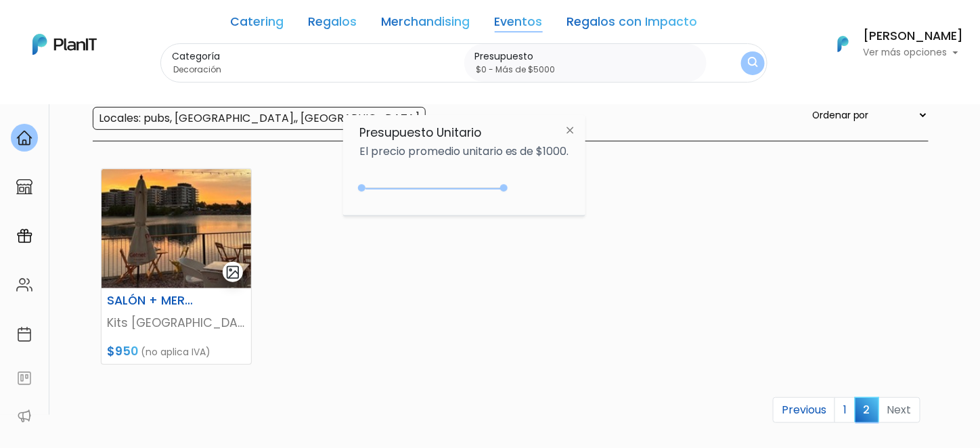
type input "$0 - Más de $5000"
drag, startPoint x: 386, startPoint y: 189, endPoint x: 575, endPoint y: 215, distance: 191.2
click at [575, 215] on body "Catering Regalos Merchandising Eventos Regalos con Impacto Chacras, salas y loc…" at bounding box center [490, 89] width 980 height 448
click at [757, 60] on button "submit" at bounding box center [753, 63] width 24 height 24
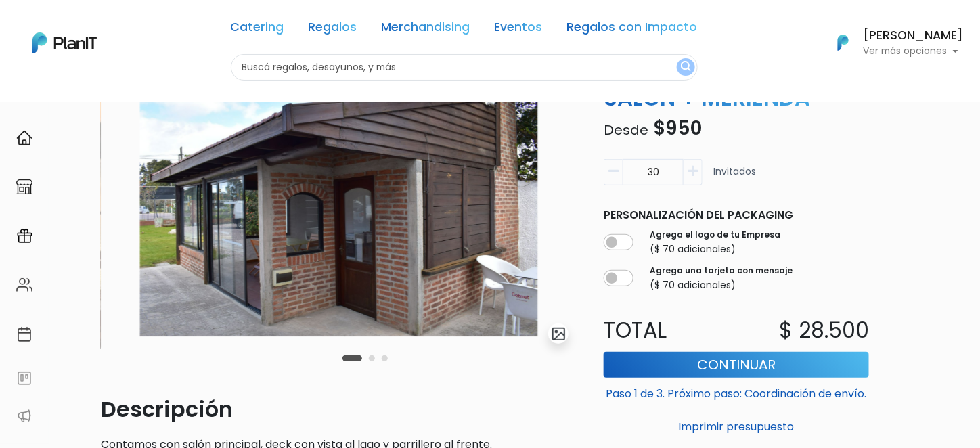
scroll to position [81, 0]
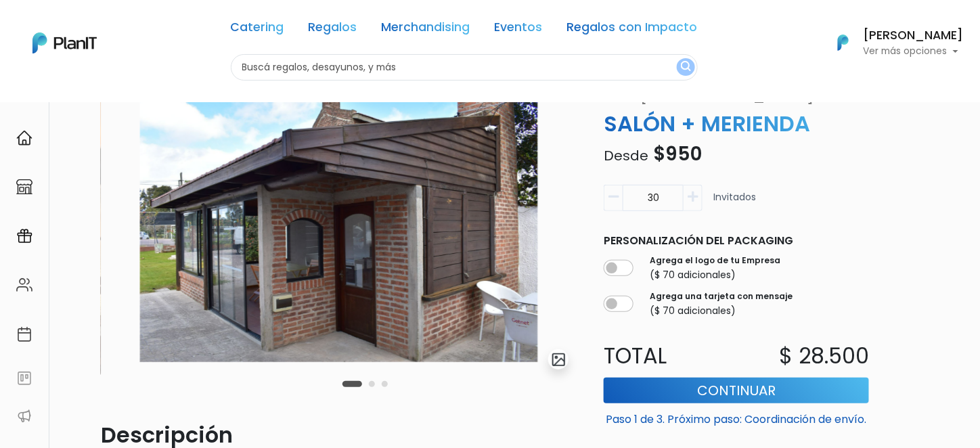
click at [371, 386] on div "Carousel Pagination" at bounding box center [365, 384] width 52 height 16
click at [370, 384] on button "Carousel Page 2" at bounding box center [372, 384] width 6 height 6
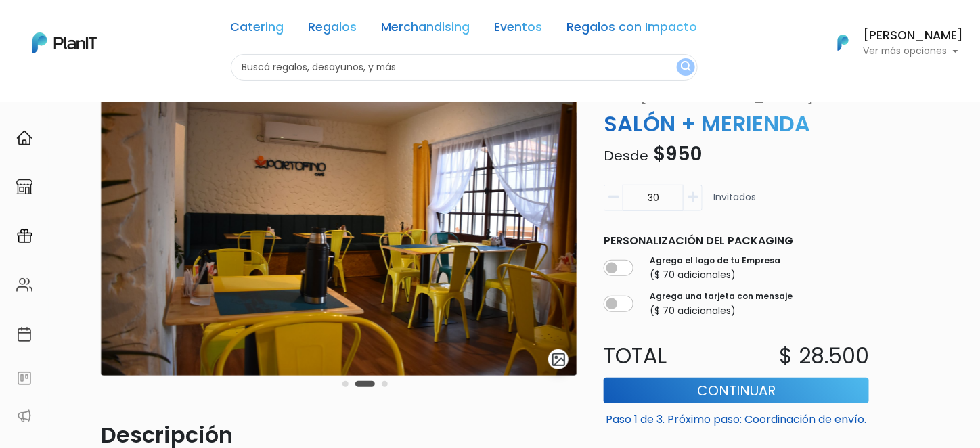
click at [386, 384] on button "Carousel Page 3" at bounding box center [385, 384] width 6 height 6
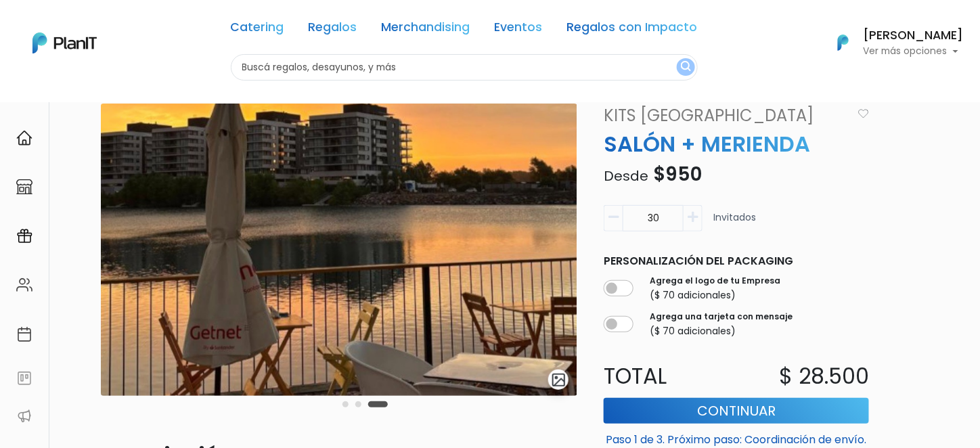
scroll to position [0, 0]
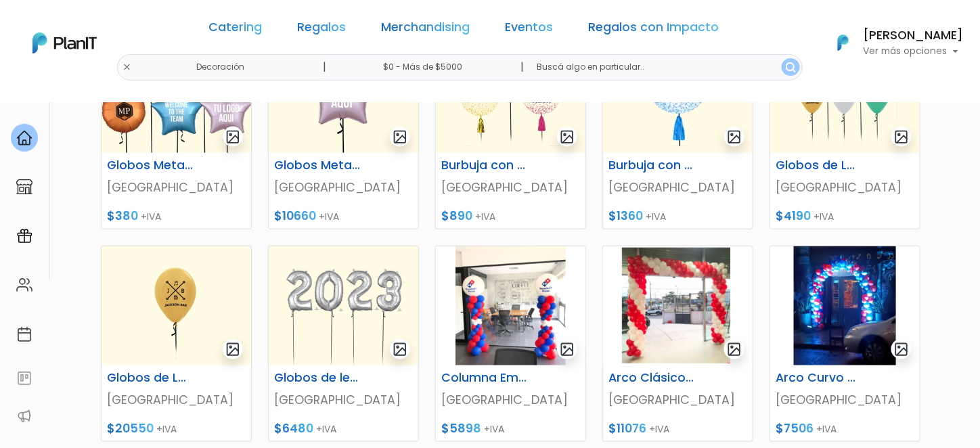
scroll to position [135, 0]
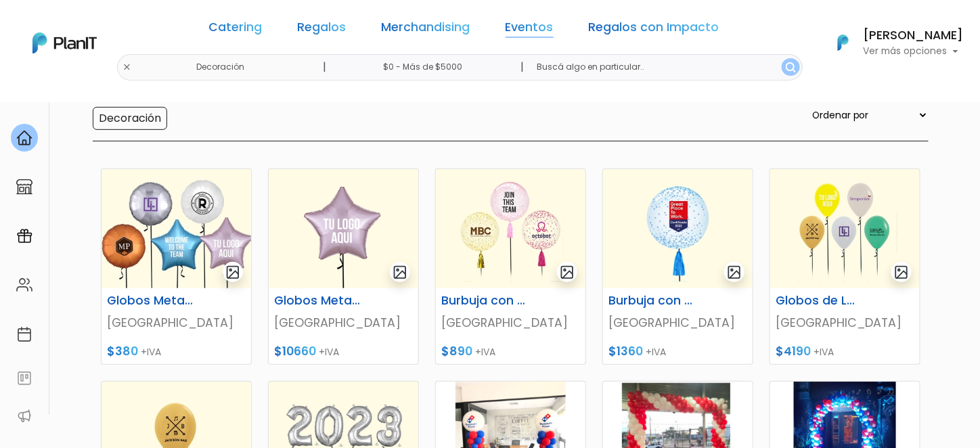
click at [518, 24] on link "Eventos" at bounding box center [530, 30] width 48 height 16
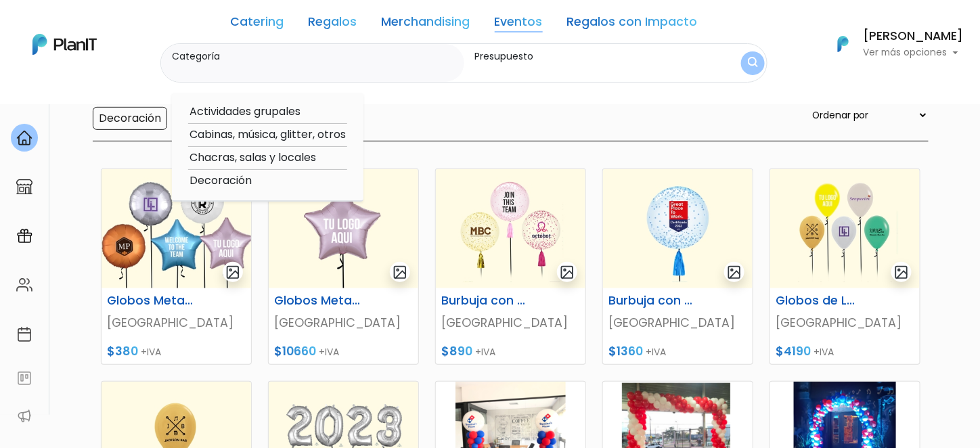
click at [277, 113] on option "Actividades grupales" at bounding box center [267, 112] width 159 height 17
type input "Actividades grupales"
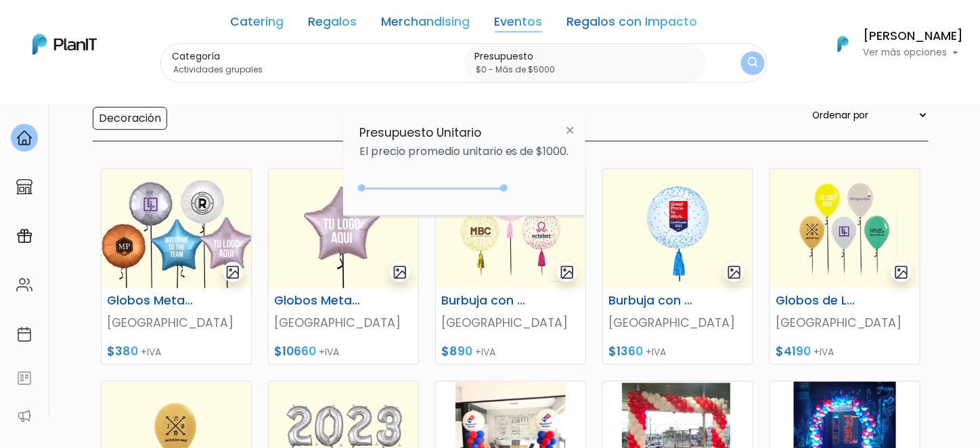
drag, startPoint x: 388, startPoint y: 187, endPoint x: 694, endPoint y: 100, distance: 317.9
click at [529, 191] on div "+$5000 $0 0 : 5000 0 5000 0,5000" at bounding box center [464, 190] width 210 height 27
type input "$0 - Más de $5000"
click at [757, 52] on button "submit" at bounding box center [753, 63] width 24 height 24
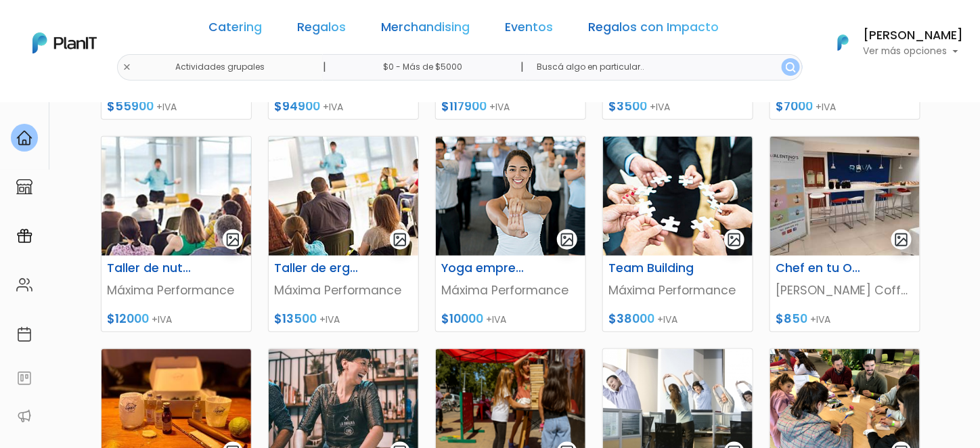
scroll to position [406, 0]
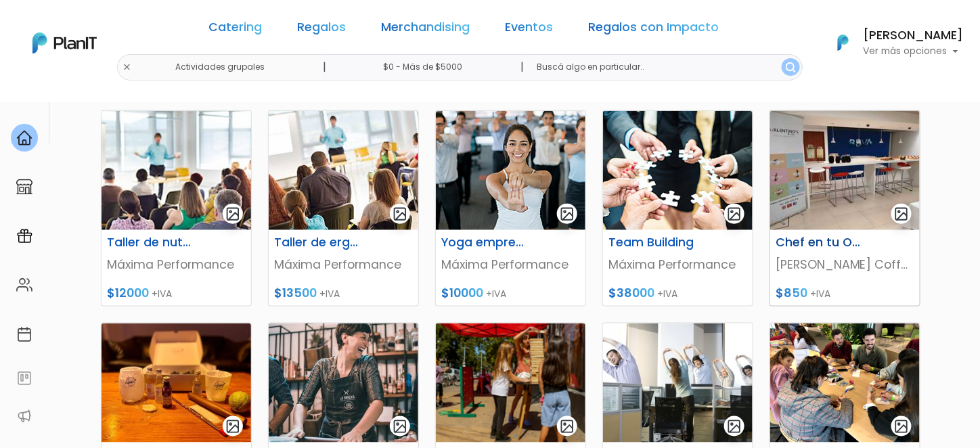
click at [815, 245] on h6 "Chef en tu Oficina" at bounding box center [819, 243] width 104 height 14
click at [319, 323] on img at bounding box center [344, 382] width 150 height 119
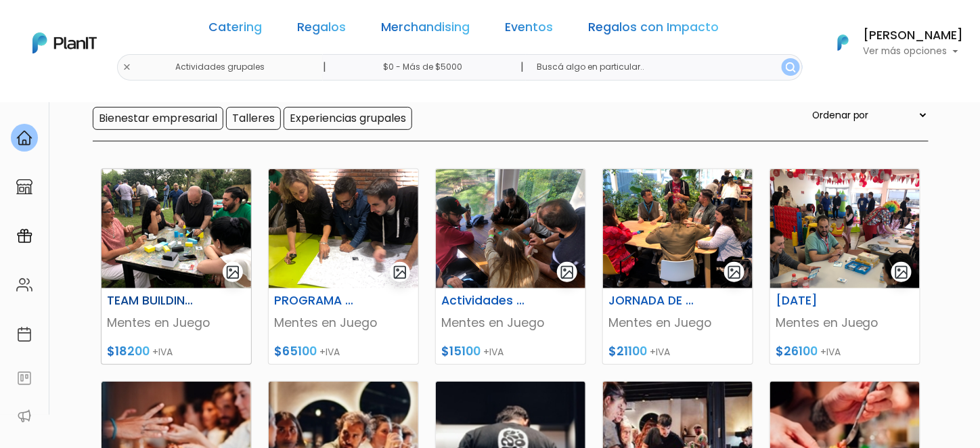
click at [135, 210] on img at bounding box center [177, 228] width 150 height 119
click at [168, 382] on img at bounding box center [177, 441] width 150 height 119
click at [697, 382] on img at bounding box center [678, 441] width 150 height 119
click at [365, 382] on img at bounding box center [344, 441] width 150 height 119
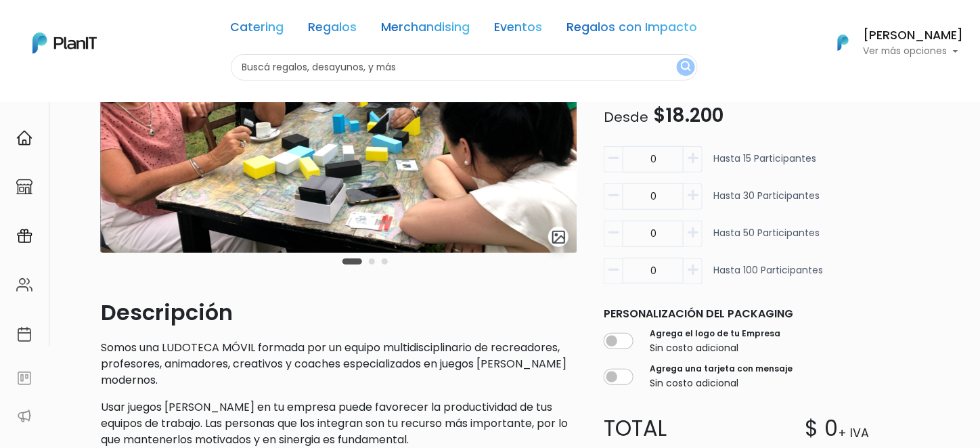
scroll to position [68, 0]
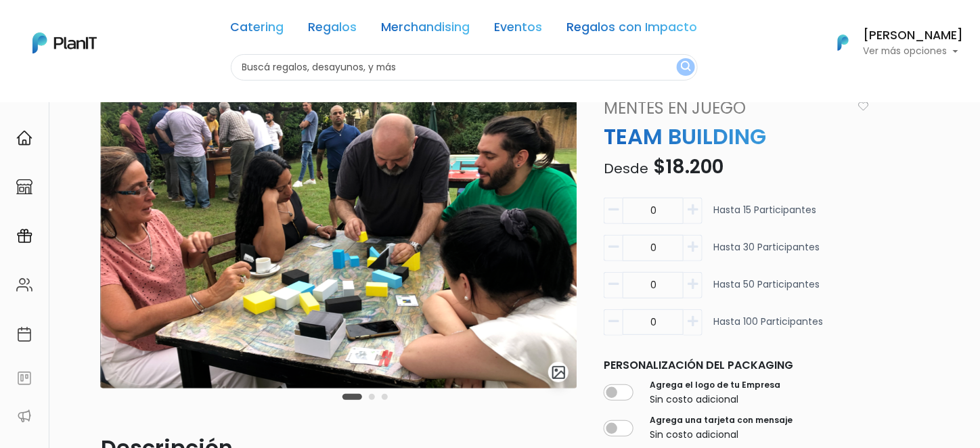
click at [692, 211] on icon "button" at bounding box center [693, 210] width 10 height 12
type input "1"
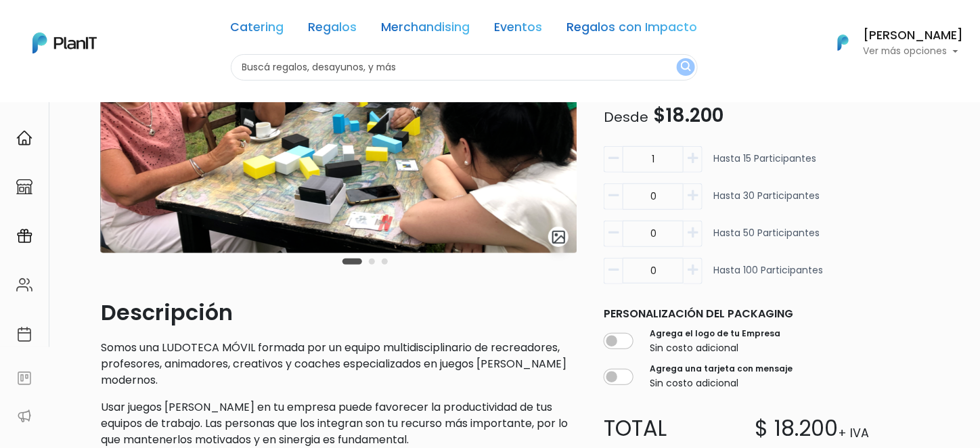
scroll to position [0, 0]
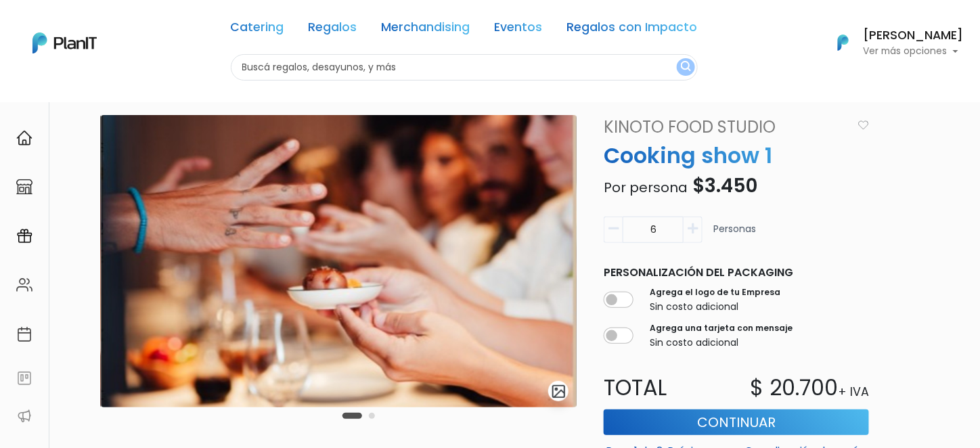
scroll to position [68, 0]
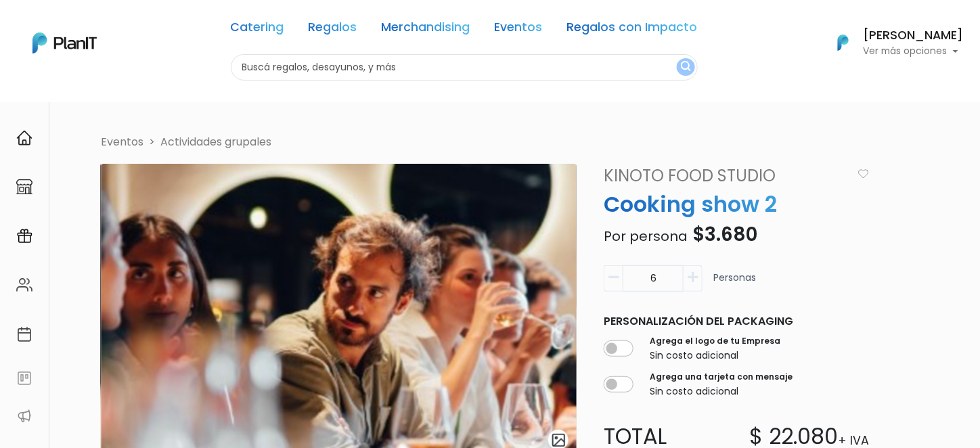
click at [684, 282] on button "button" at bounding box center [693, 278] width 19 height 26
click at [688, 281] on icon "button" at bounding box center [693, 277] width 10 height 12
type input "9"
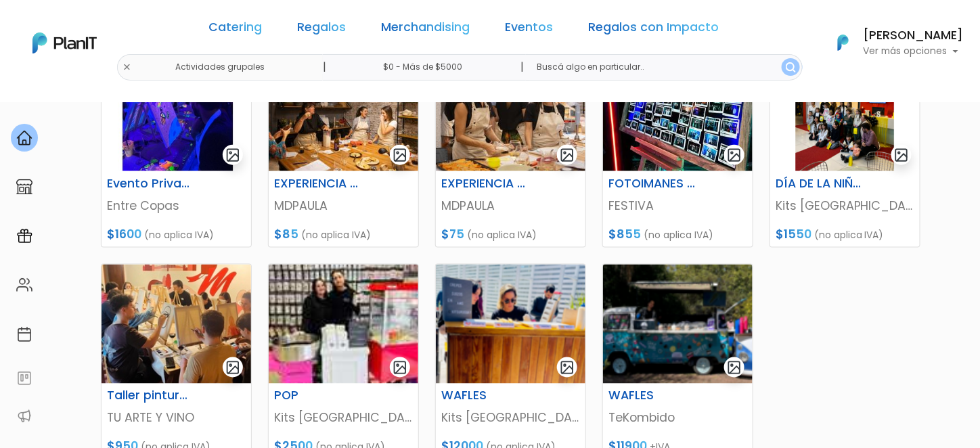
scroll to position [406, 0]
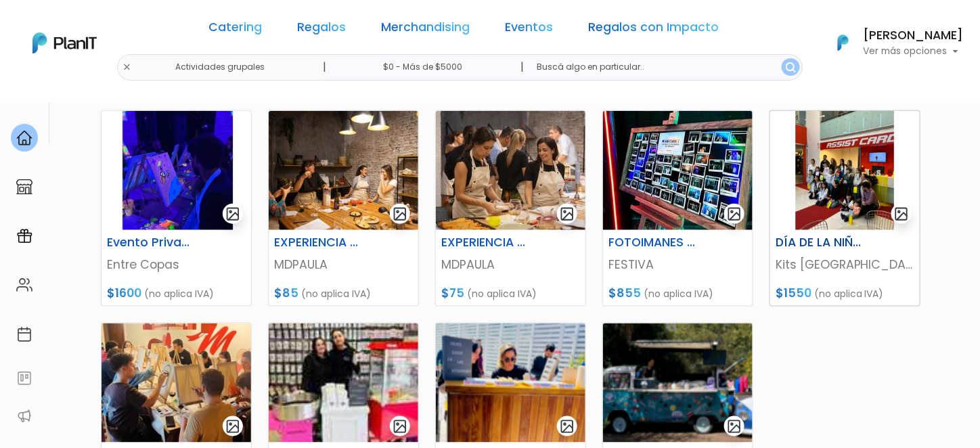
click at [830, 197] on img at bounding box center [845, 170] width 150 height 119
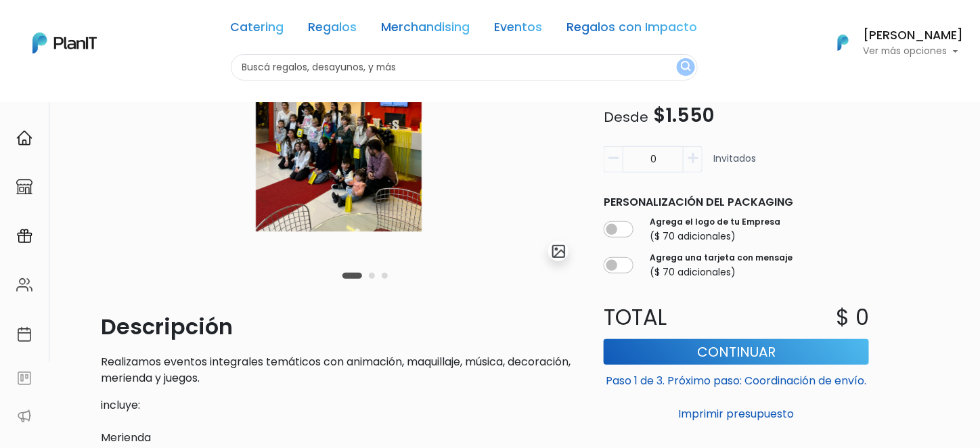
scroll to position [170, 0]
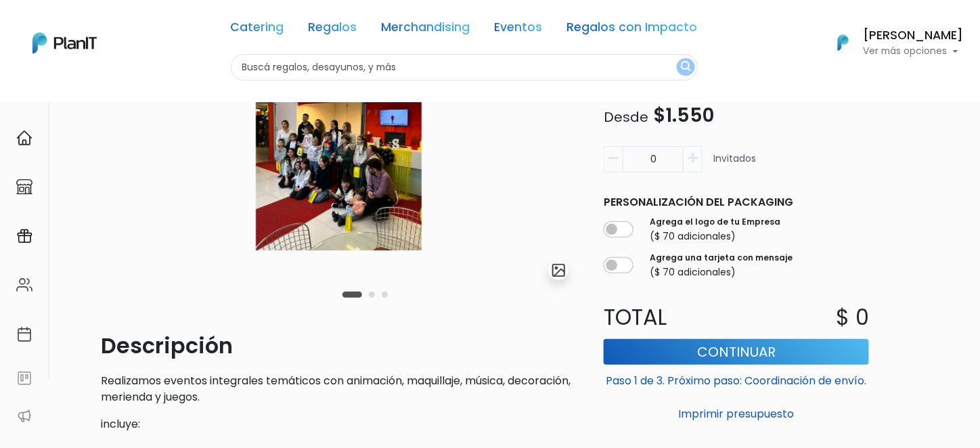
click at [696, 160] on icon "button" at bounding box center [693, 158] width 10 height 12
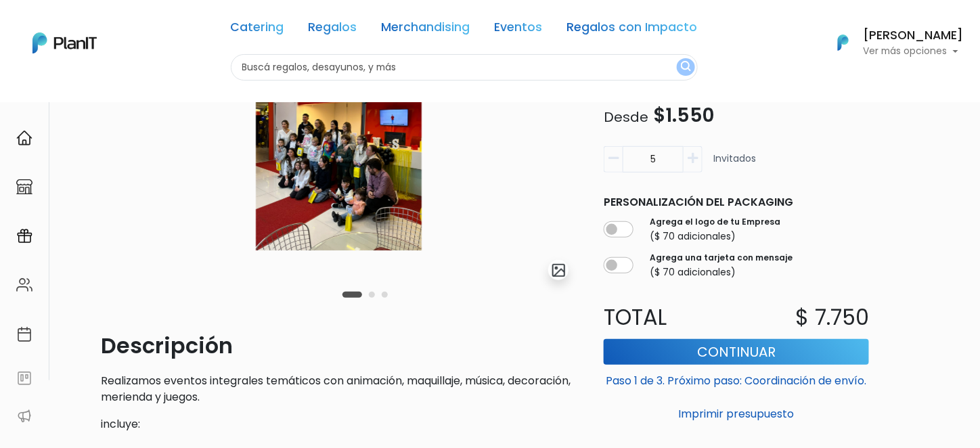
click at [696, 160] on icon "button" at bounding box center [693, 158] width 10 height 12
type input "9"
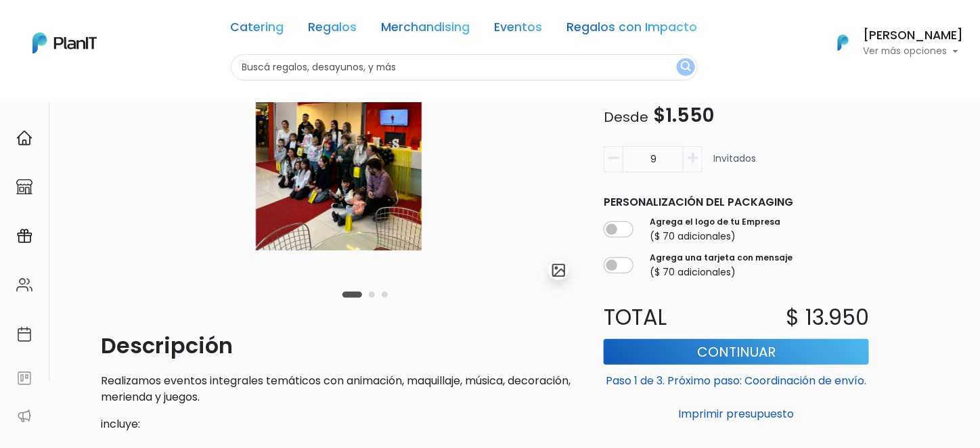
click at [326, 29] on link "Regalos" at bounding box center [333, 30] width 49 height 16
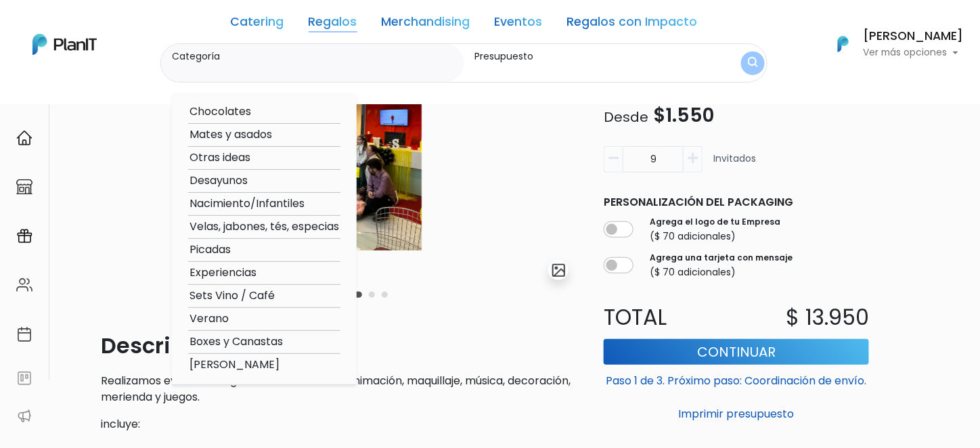
click at [243, 137] on option "Mates y asados" at bounding box center [264, 135] width 152 height 17
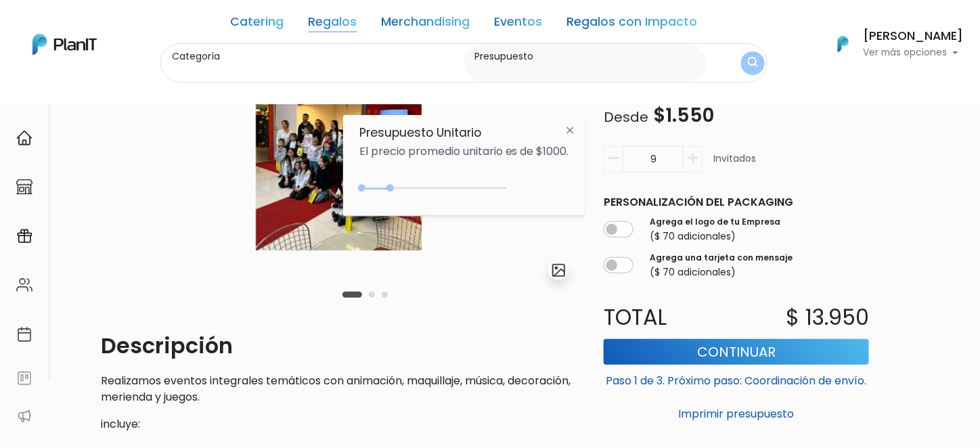
type input "Mates y asados"
type input "$0 - Más de $5000"
drag, startPoint x: 390, startPoint y: 188, endPoint x: 547, endPoint y: 190, distance: 157.0
click at [547, 190] on div "+$5000 $0 0 : 5000 0 5000 0,5000" at bounding box center [464, 190] width 210 height 27
click at [753, 64] on img "submit" at bounding box center [753, 63] width 10 height 13
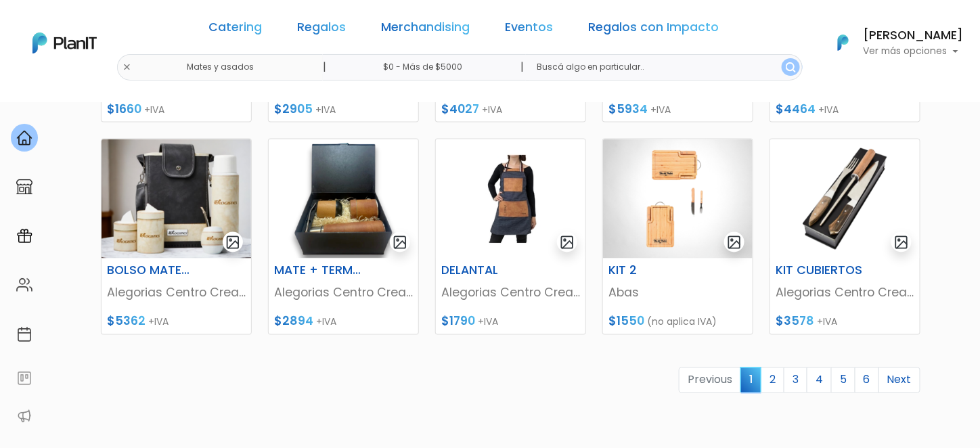
scroll to position [609, 0]
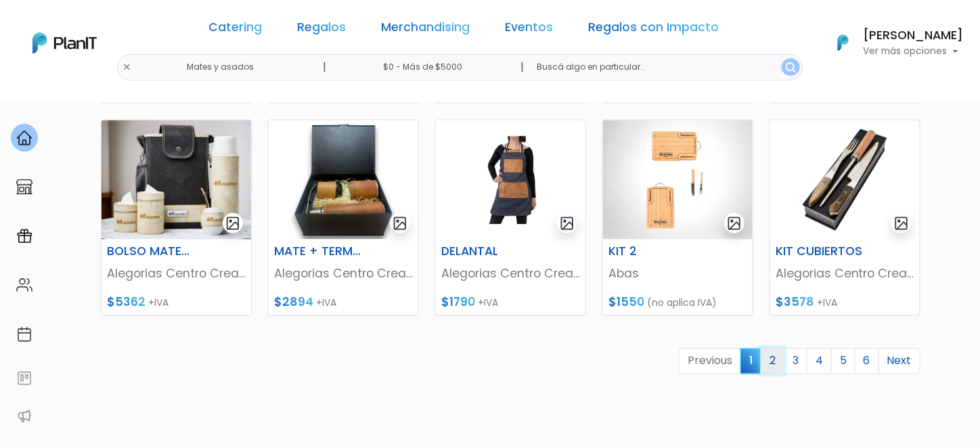
click at [779, 361] on link "2" at bounding box center [773, 362] width 24 height 26
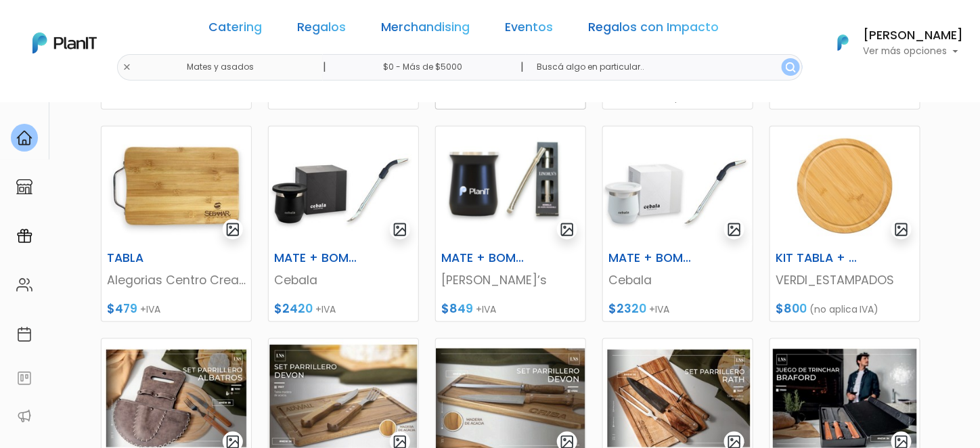
scroll to position [406, 0]
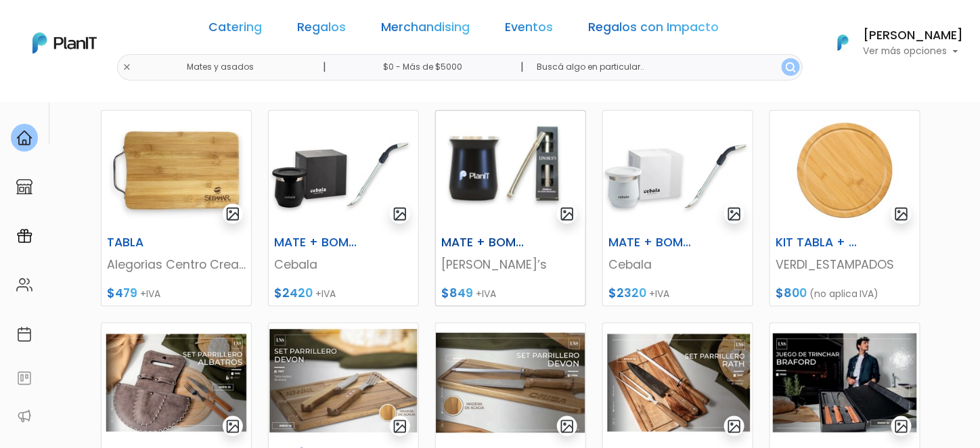
click at [484, 163] on img at bounding box center [511, 170] width 150 height 119
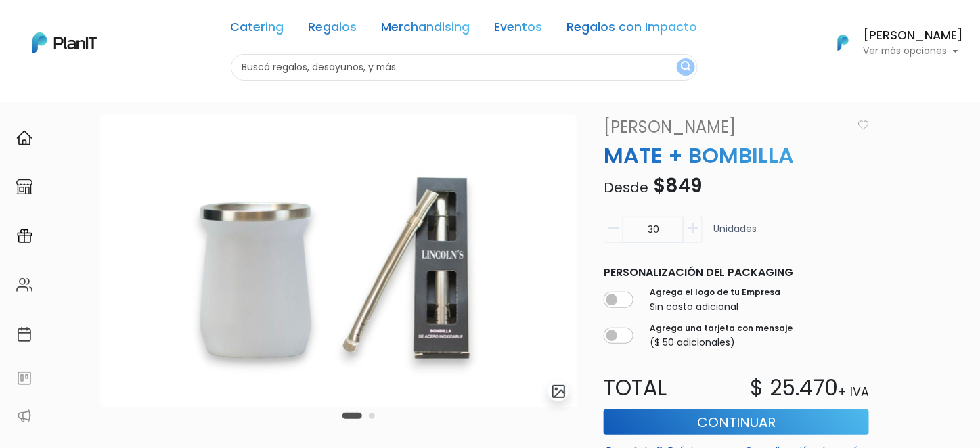
scroll to position [68, 0]
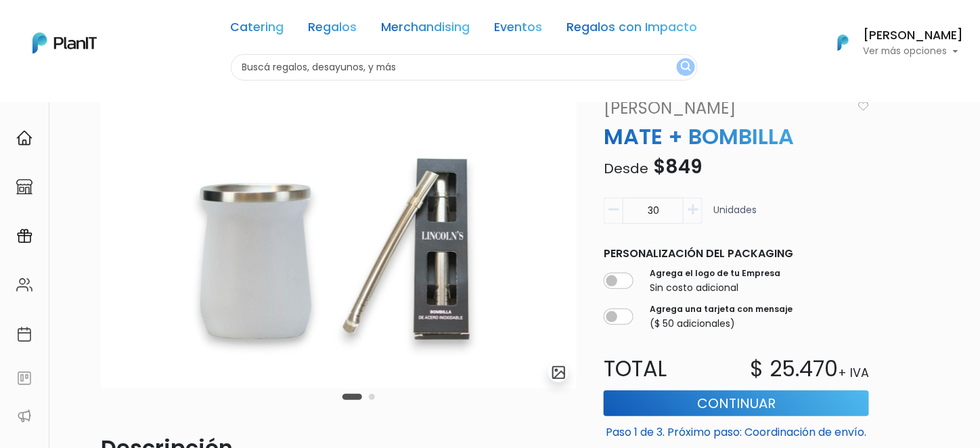
click at [371, 397] on button "Carousel Page 2" at bounding box center [372, 397] width 6 height 6
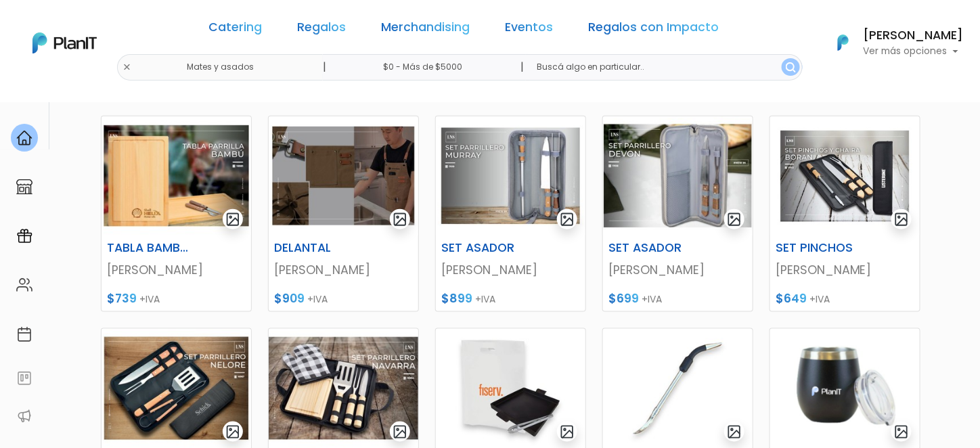
scroll to position [203, 0]
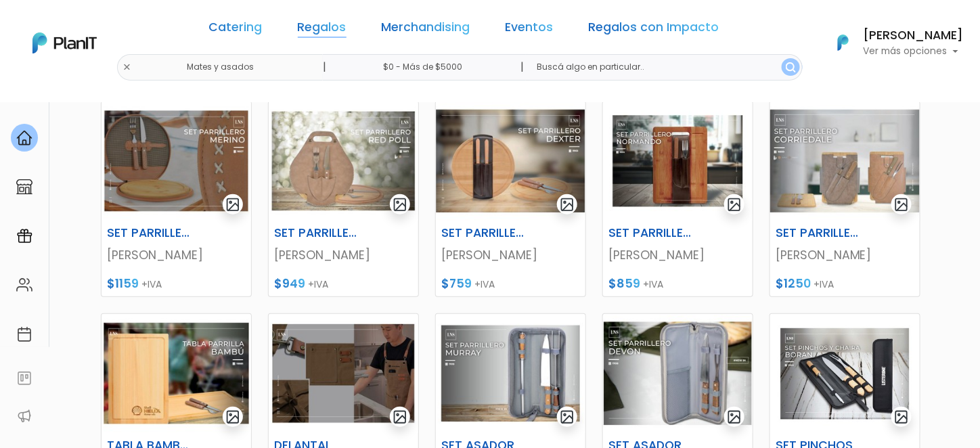
click at [339, 28] on link "Regalos" at bounding box center [322, 30] width 49 height 16
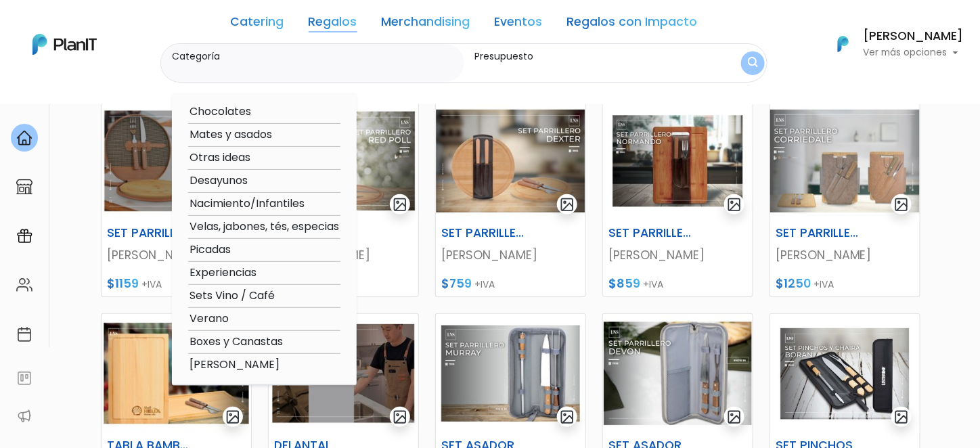
click at [231, 160] on option "Otras ideas" at bounding box center [264, 158] width 152 height 17
type input "Otras ideas"
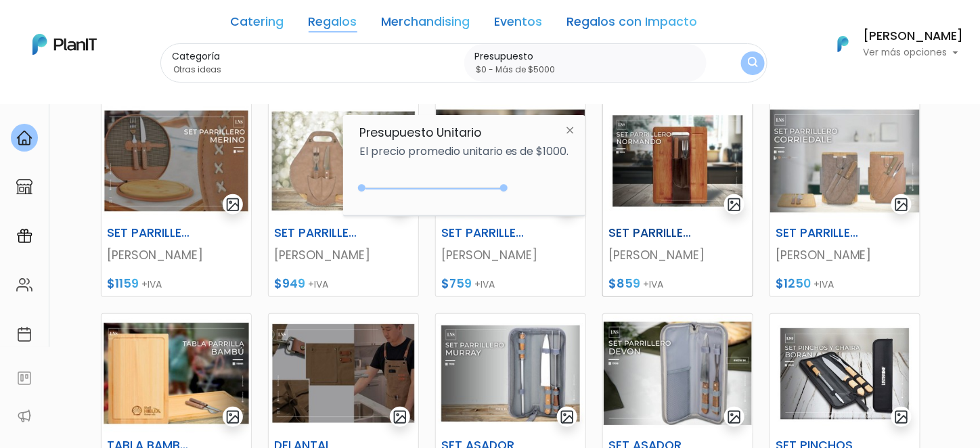
drag, startPoint x: 387, startPoint y: 189, endPoint x: 659, endPoint y: 125, distance: 279.7
click at [615, 189] on body "Catering Regalos Merchandising Eventos Regalos con Impacto Mates y asados | $0 …" at bounding box center [490, 21] width 980 height 448
type input "$0 - Más de $5000"
click at [740, 63] on form "Categoría Otras ideas Chocolates Mates y asados Otras ideas Desayunos Nacimient…" at bounding box center [463, 63] width 607 height 40
click at [771, 64] on div "Catering Regalos Merchandising Eventos Regalos con Impacto Mates y asados | $0 …" at bounding box center [490, 43] width 980 height 77
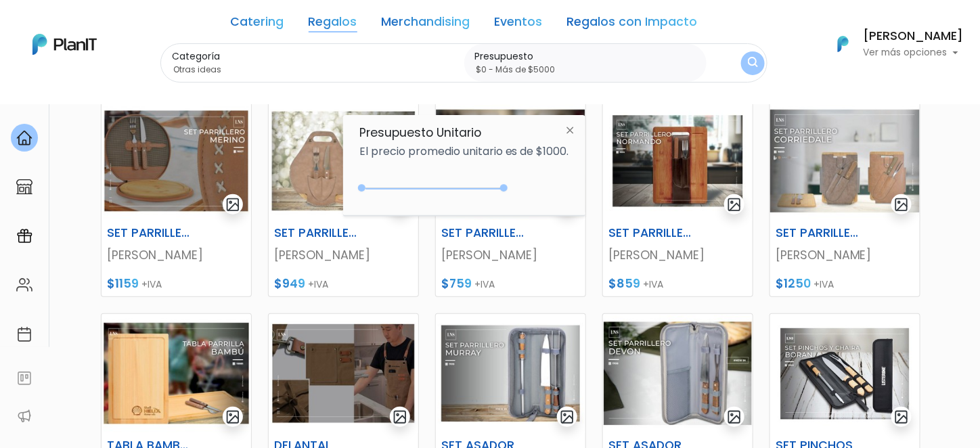
click at [757, 62] on img "submit" at bounding box center [753, 63] width 10 height 13
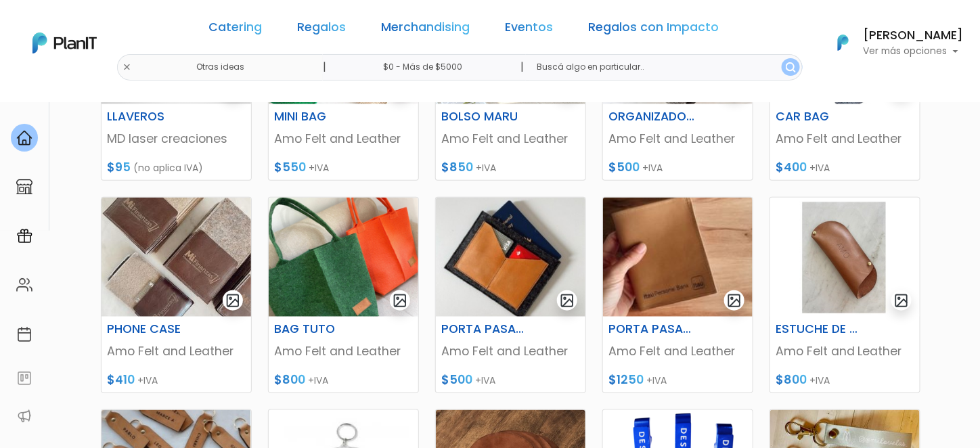
scroll to position [338, 0]
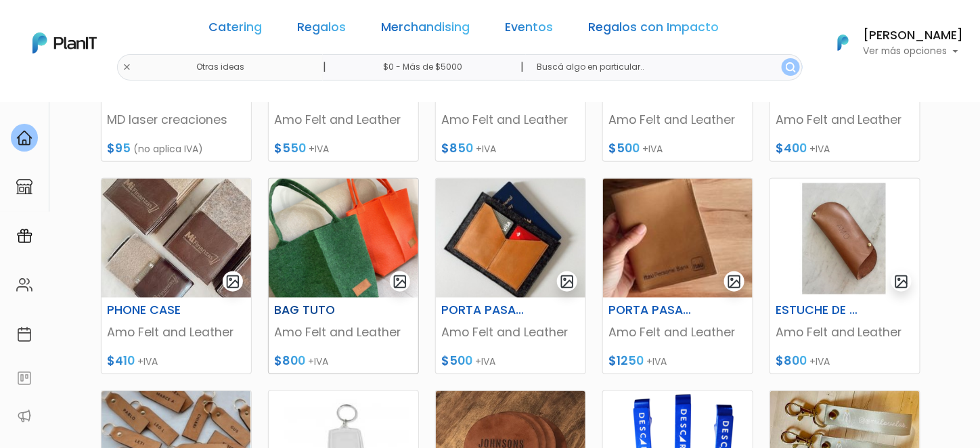
click at [315, 239] on img at bounding box center [344, 238] width 150 height 119
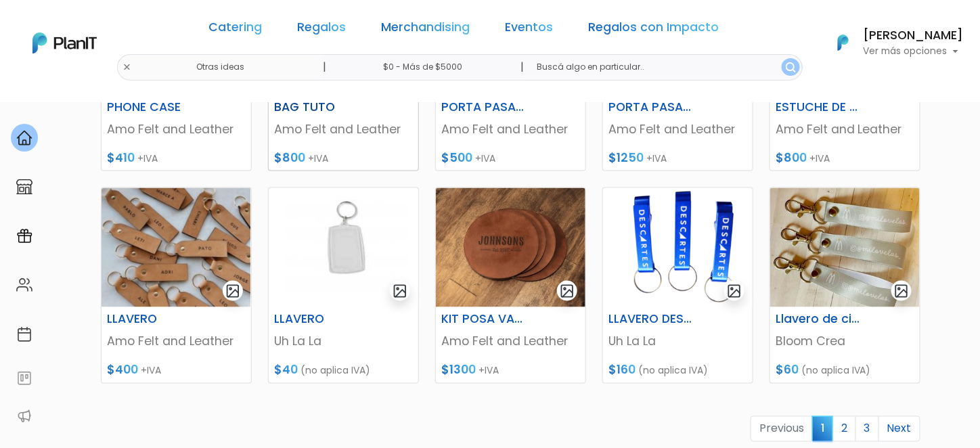
scroll to position [609, 0]
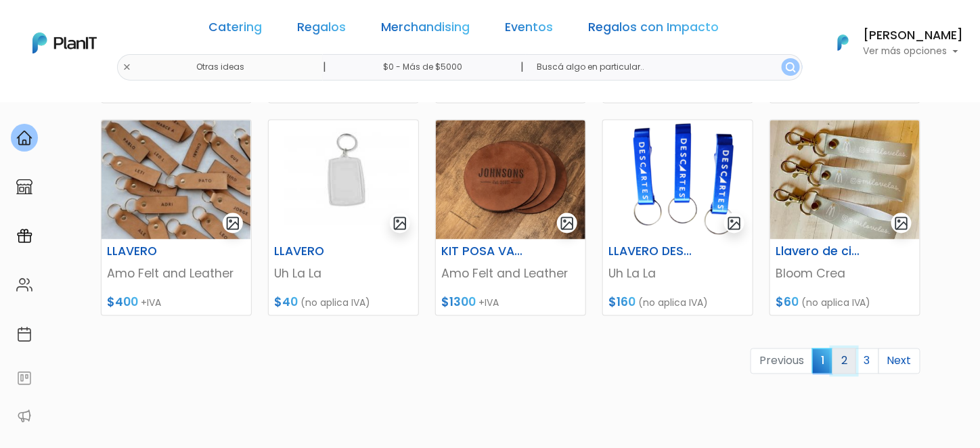
click at [843, 363] on link "2" at bounding box center [844, 362] width 24 height 26
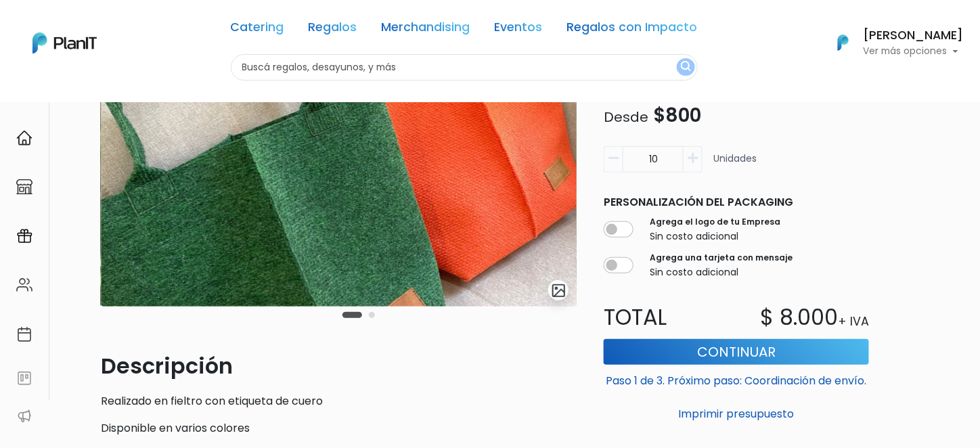
scroll to position [135, 0]
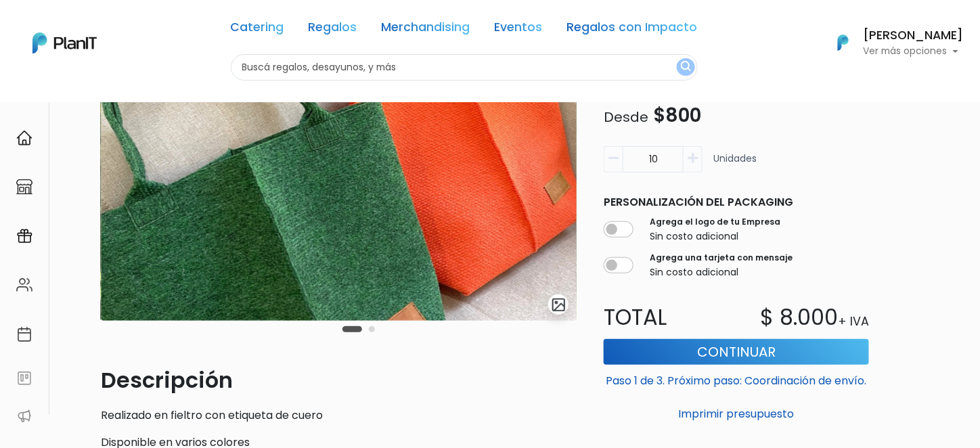
click at [374, 326] on div "Carousel Pagination" at bounding box center [358, 329] width 39 height 16
click at [373, 333] on div "Carousel Pagination" at bounding box center [358, 329] width 39 height 16
click at [371, 330] on button "Carousel Page 2" at bounding box center [372, 329] width 6 height 6
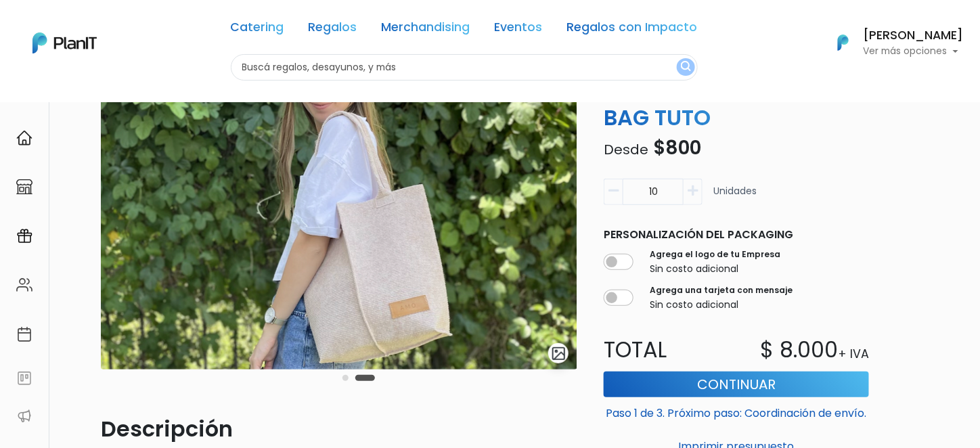
scroll to position [68, 0]
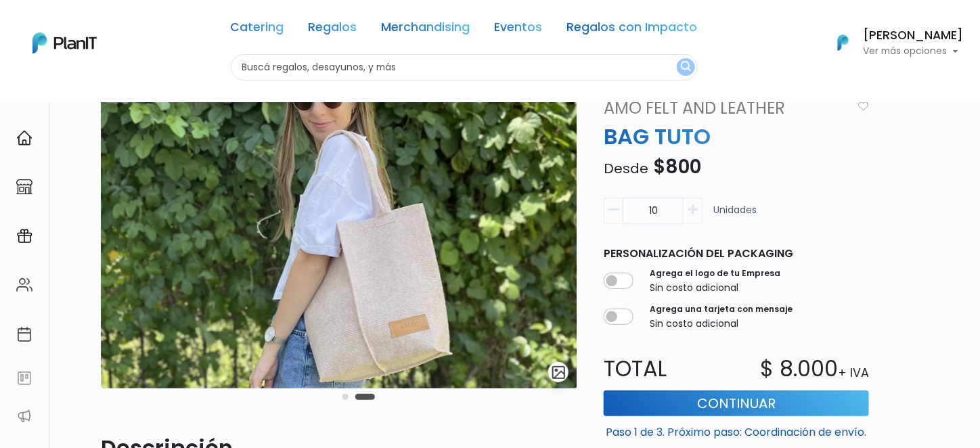
click at [342, 398] on button "Carousel Page 1" at bounding box center [345, 397] width 6 height 6
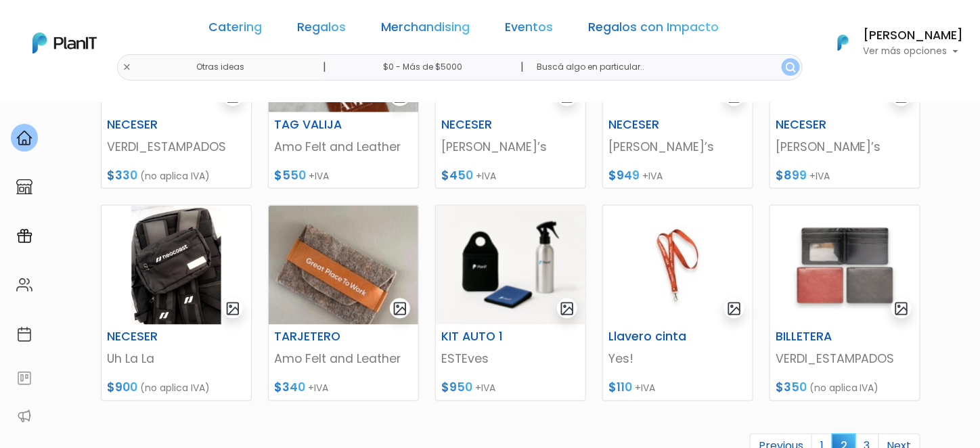
scroll to position [541, 0]
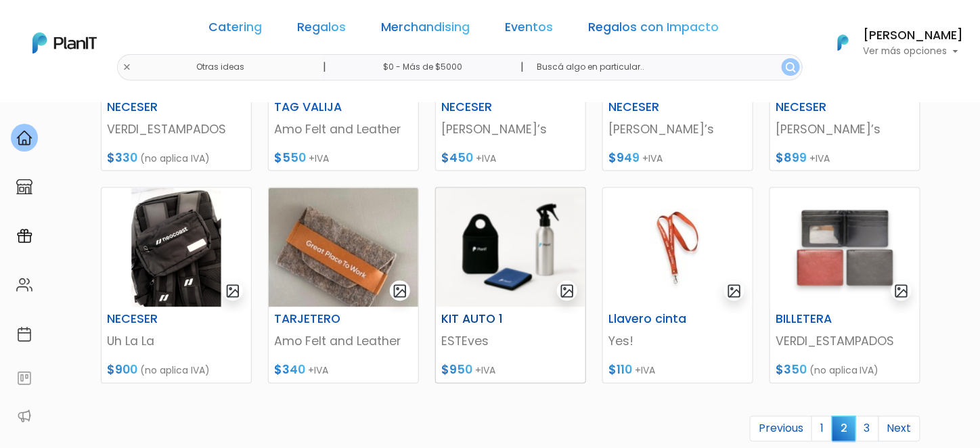
click at [539, 242] on img at bounding box center [511, 247] width 150 height 119
click at [875, 416] on link "3" at bounding box center [867, 429] width 24 height 26
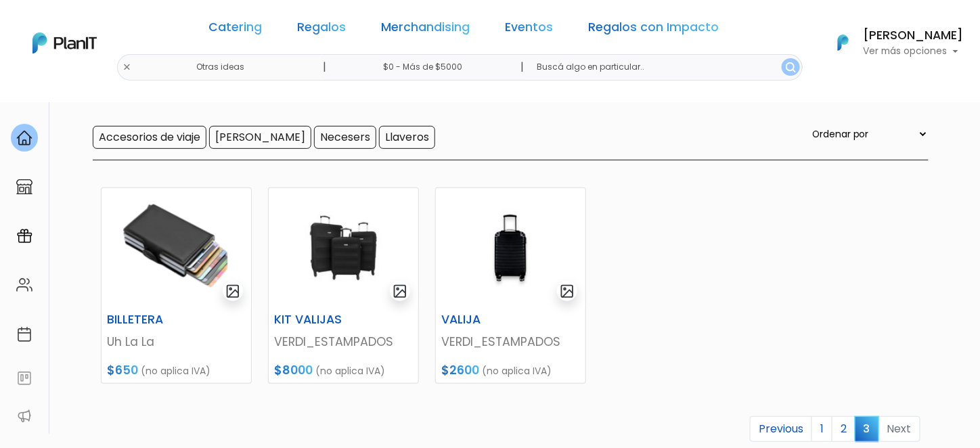
scroll to position [135, 0]
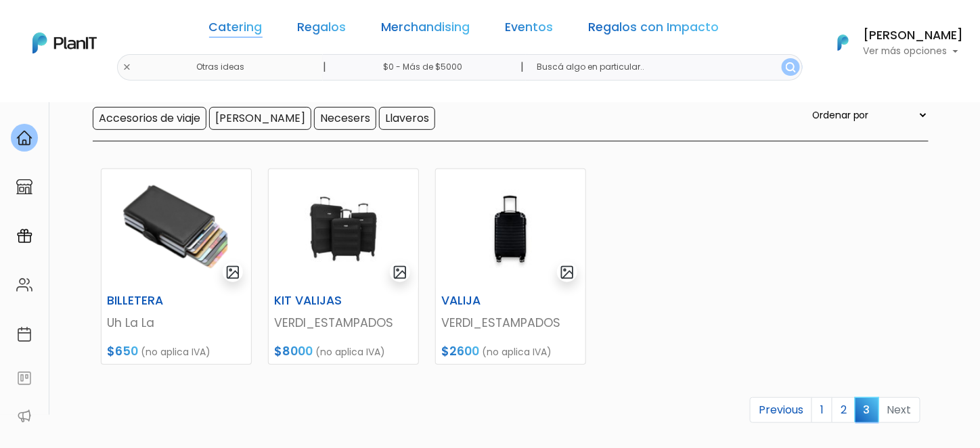
click at [248, 22] on link "Catering" at bounding box center [235, 30] width 53 height 16
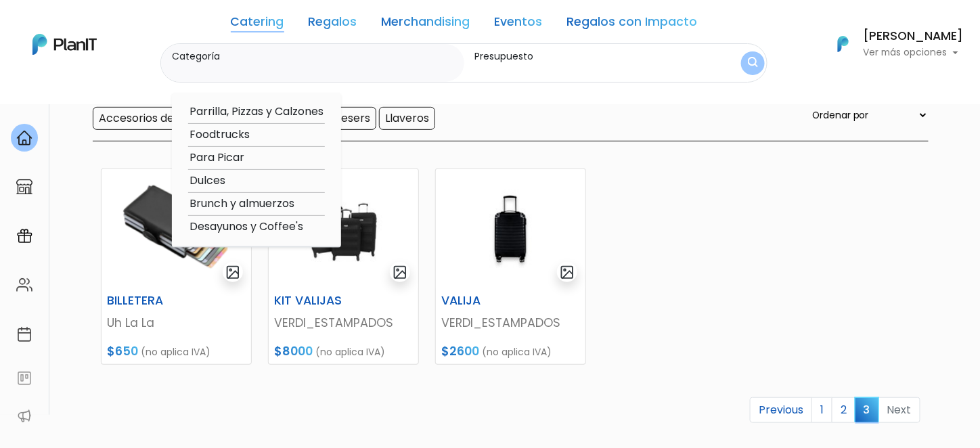
click at [254, 222] on option "Desayunos y Coffee's" at bounding box center [256, 227] width 137 height 17
type input "Desayunos y Coffee's"
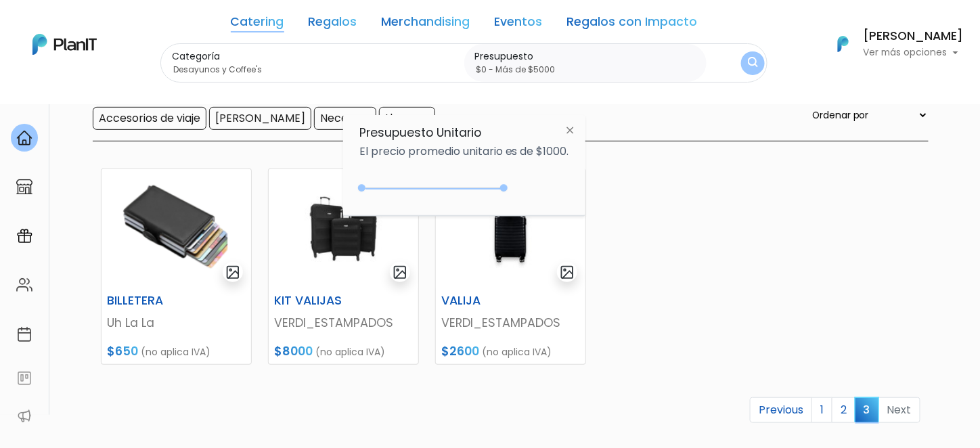
type input "$0 - Más de $5000"
drag, startPoint x: 391, startPoint y: 187, endPoint x: 545, endPoint y: 195, distance: 153.8
click at [545, 195] on div "+$5000 $0 0 : 5000 0 5000 0,5000" at bounding box center [464, 190] width 210 height 27
click at [751, 61] on img "submit" at bounding box center [752, 63] width 15 height 19
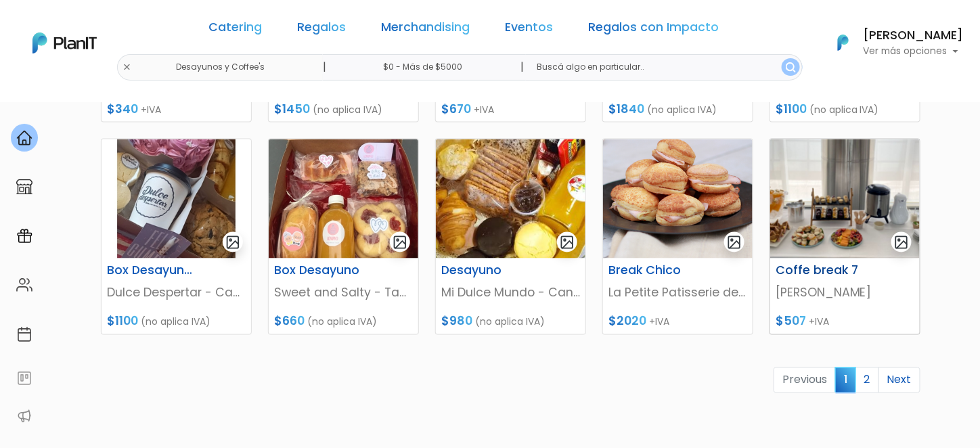
scroll to position [609, 0]
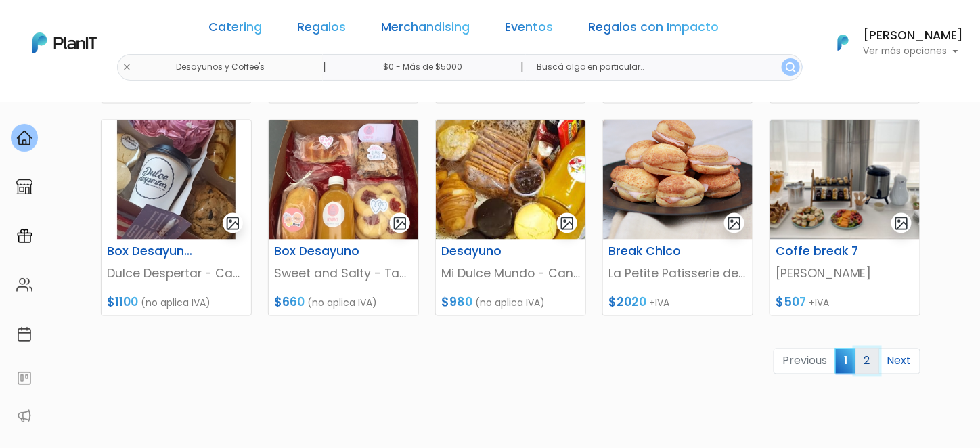
click at [870, 360] on link "2" at bounding box center [867, 362] width 24 height 26
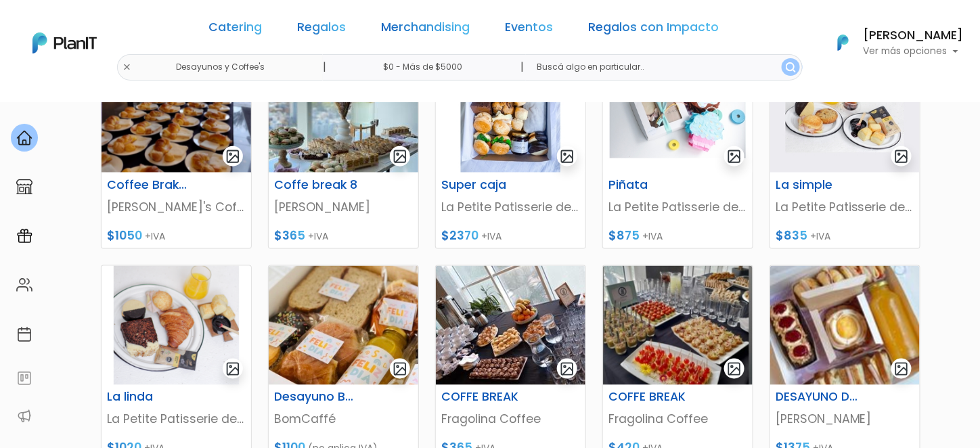
scroll to position [474, 0]
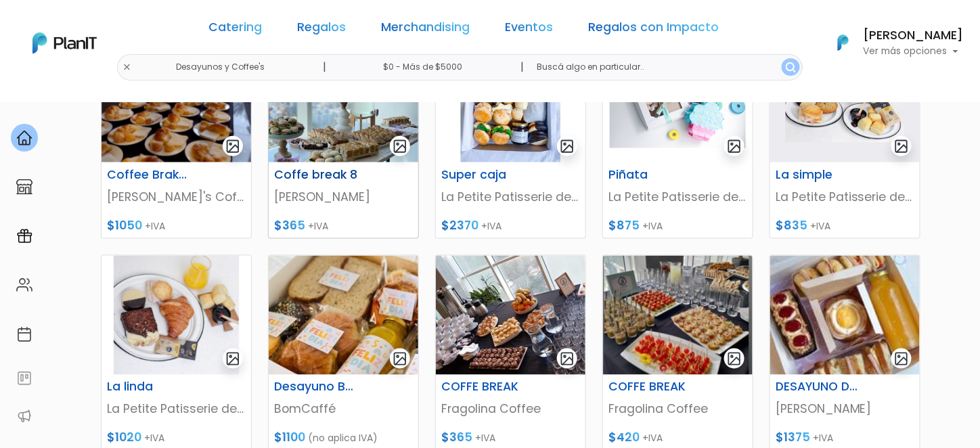
click at [353, 128] on img at bounding box center [344, 102] width 150 height 119
